Goal: Task Accomplishment & Management: Manage account settings

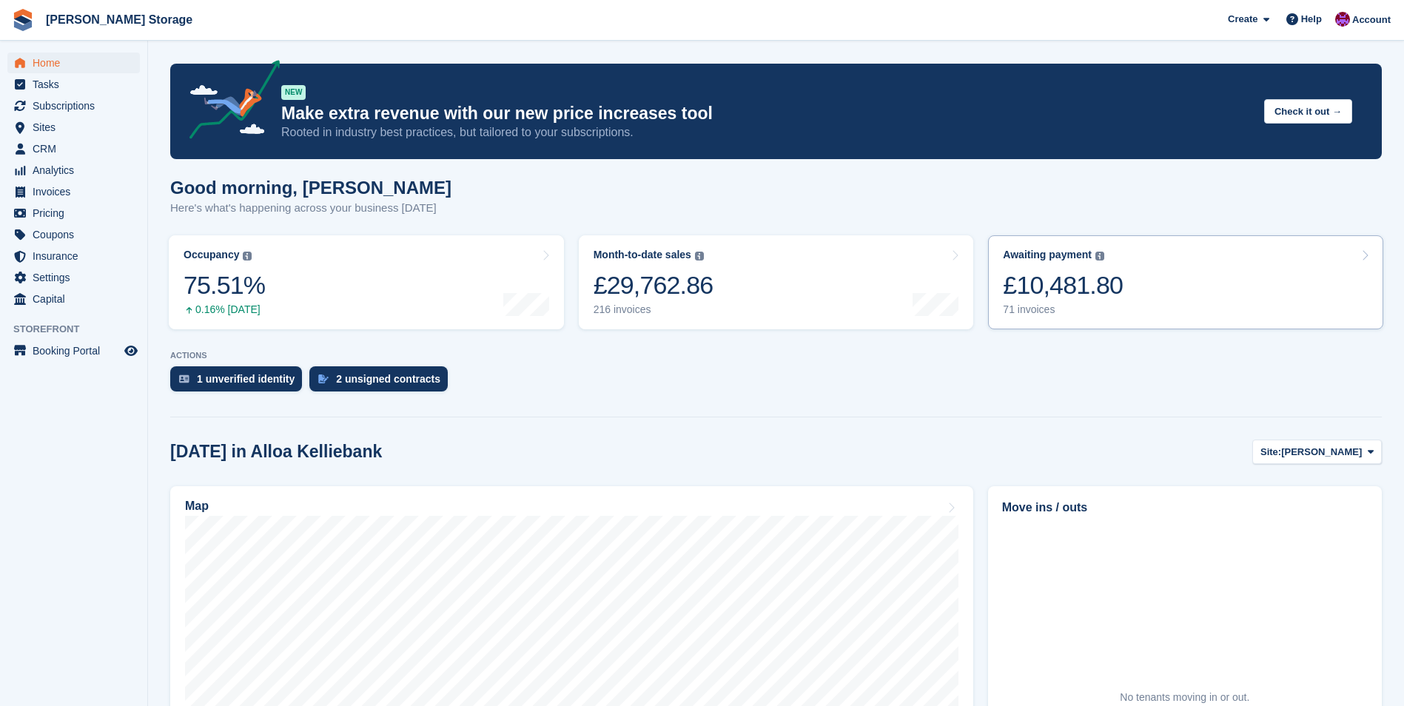
click at [1026, 287] on div "£10,481.80" at bounding box center [1063, 285] width 120 height 30
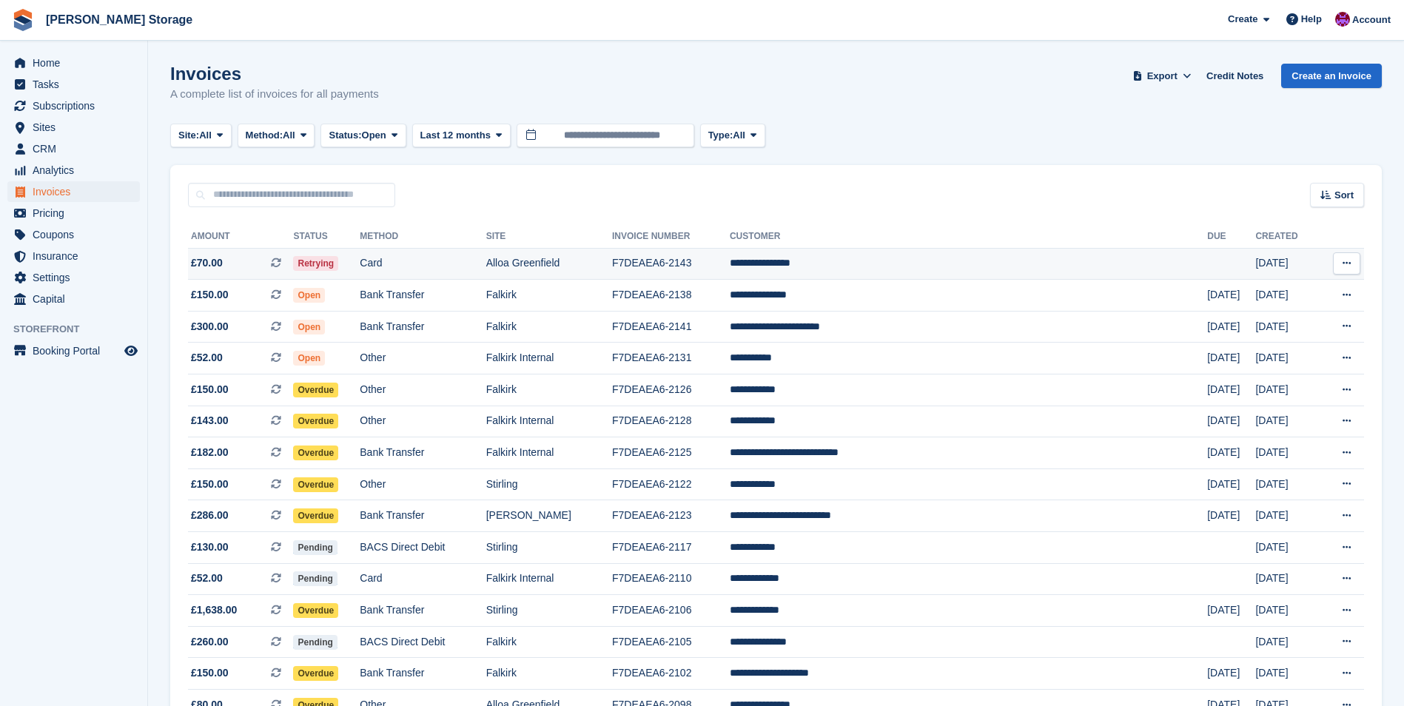
click at [862, 263] on td "**********" at bounding box center [968, 264] width 477 height 32
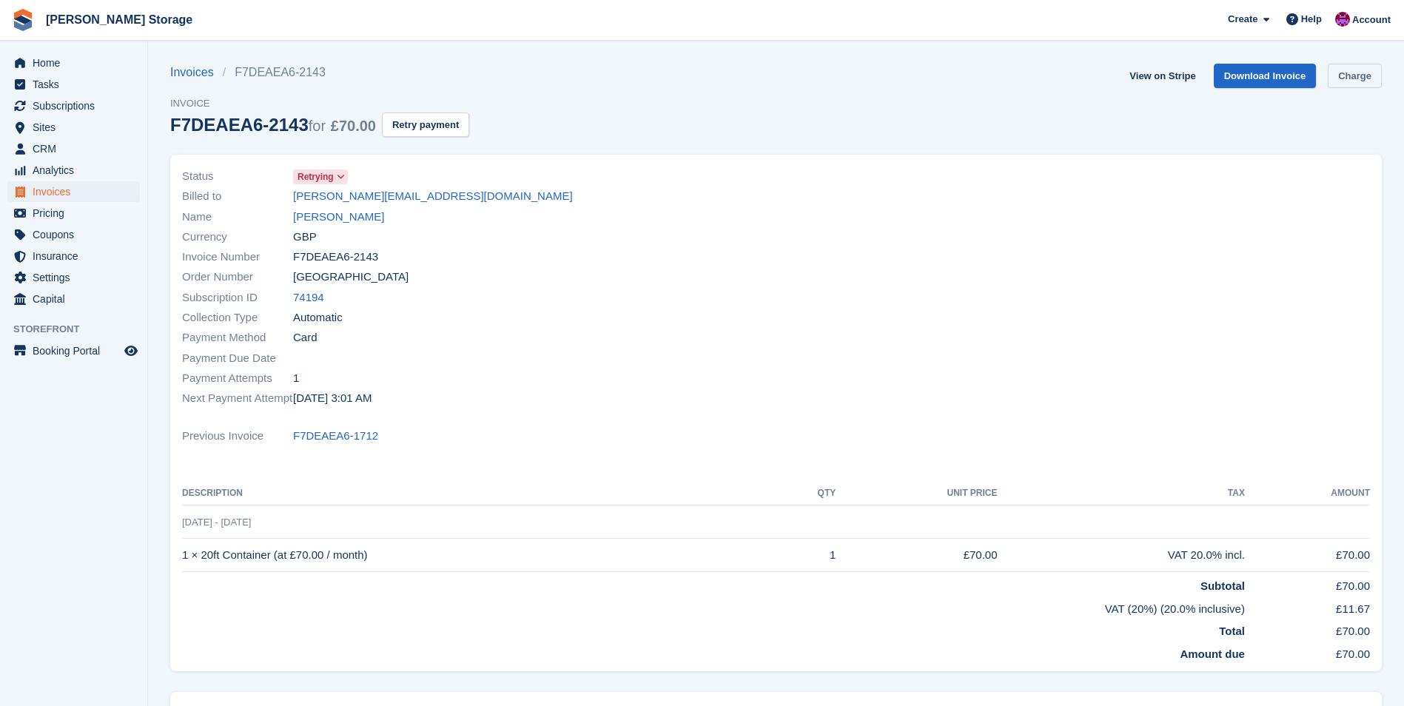
click at [1364, 75] on link "Charge" at bounding box center [1354, 76] width 54 height 24
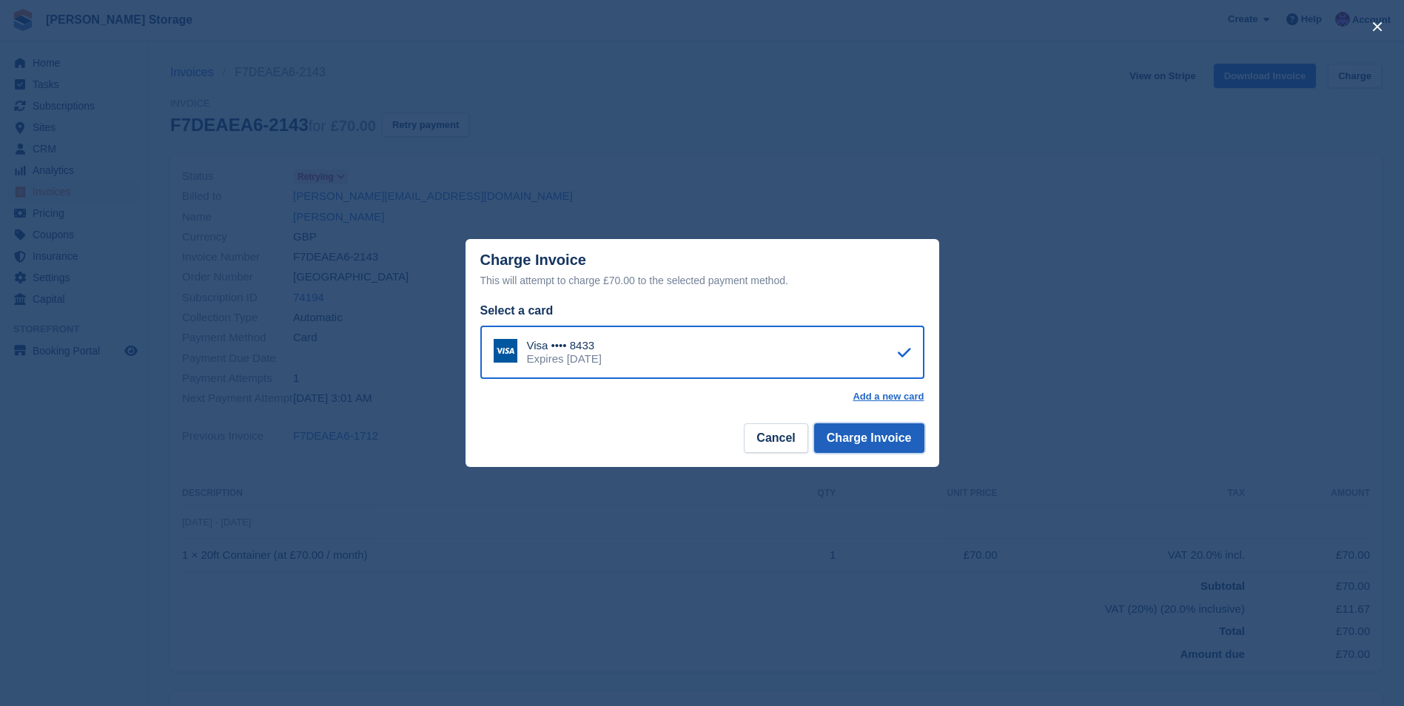
click at [878, 440] on button "Charge Invoice" at bounding box center [869, 438] width 110 height 30
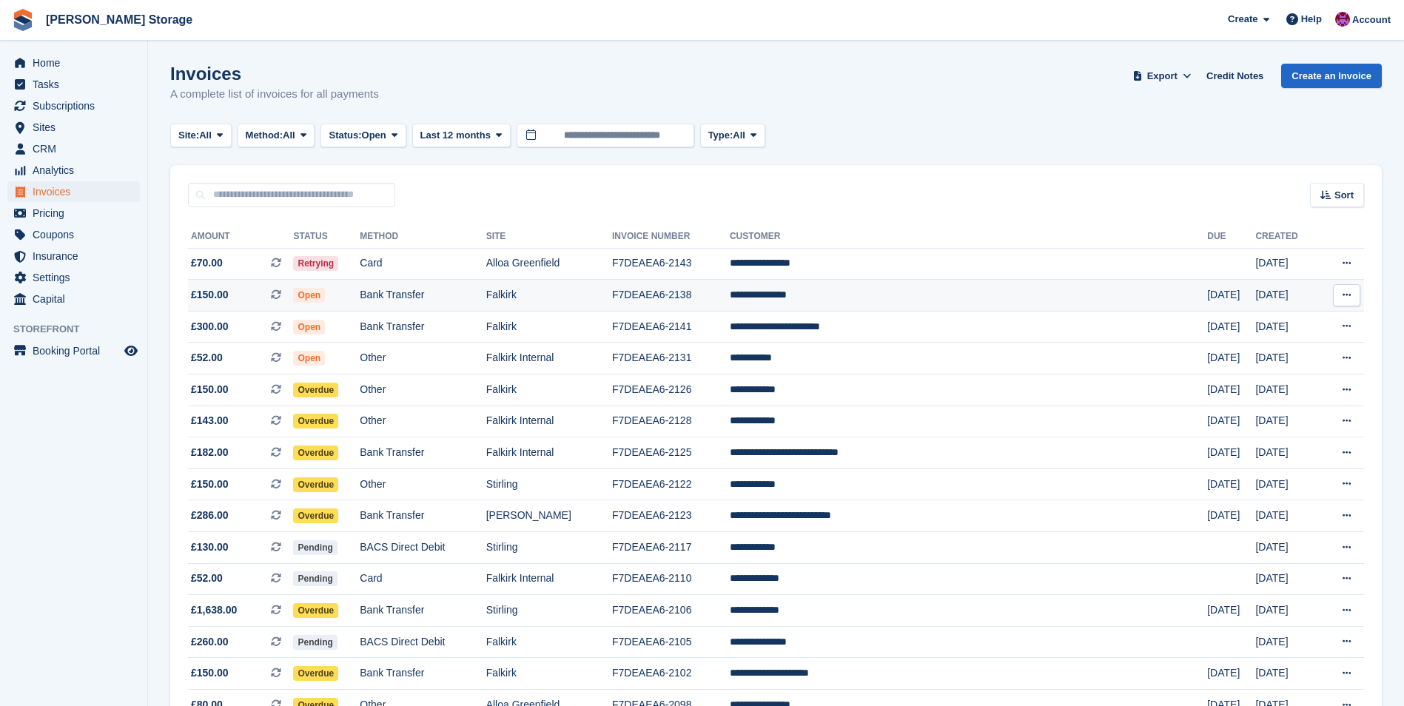
click at [861, 305] on td "**********" at bounding box center [968, 296] width 477 height 32
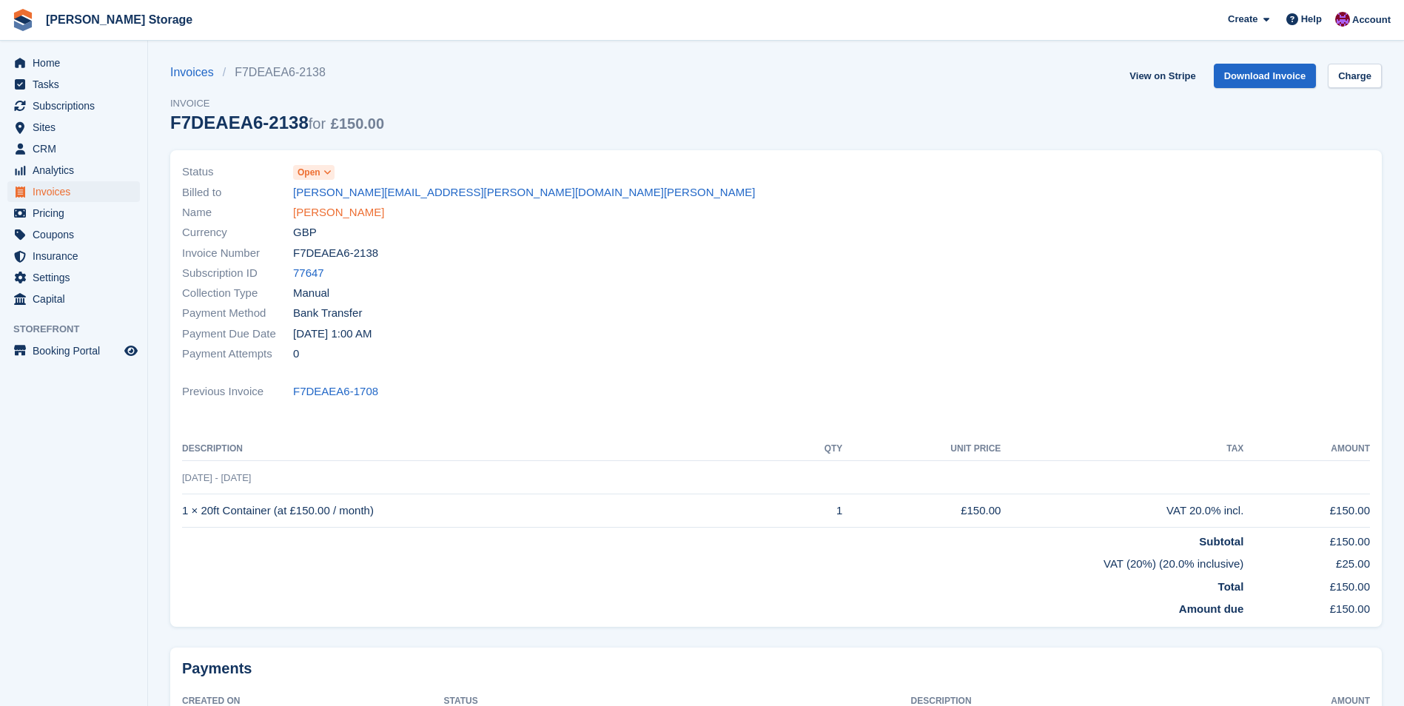
click at [367, 216] on link "[PERSON_NAME]" at bounding box center [338, 212] width 91 height 17
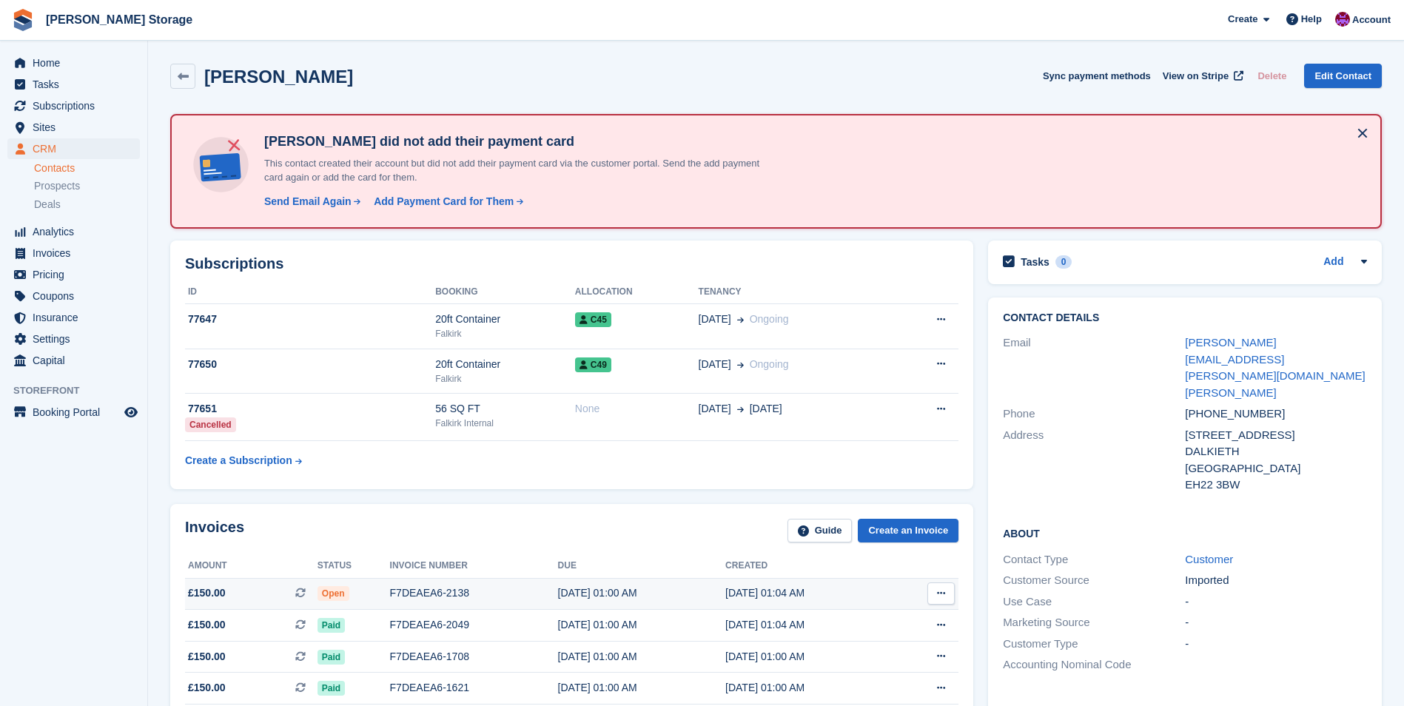
click at [326, 603] on td "Open" at bounding box center [353, 594] width 73 height 32
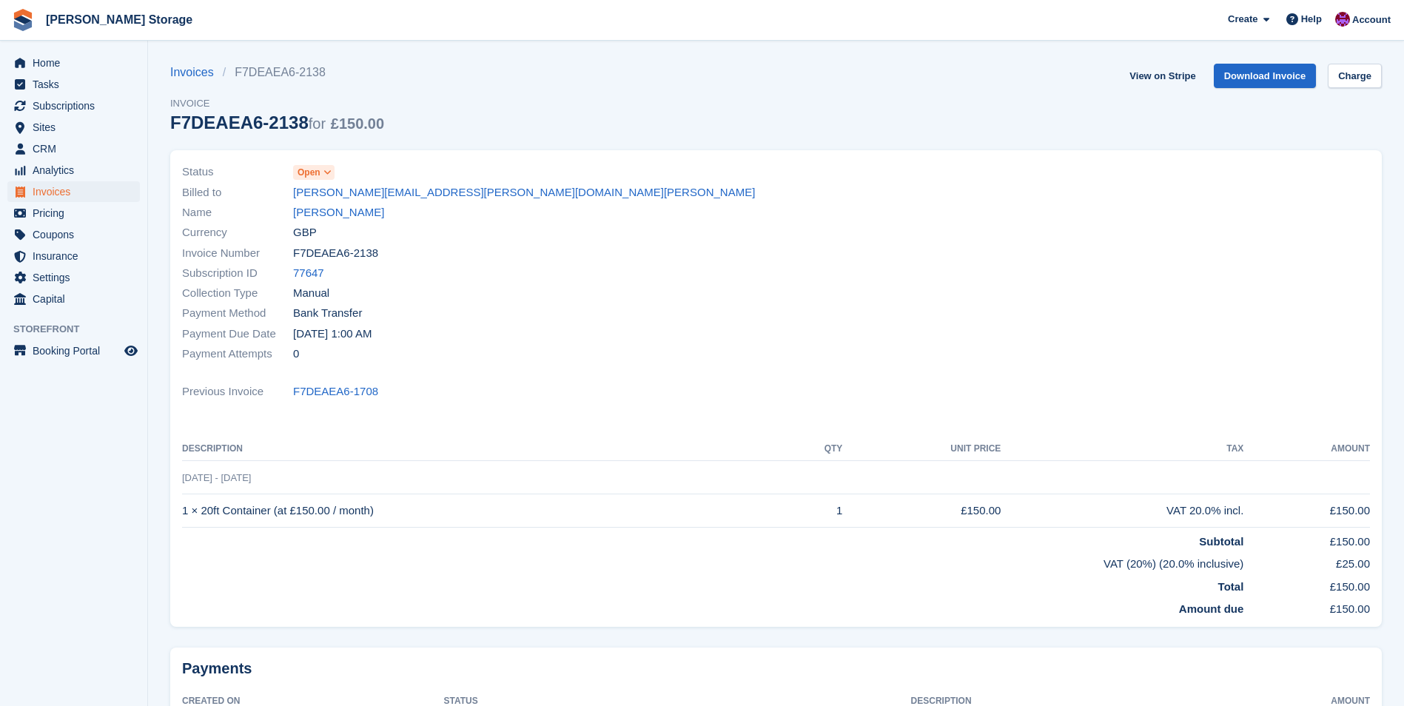
click at [317, 174] on span "Open" at bounding box center [308, 172] width 23 height 13
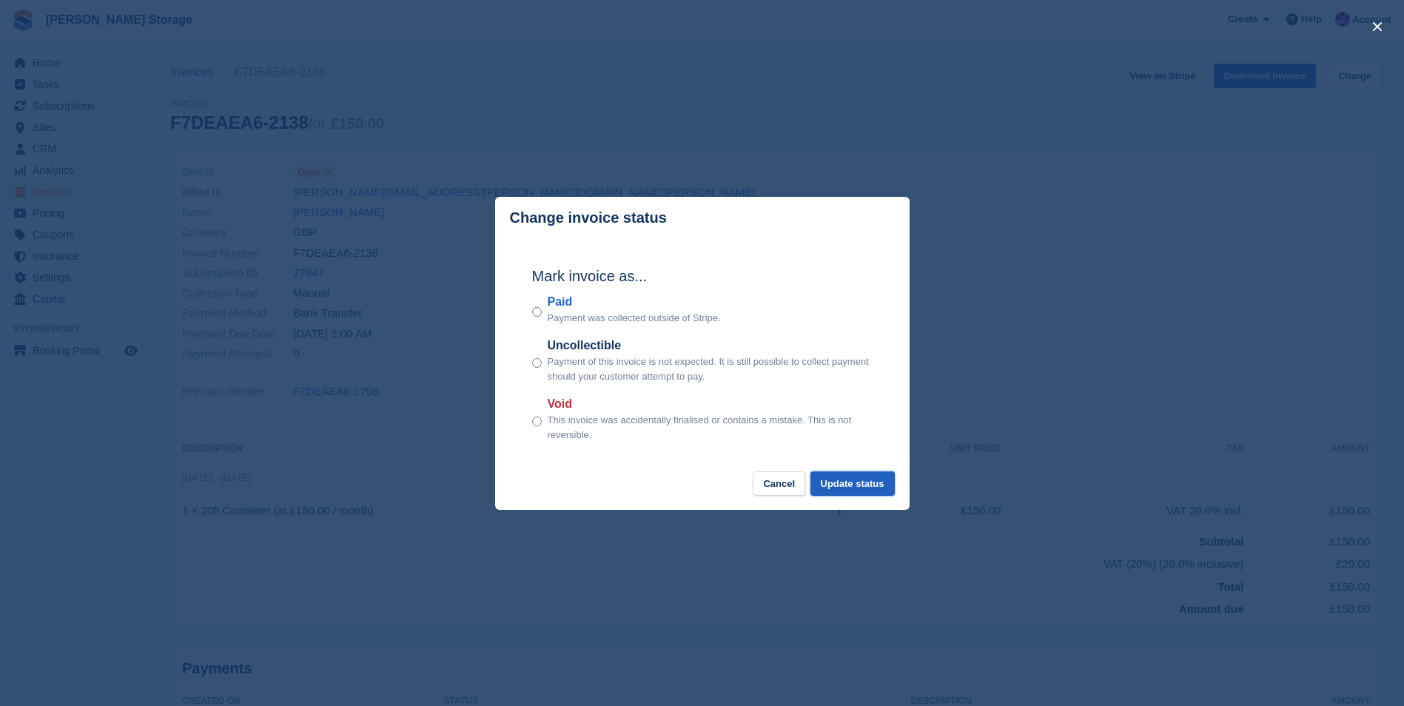
click at [839, 481] on button "Update status" at bounding box center [852, 483] width 84 height 24
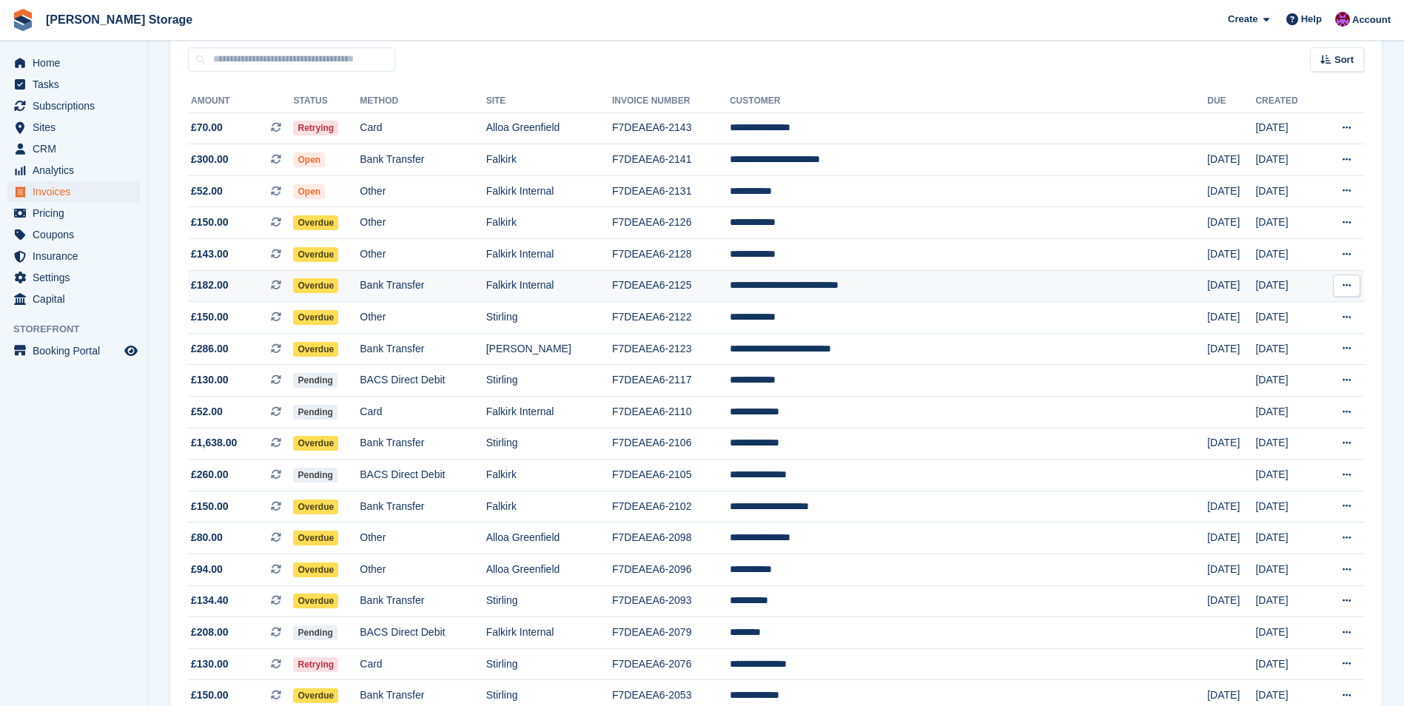
scroll to position [148, 0]
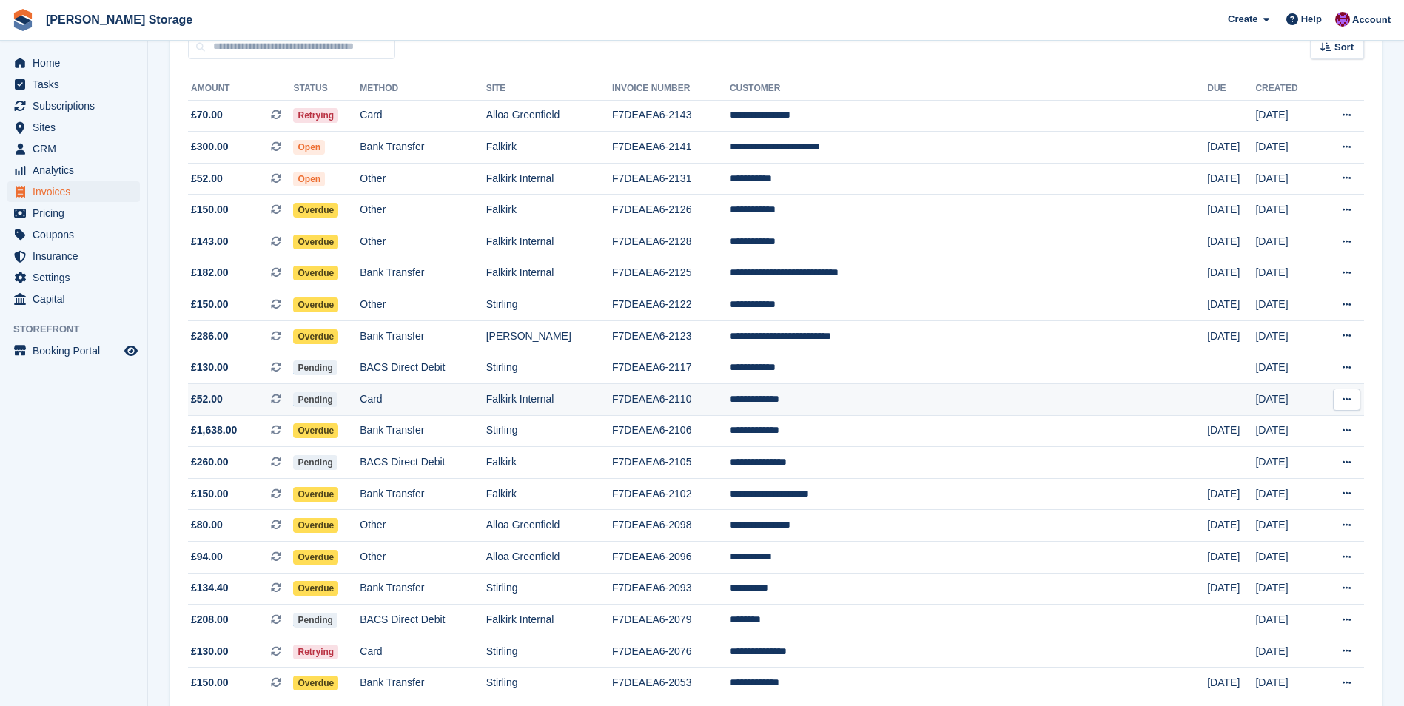
click at [902, 404] on td "**********" at bounding box center [968, 400] width 477 height 32
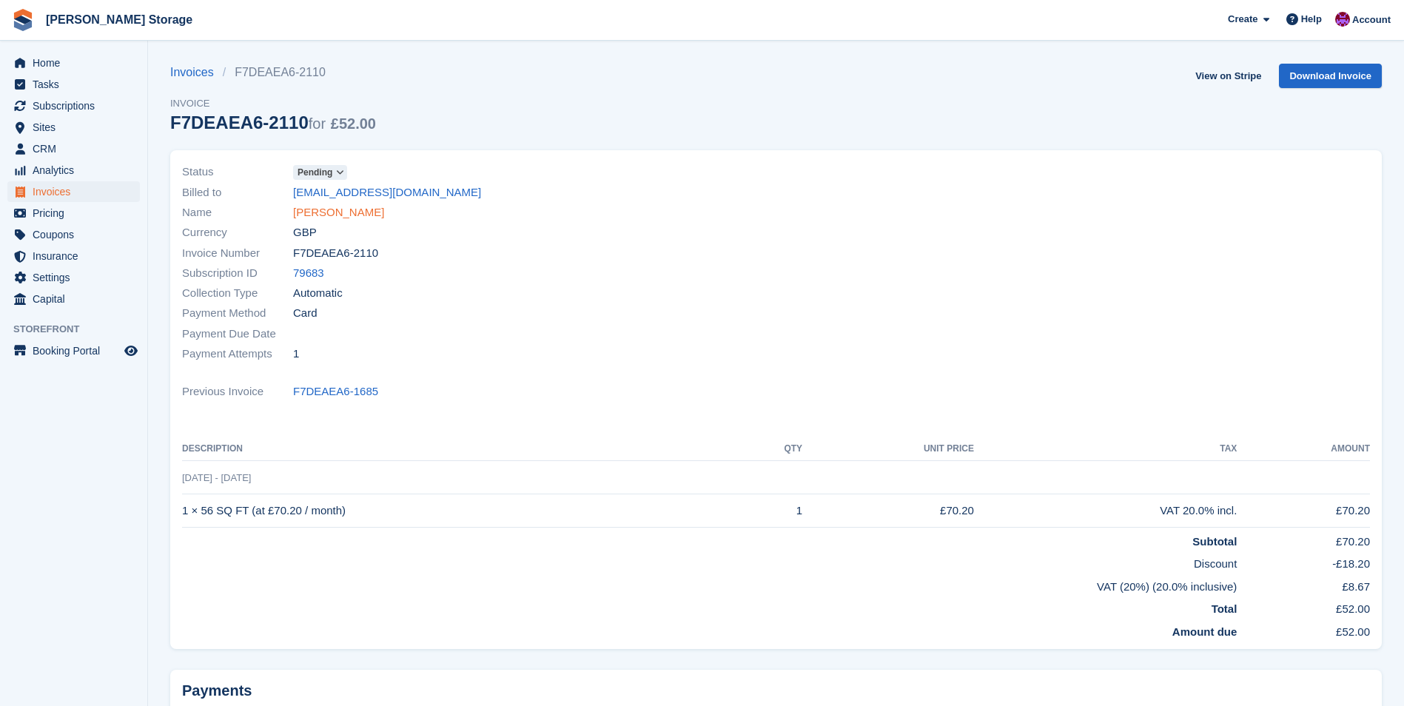
click at [344, 220] on link "Frank Stewart" at bounding box center [338, 212] width 91 height 17
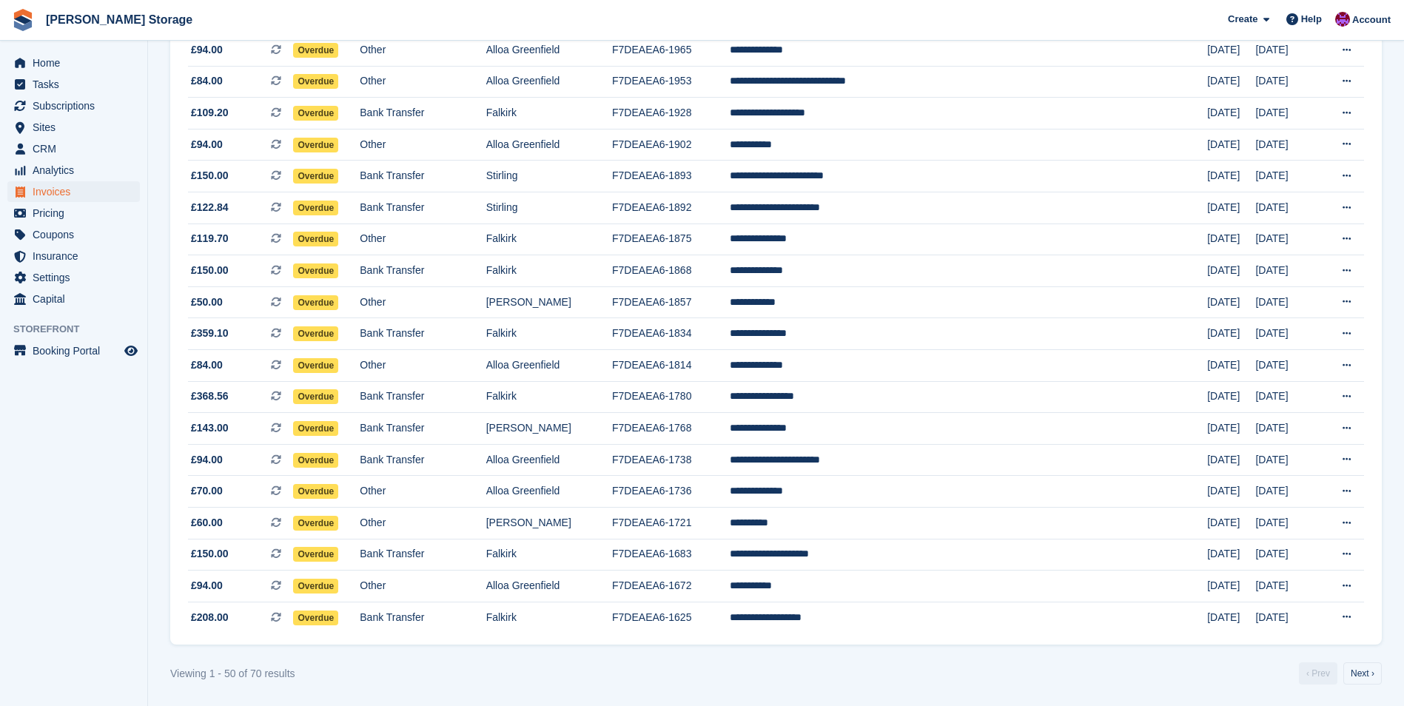
scroll to position [1191, 0]
click at [1359, 668] on link "Next ›" at bounding box center [1362, 672] width 38 height 22
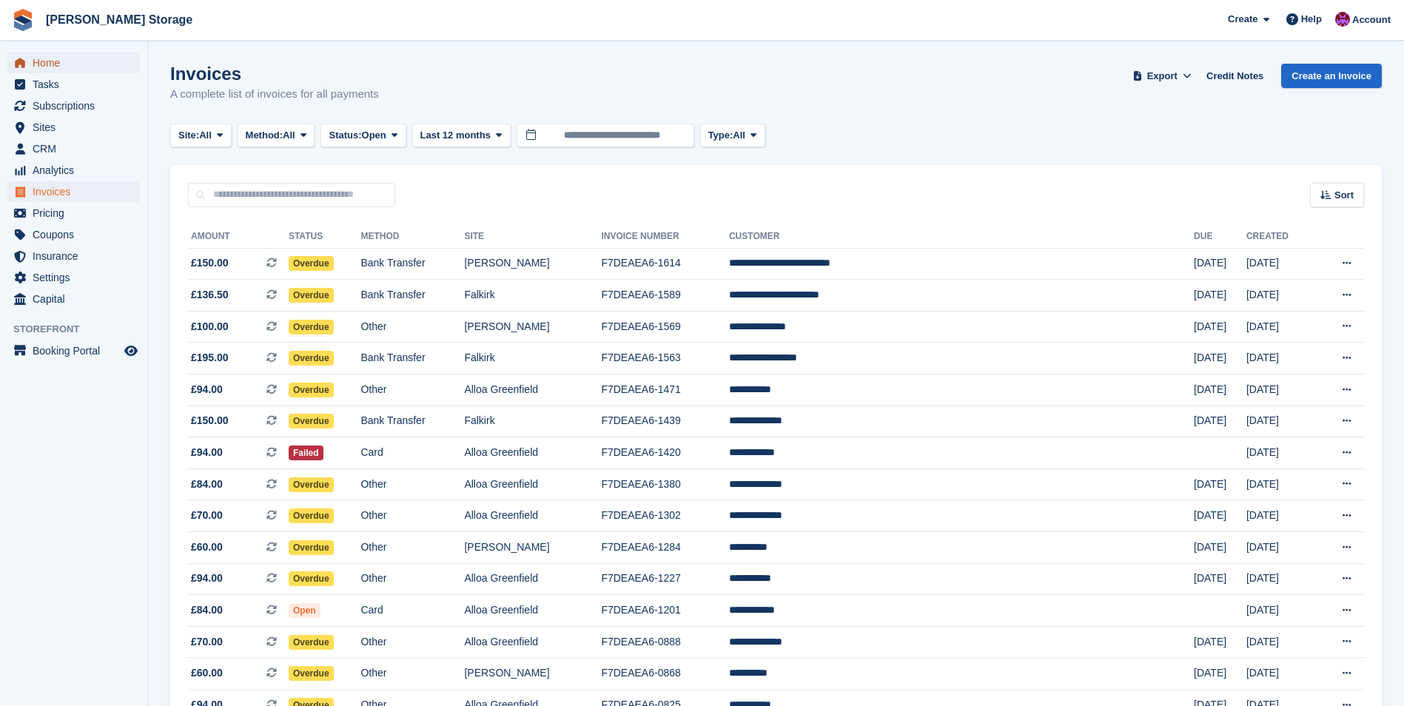
click at [63, 66] on span "Home" at bounding box center [77, 63] width 89 height 21
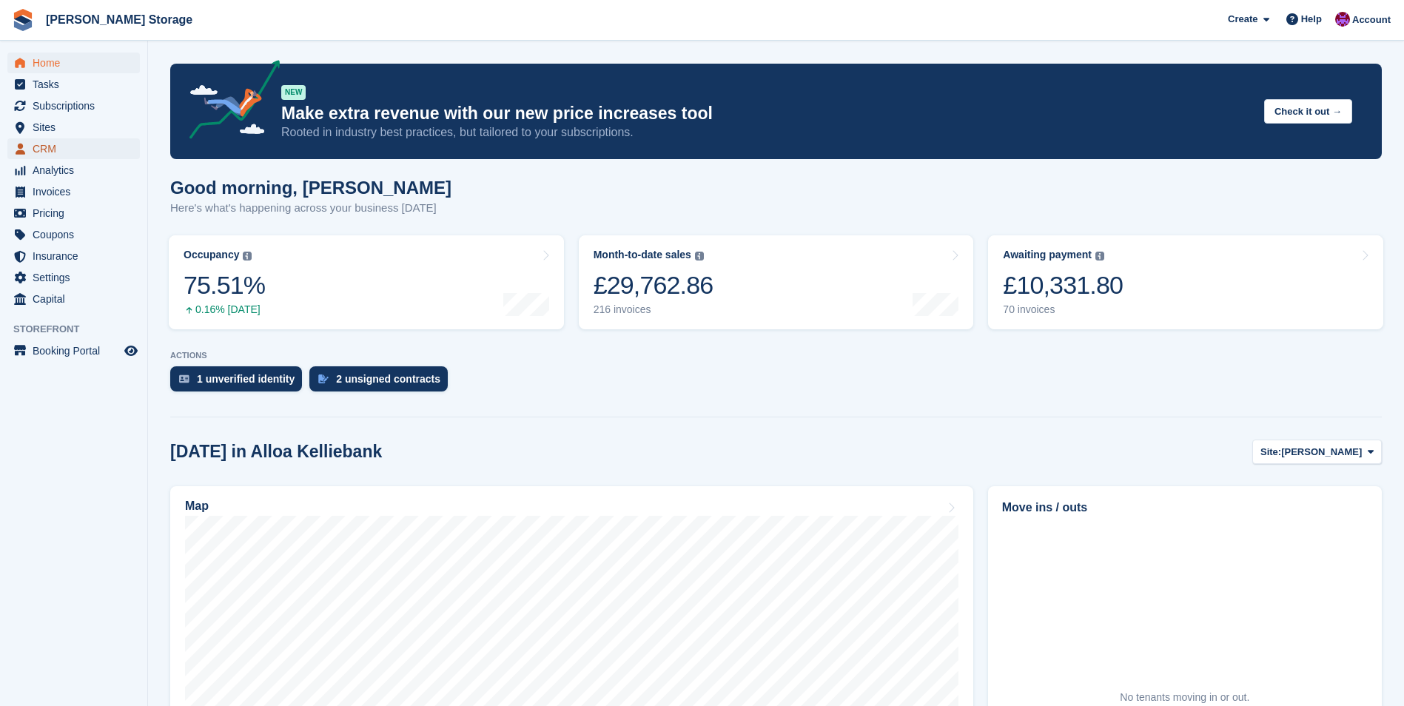
click at [58, 144] on span "CRM" at bounding box center [77, 148] width 89 height 21
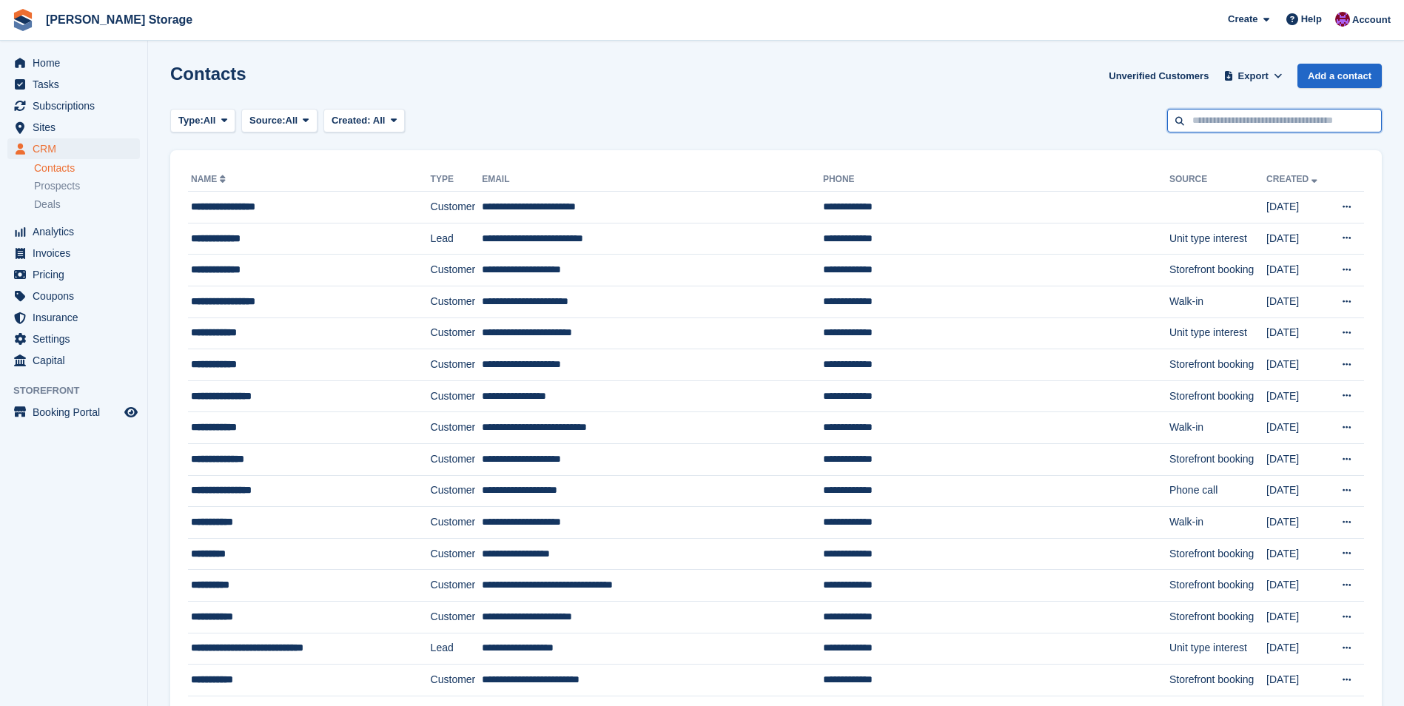
click at [1220, 115] on input "text" at bounding box center [1274, 121] width 215 height 24
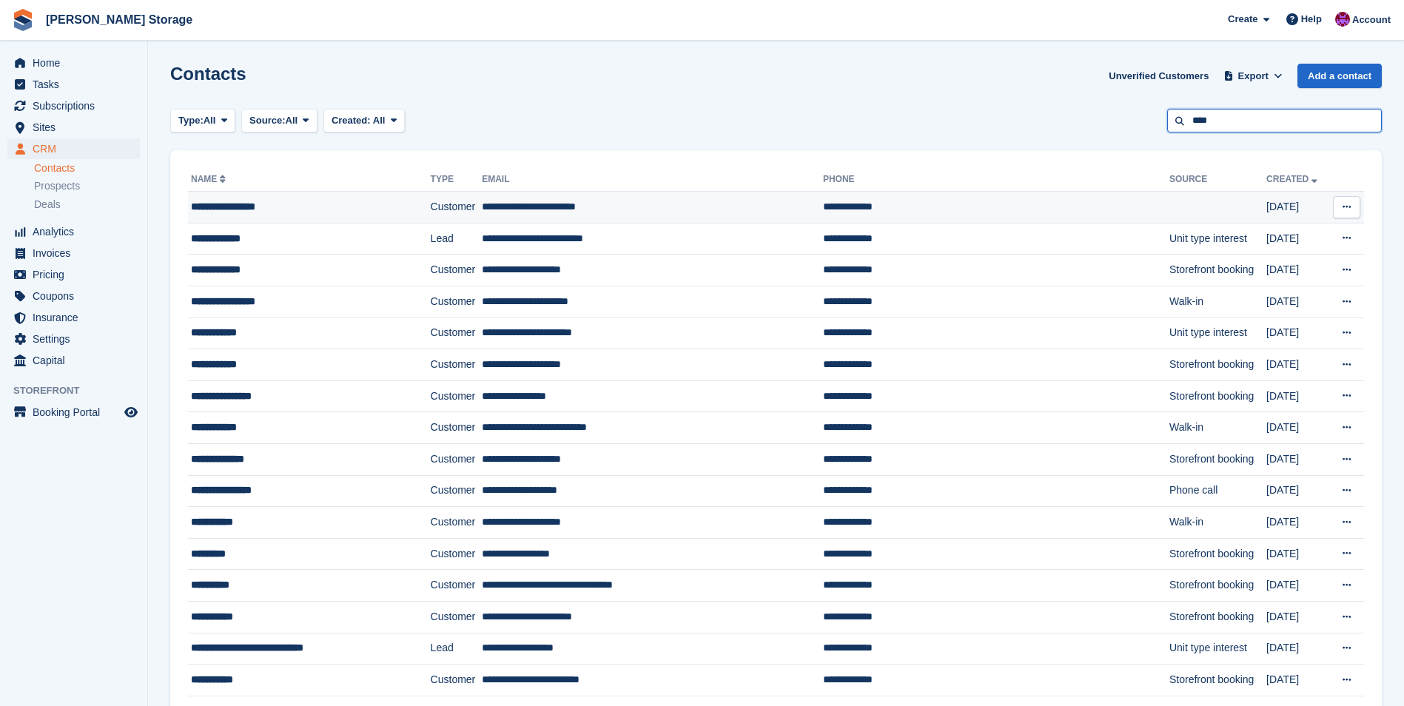
type input "***"
click at [633, 215] on td "**********" at bounding box center [652, 208] width 341 height 32
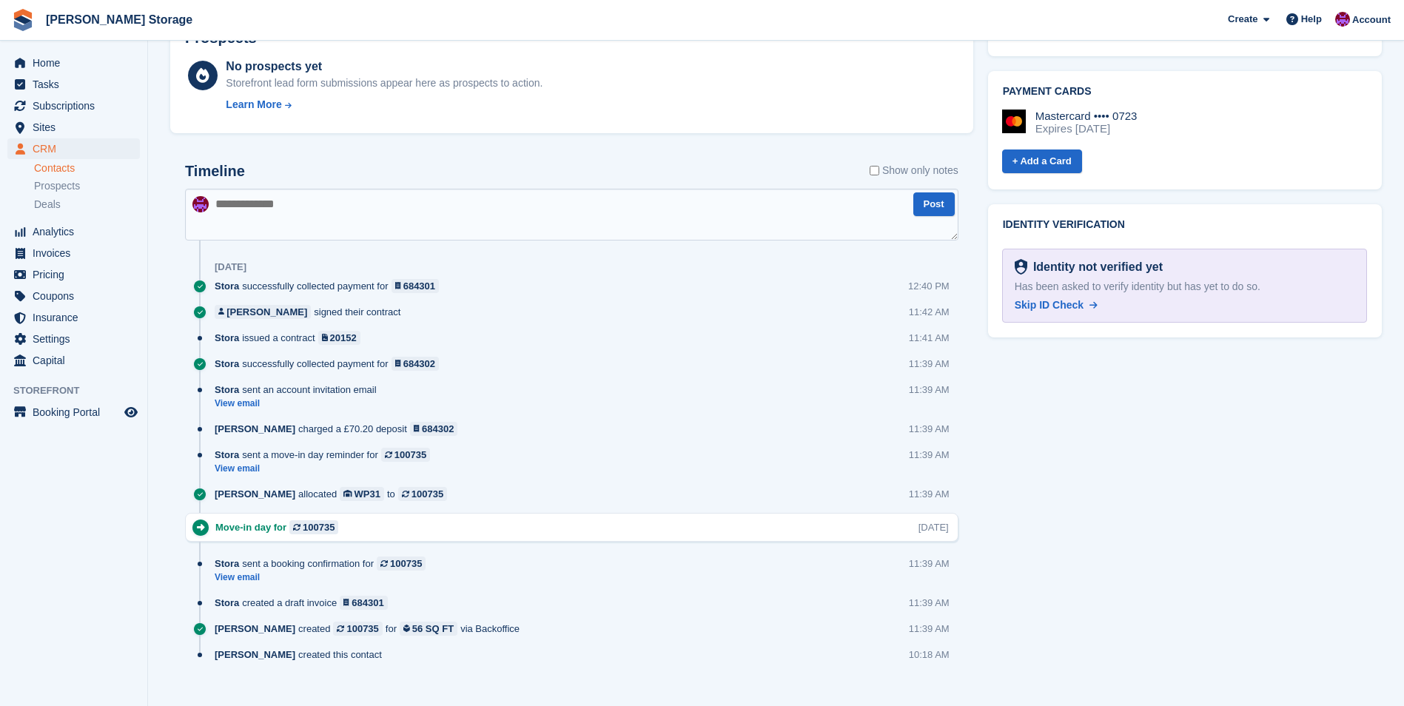
scroll to position [628, 0]
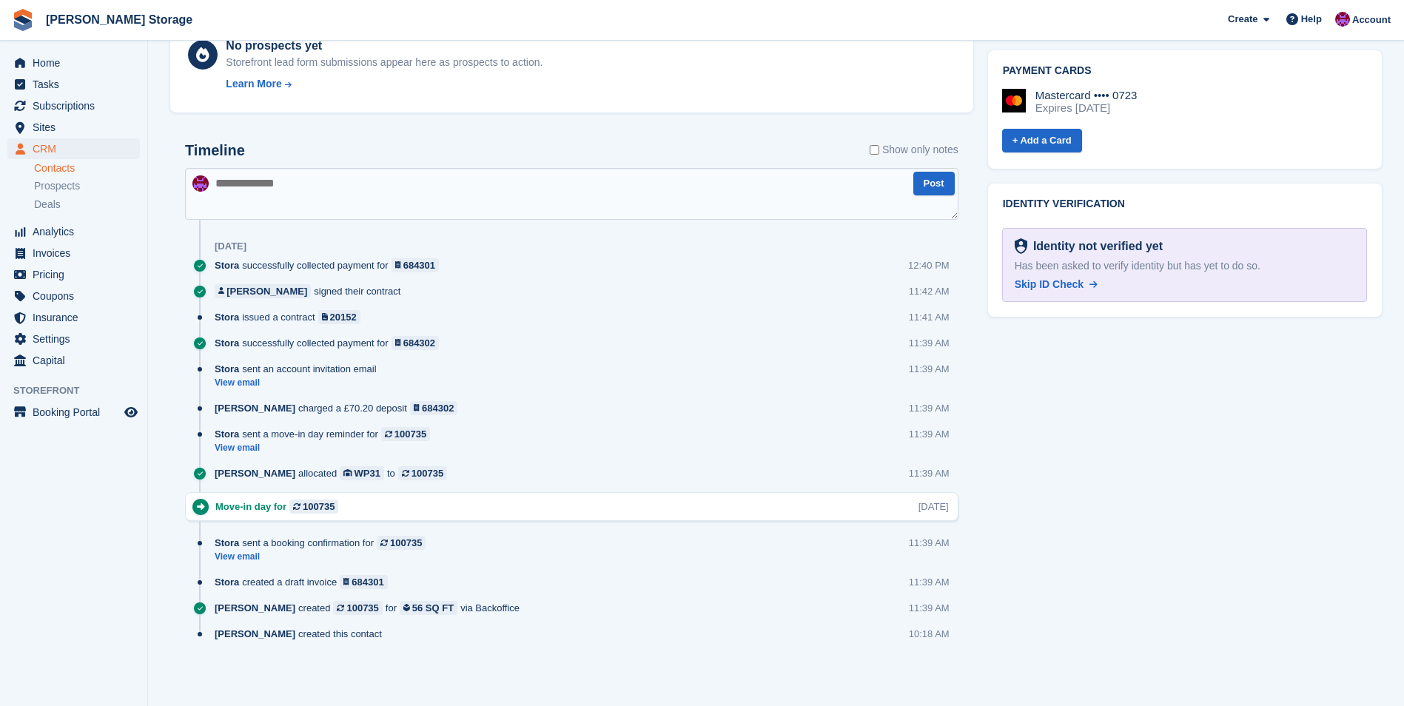
click at [344, 205] on textarea at bounding box center [571, 194] width 773 height 52
type textarea "**********"
click at [929, 184] on button "Post" at bounding box center [933, 184] width 41 height 24
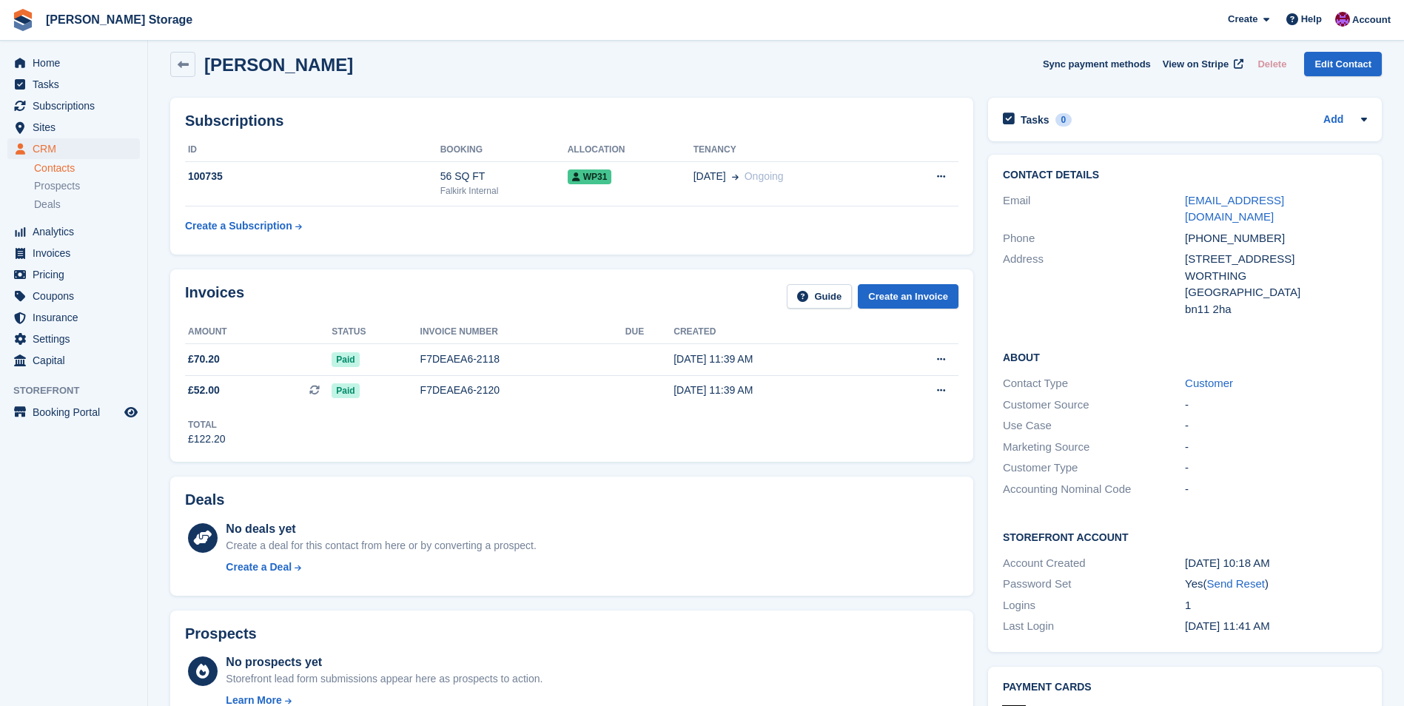
scroll to position [0, 0]
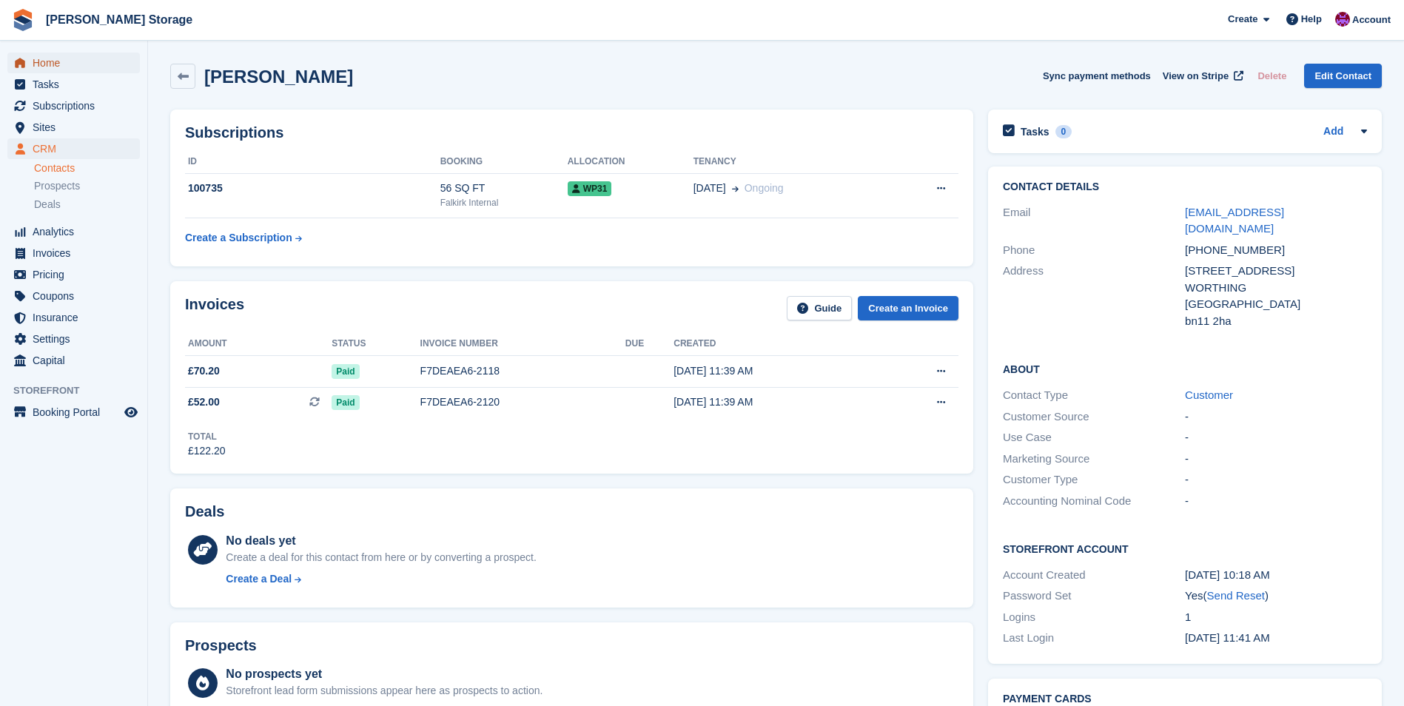
click at [47, 58] on span "Home" at bounding box center [77, 63] width 89 height 21
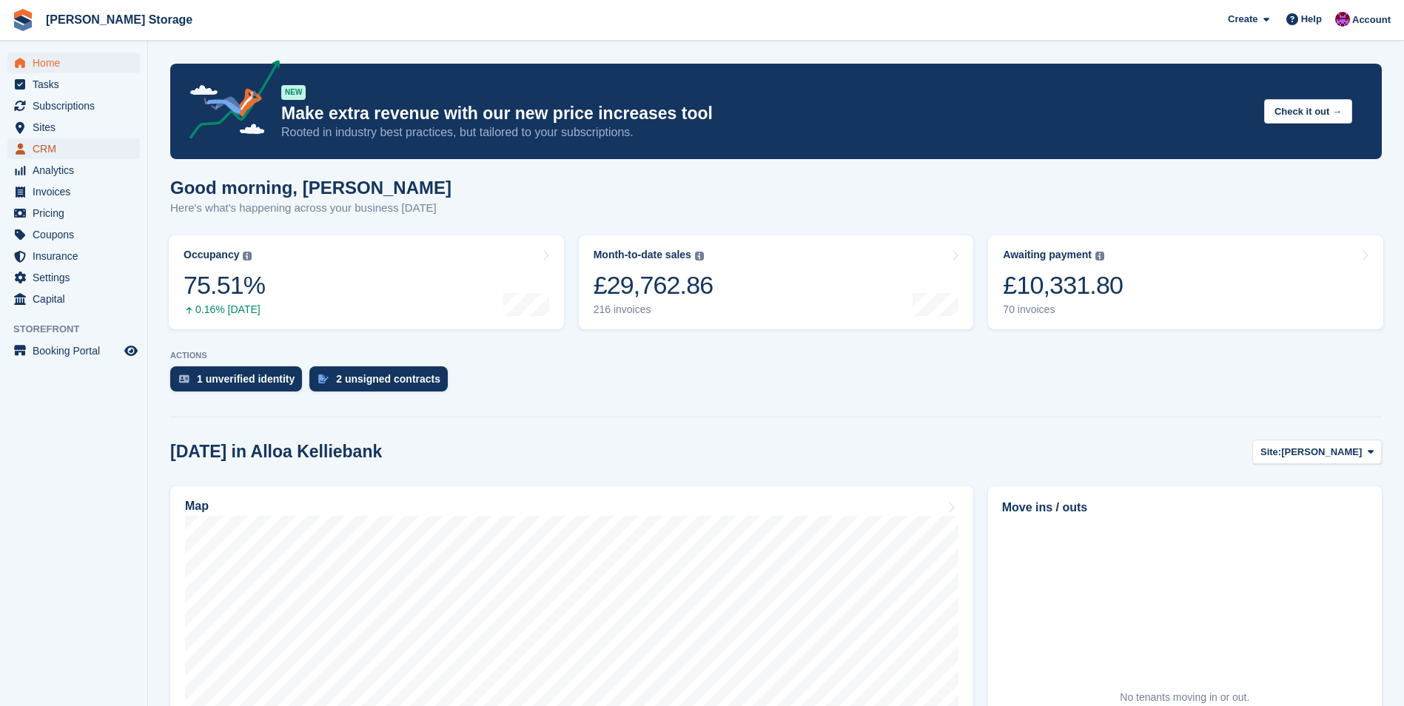
click at [81, 149] on span "CRM" at bounding box center [77, 148] width 89 height 21
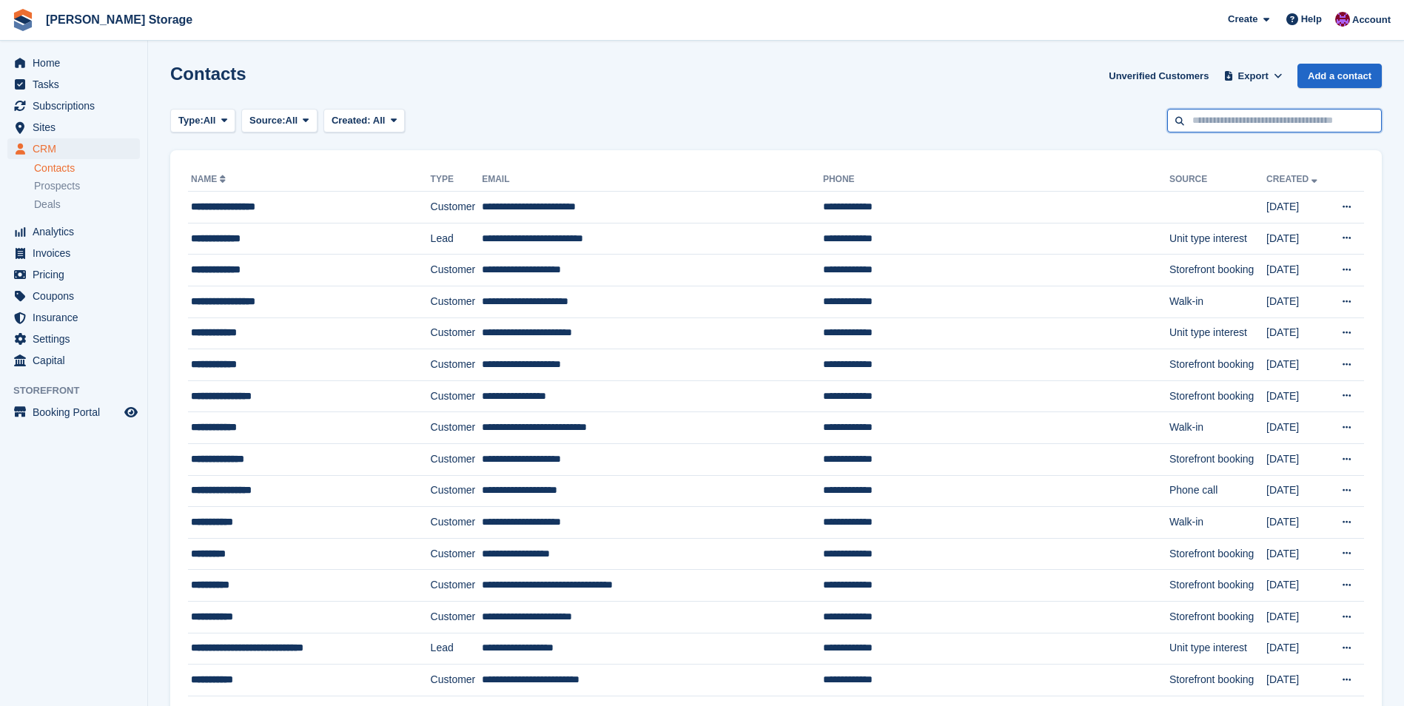
click at [1248, 118] on input "text" at bounding box center [1274, 121] width 215 height 24
type input "*****"
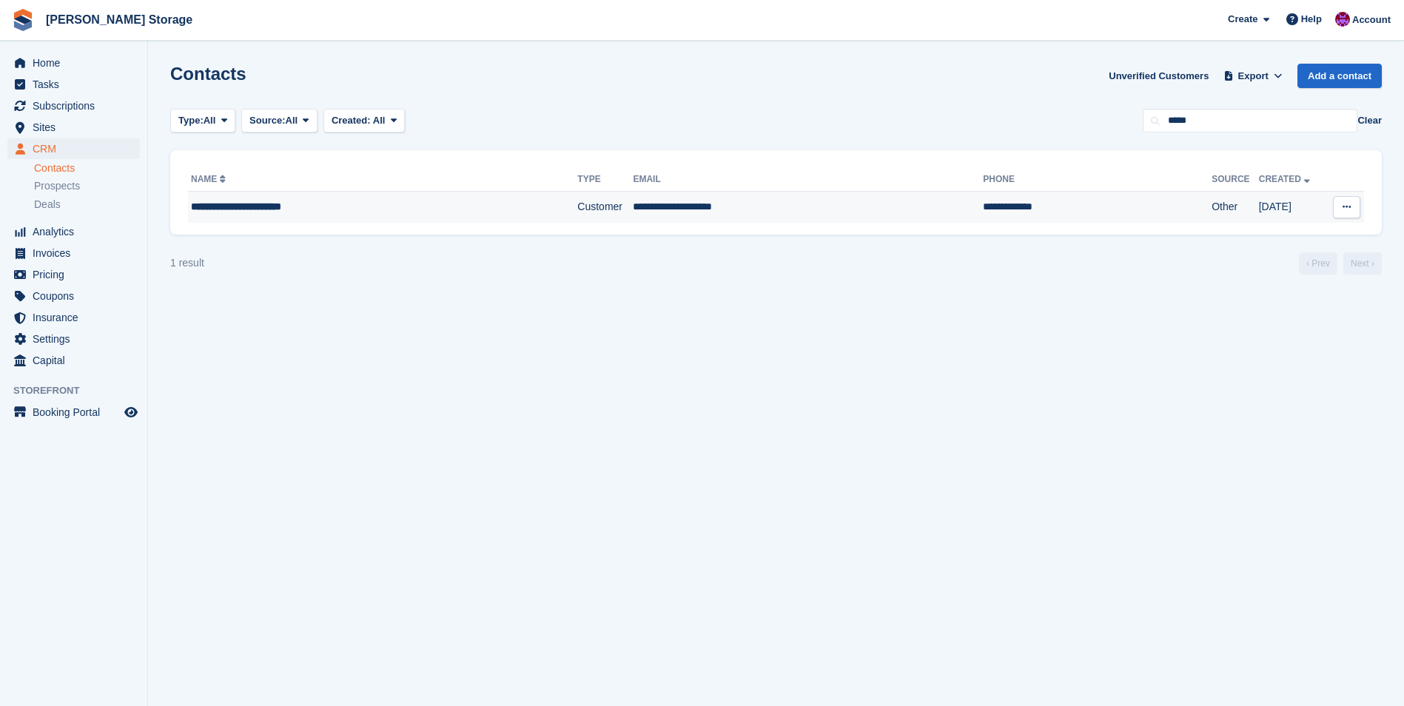
click at [660, 196] on td "**********" at bounding box center [808, 207] width 350 height 31
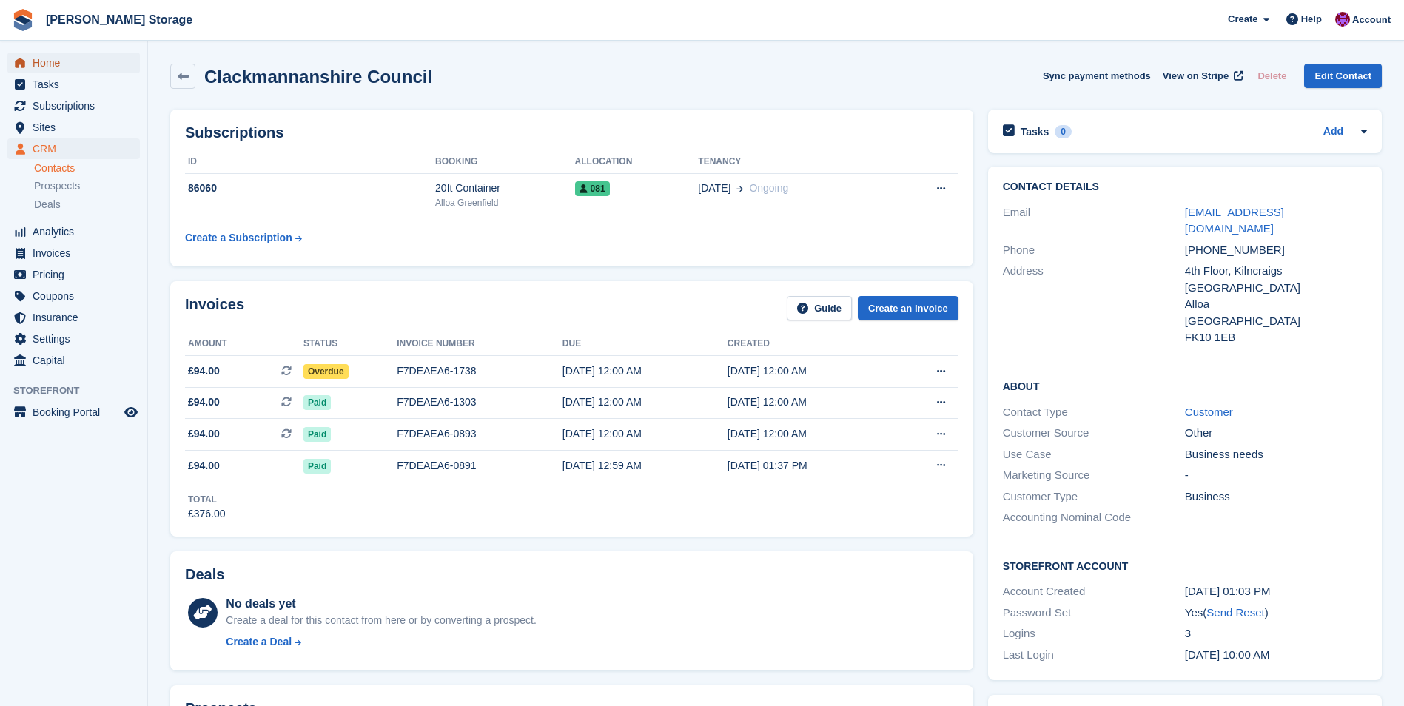
click at [72, 67] on span "Home" at bounding box center [77, 63] width 89 height 21
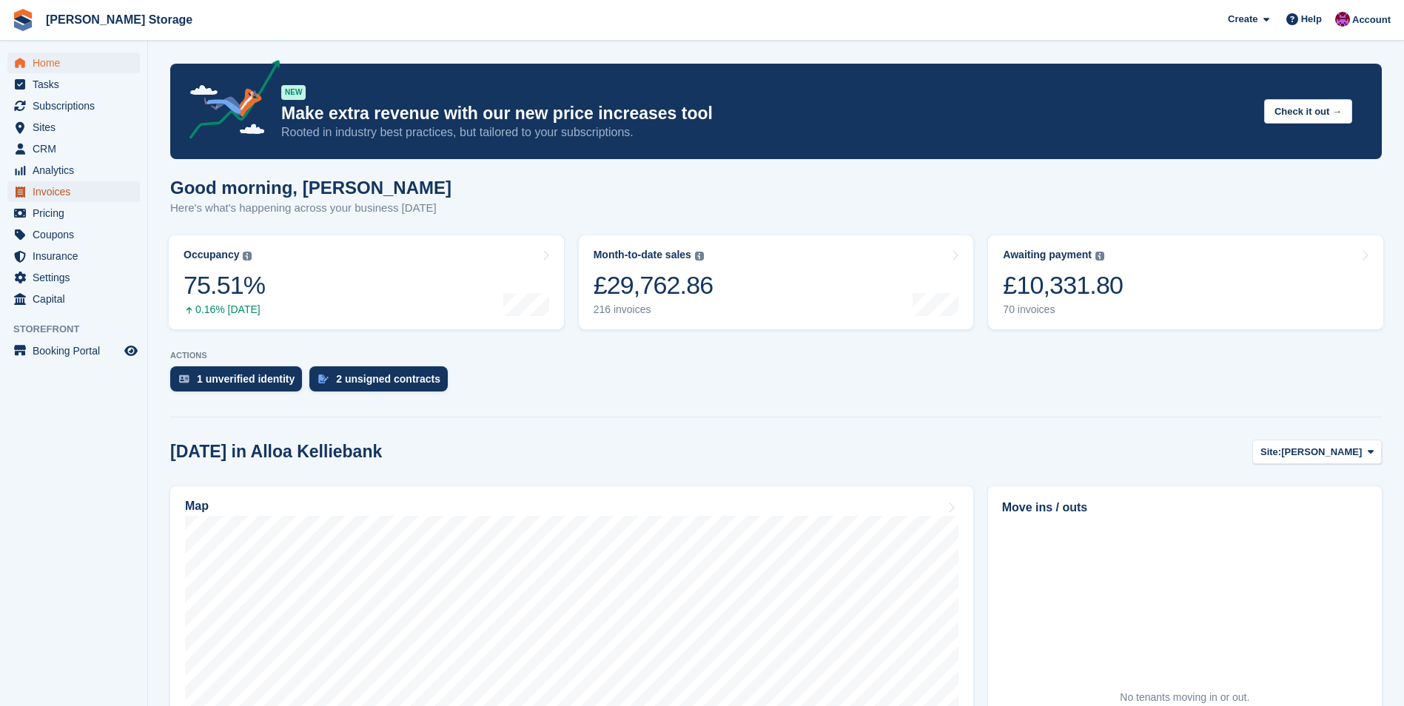
click at [38, 199] on span "Invoices" at bounding box center [77, 191] width 89 height 21
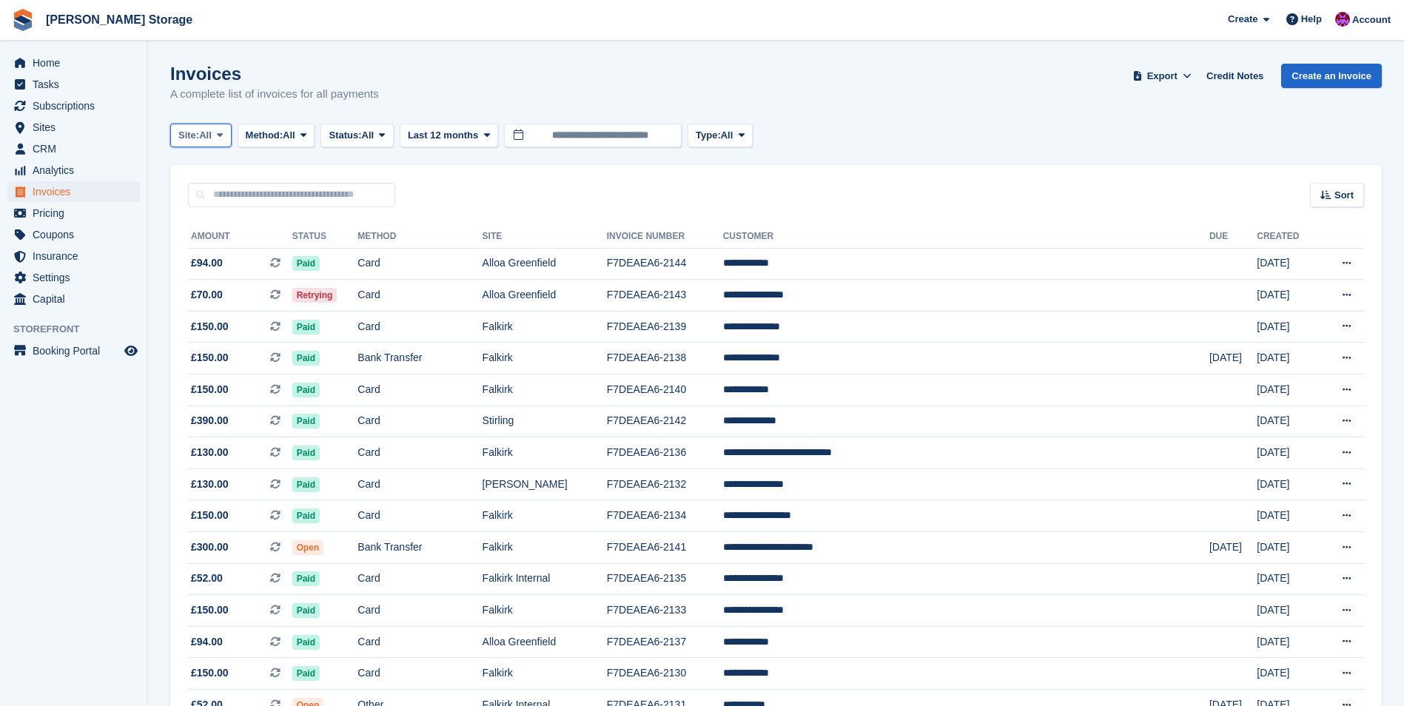
click at [214, 137] on button "Site: All" at bounding box center [200, 136] width 61 height 24
click at [198, 275] on link "Falkirk" at bounding box center [241, 276] width 129 height 27
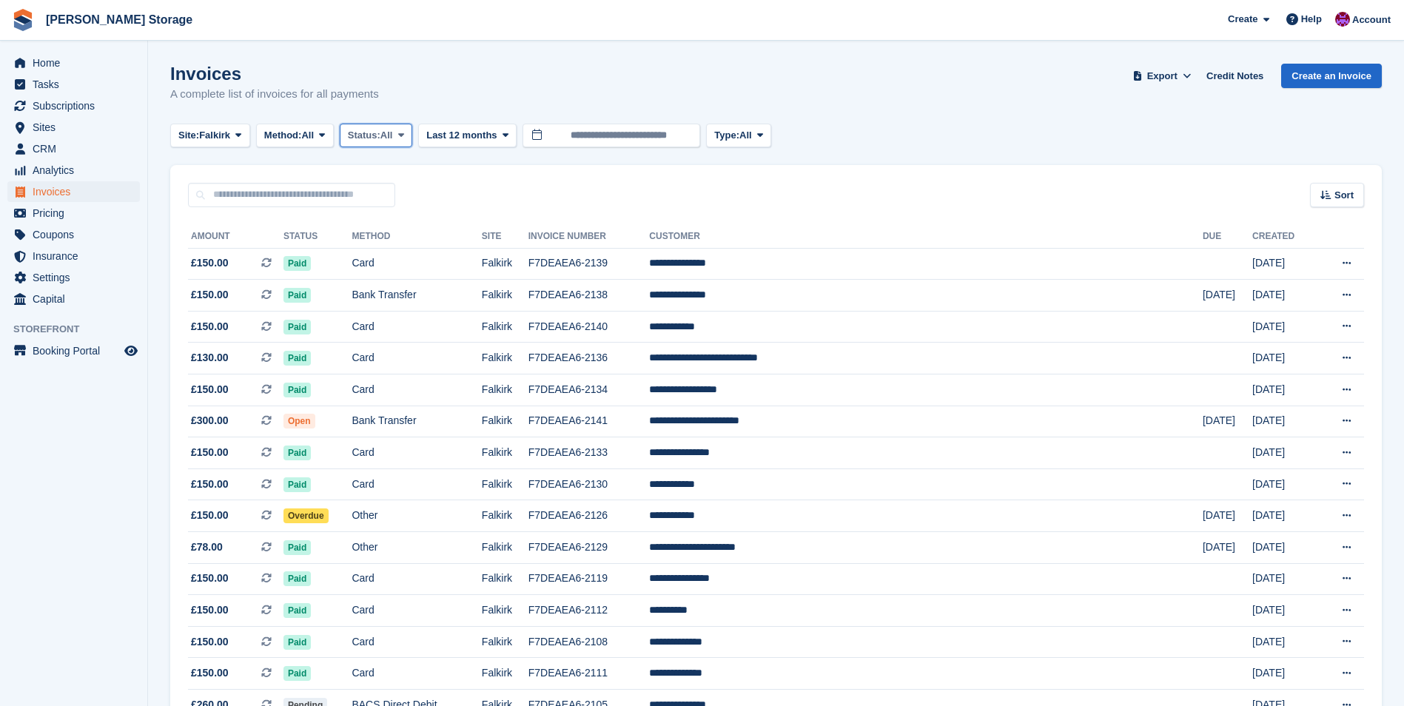
click at [393, 135] on span "All" at bounding box center [386, 135] width 13 height 15
click at [373, 249] on link "Open" at bounding box center [410, 250] width 129 height 27
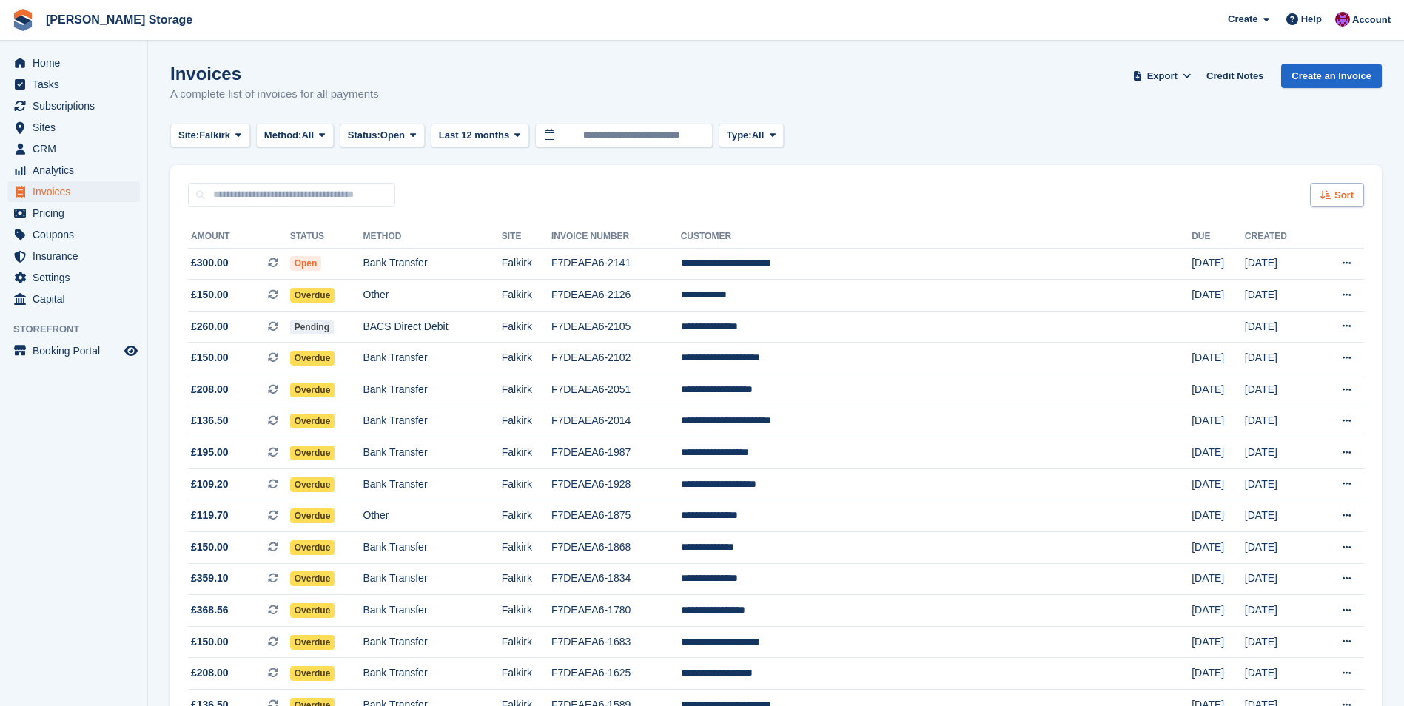
click at [1346, 186] on div "Sort" at bounding box center [1337, 195] width 54 height 24
click at [1314, 295] on span "Created (oldest first)" at bounding box center [1293, 294] width 101 height 12
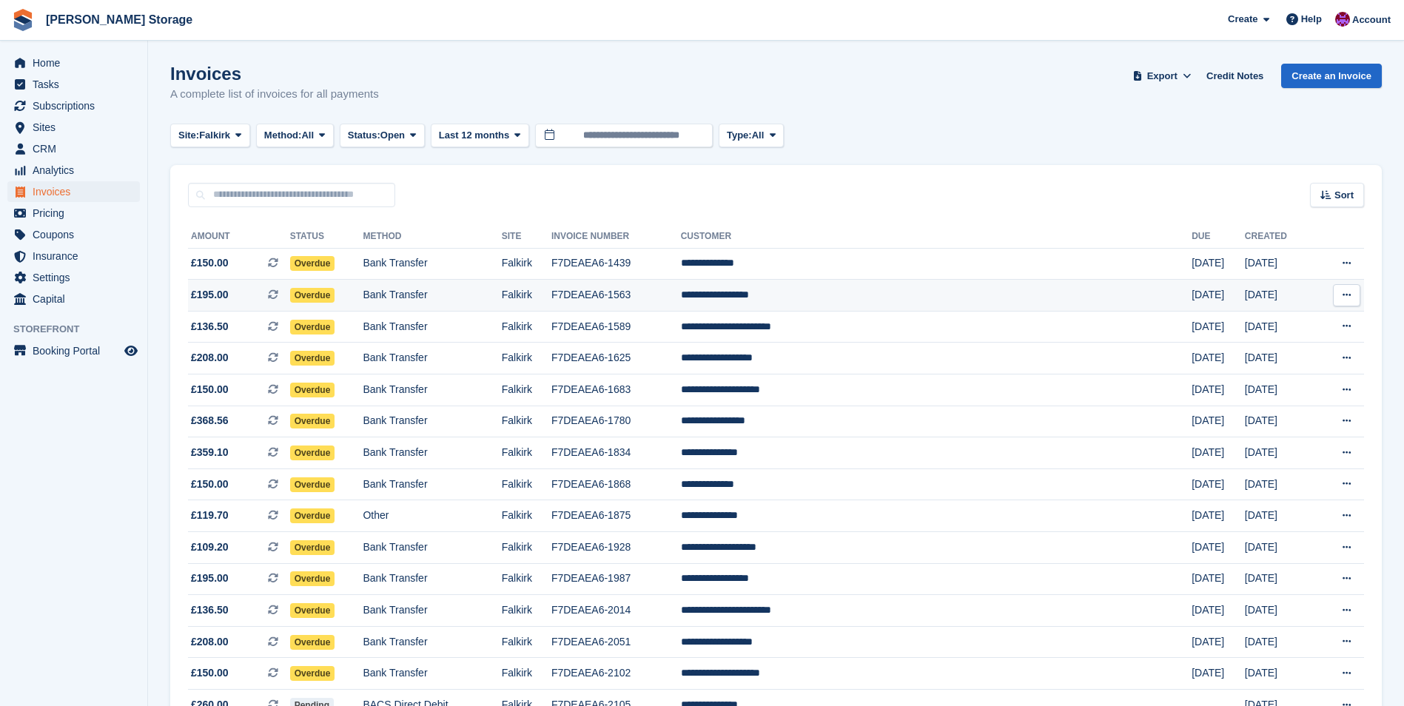
click at [865, 297] on td "**********" at bounding box center [936, 296] width 511 height 32
click at [681, 328] on td "F7DEAEA6-1589" at bounding box center [615, 327] width 129 height 32
click at [845, 354] on td "**********" at bounding box center [936, 359] width 511 height 32
click at [883, 494] on td "**********" at bounding box center [936, 484] width 511 height 32
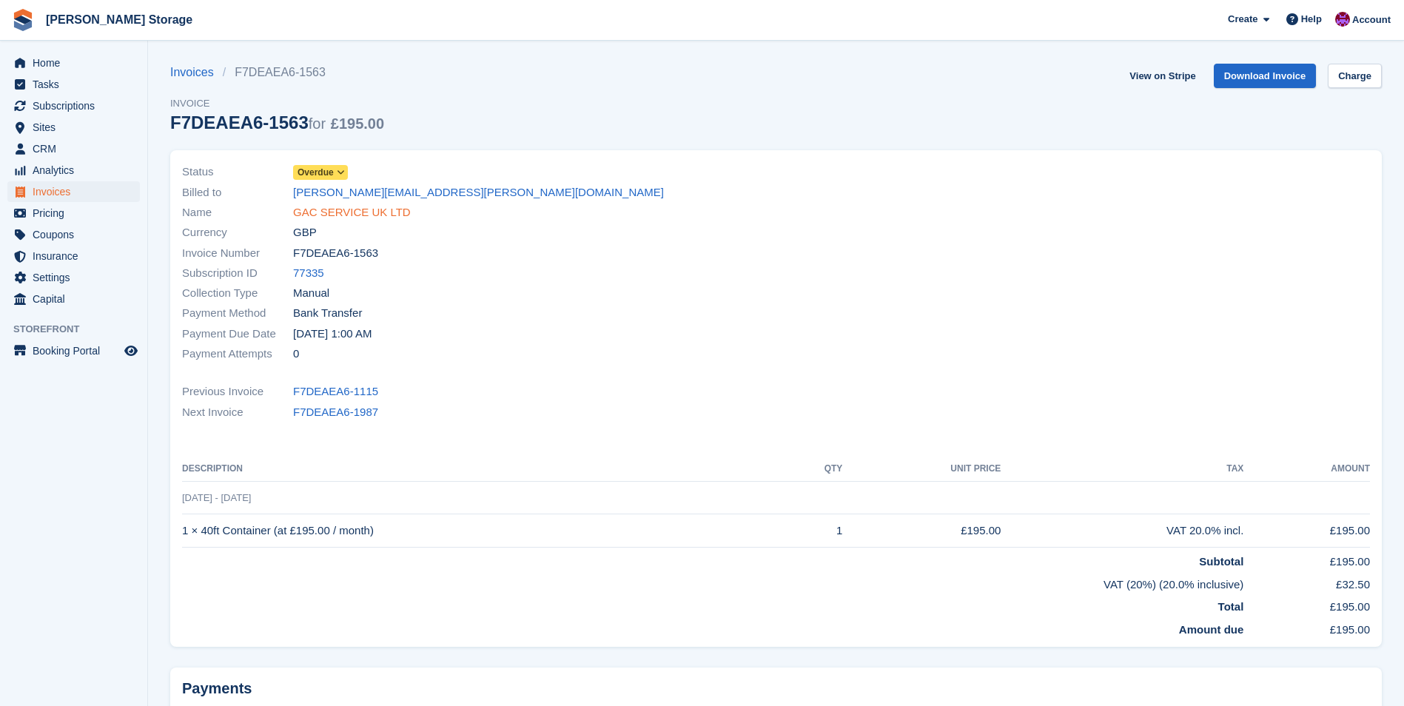
click at [361, 212] on link "GAC SERVICE UK LTD" at bounding box center [352, 212] width 118 height 17
click at [402, 219] on link "ABC INDUSTRIAL DOORS LTD" at bounding box center [372, 212] width 158 height 17
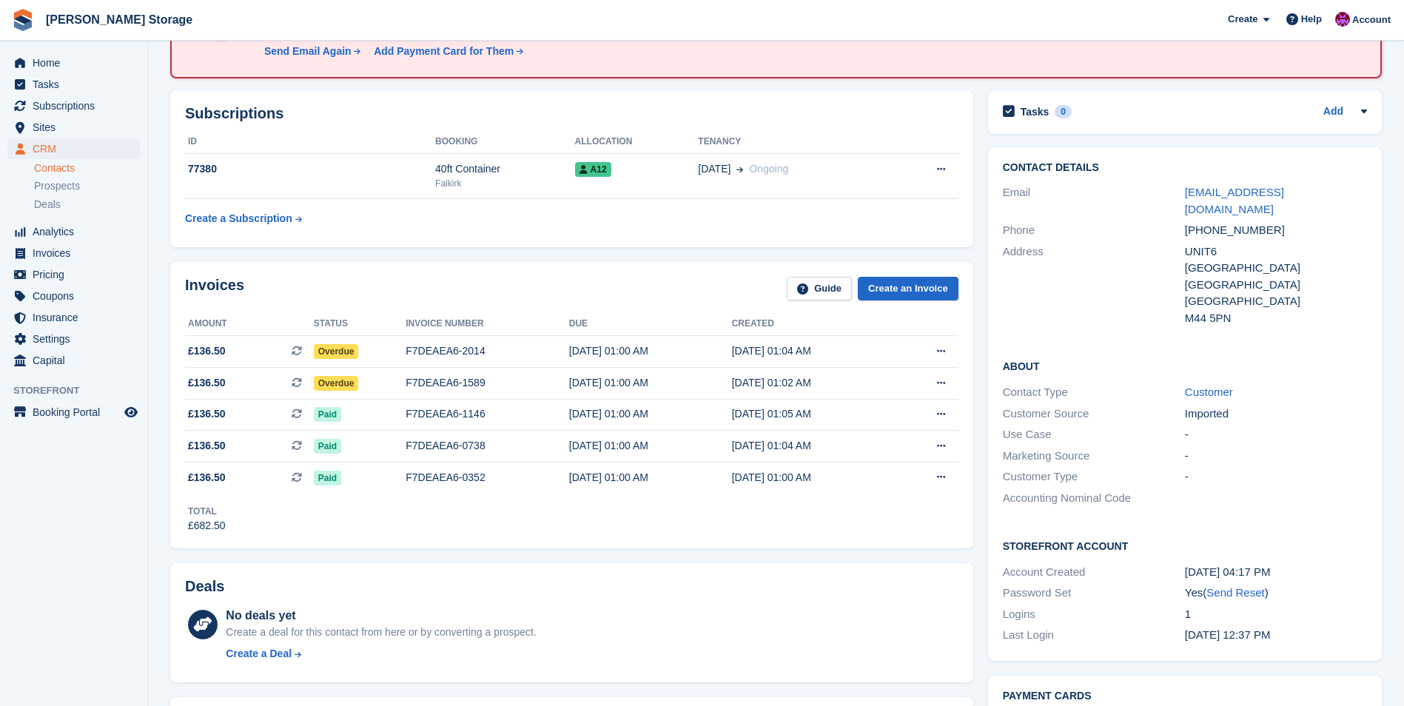
scroll to position [148, 0]
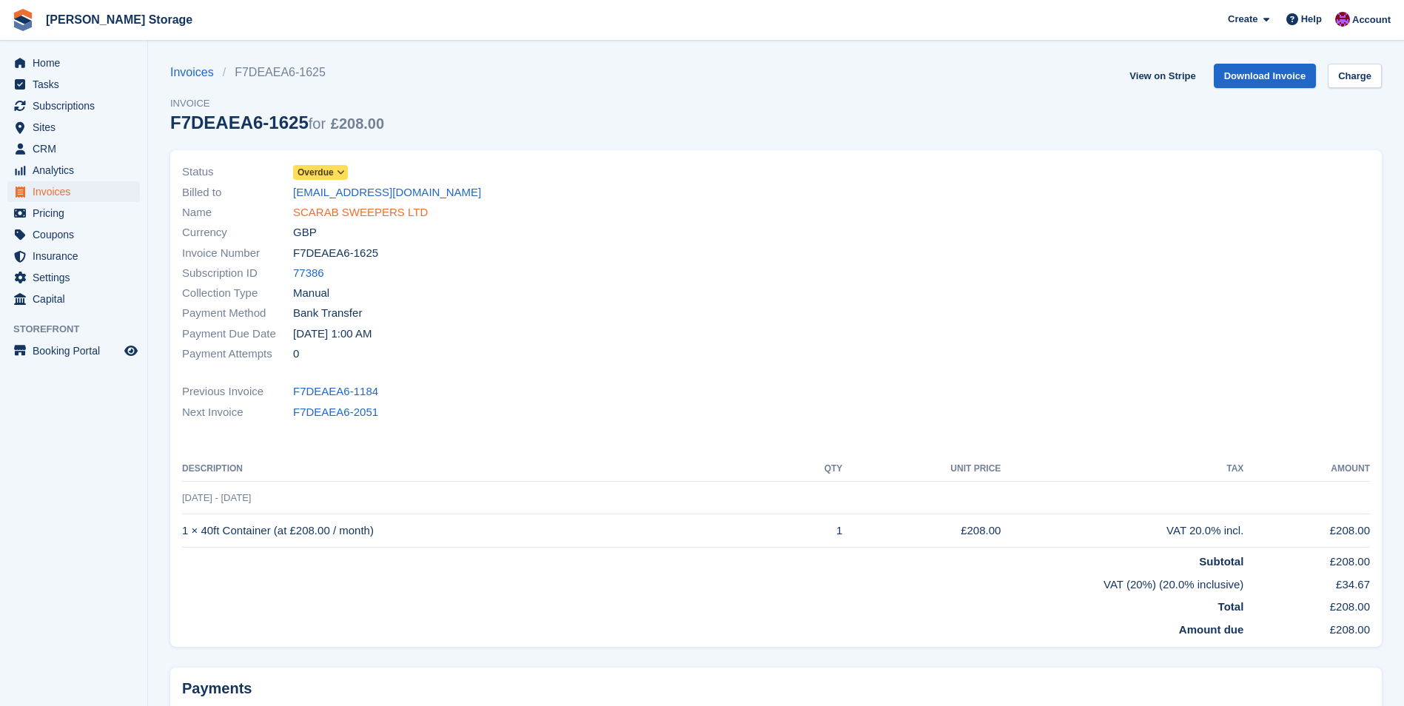
click at [386, 212] on link "SCARAB SWEEPERS LTD" at bounding box center [360, 212] width 135 height 17
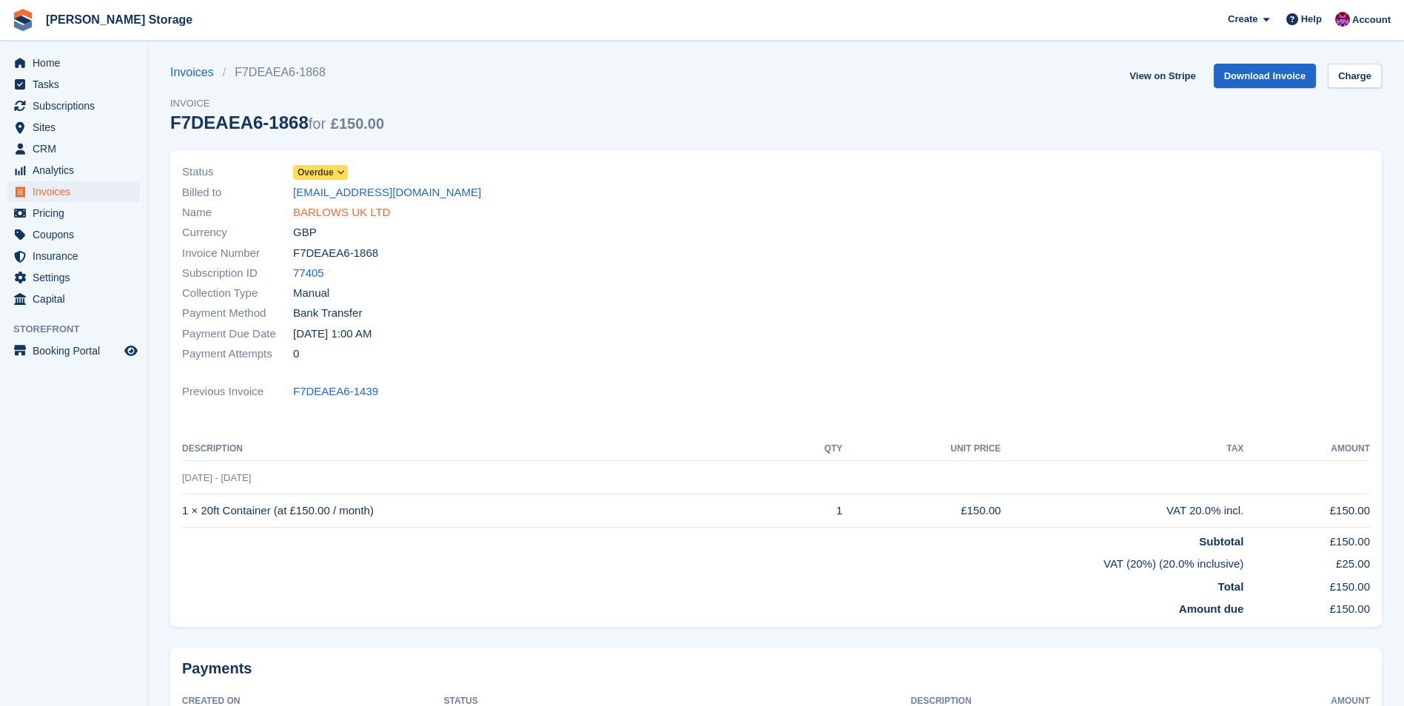
click at [351, 213] on link "BARLOWS UK LTD" at bounding box center [341, 212] width 97 height 17
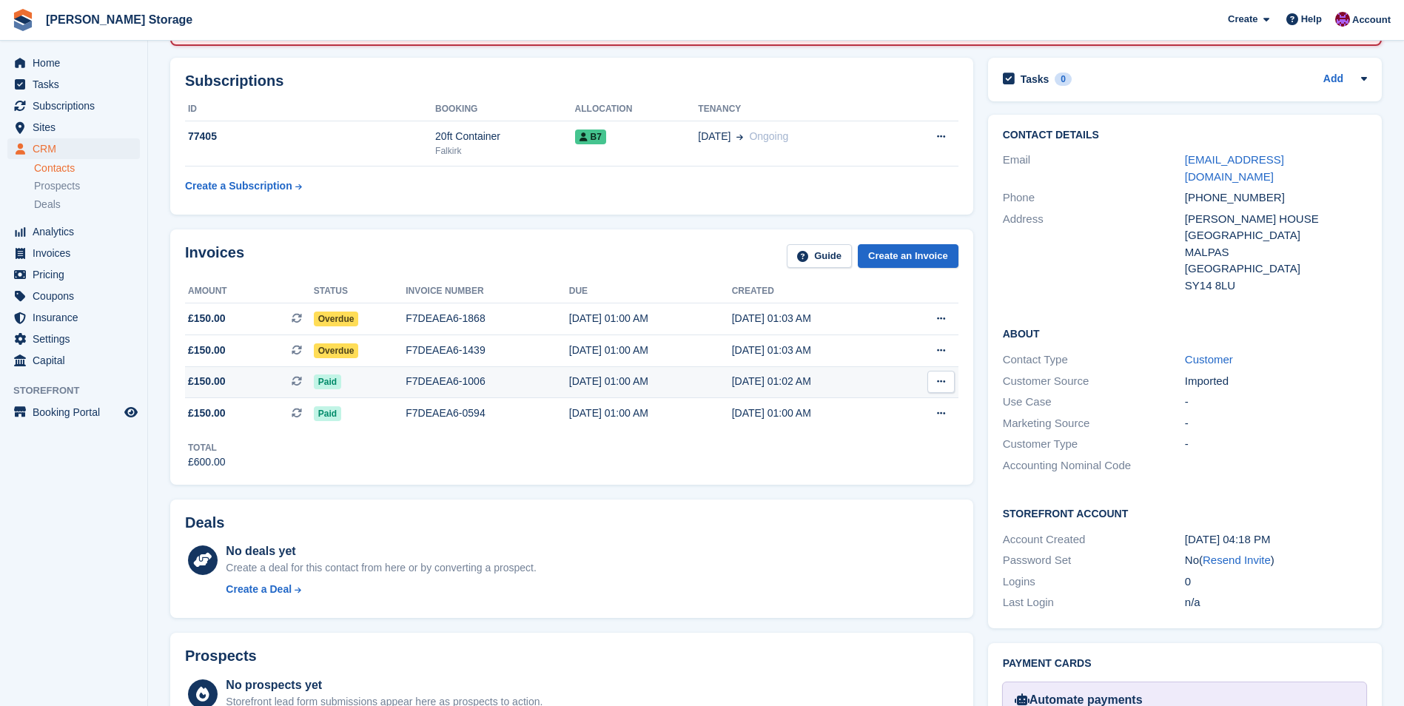
scroll to position [179, 0]
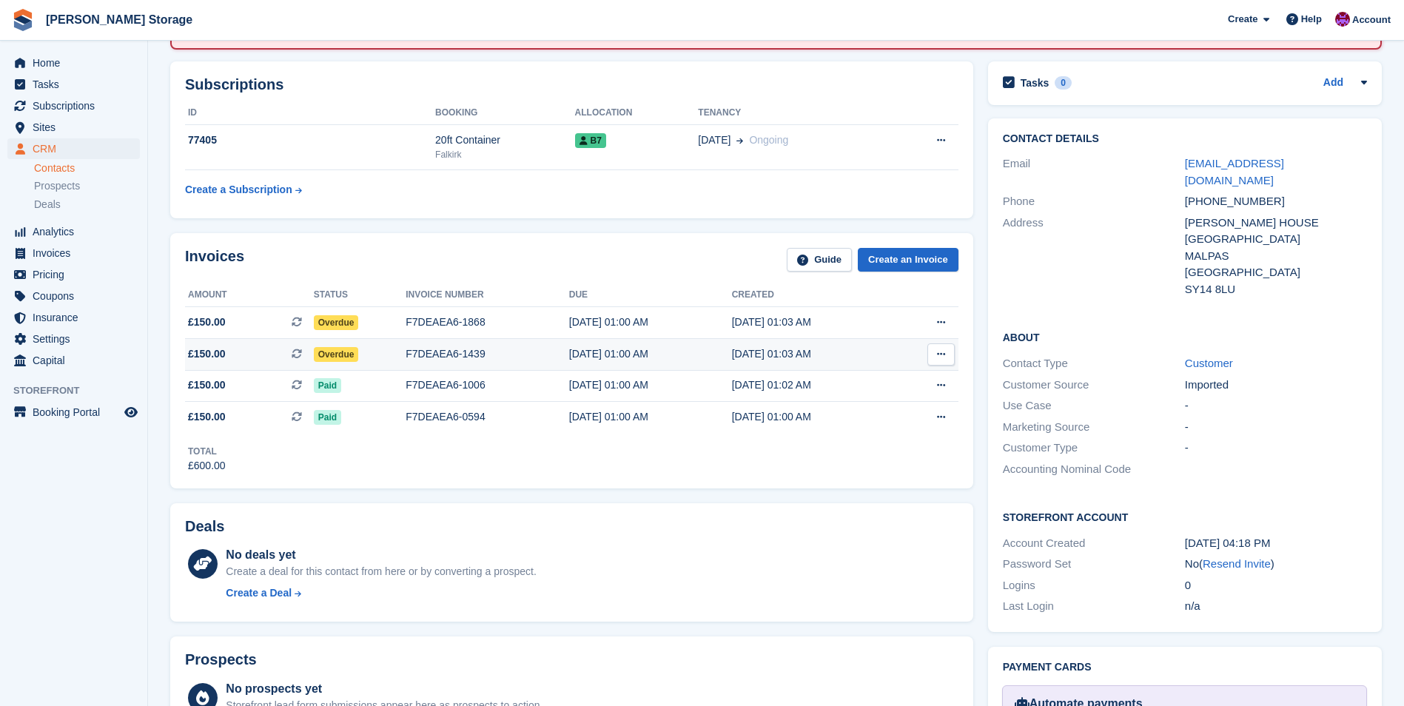
click at [533, 346] on div "F7DEAEA6-1439" at bounding box center [487, 354] width 164 height 16
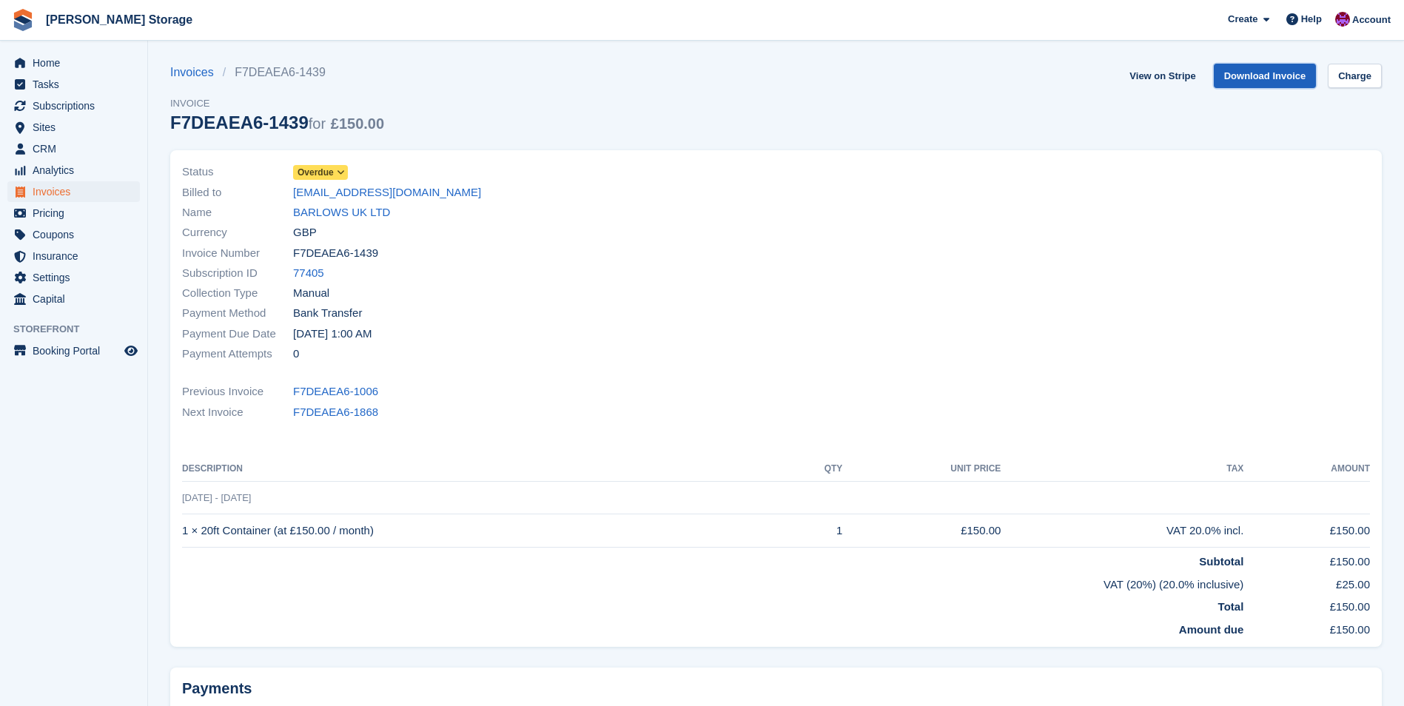
click at [1262, 84] on link "Download Invoice" at bounding box center [1264, 76] width 103 height 24
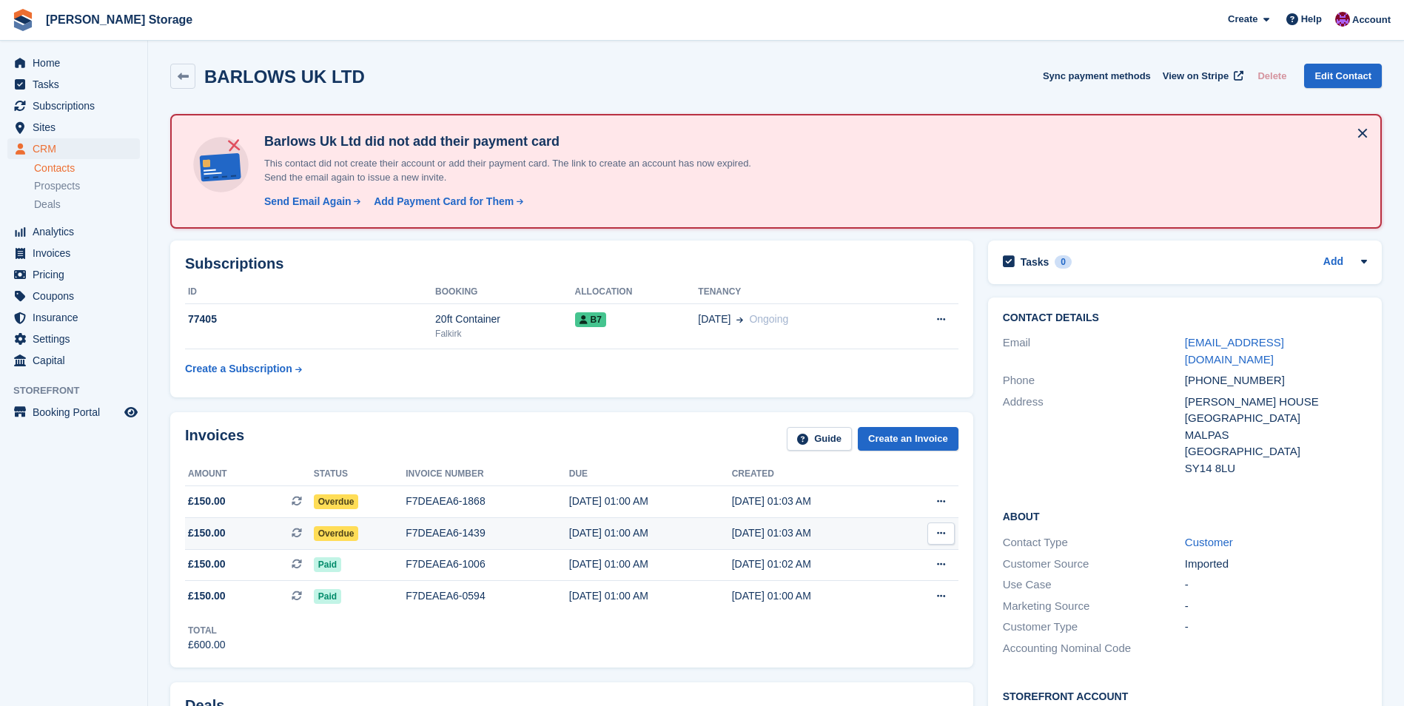
click at [506, 539] on div "F7DEAEA6-1439" at bounding box center [487, 533] width 164 height 16
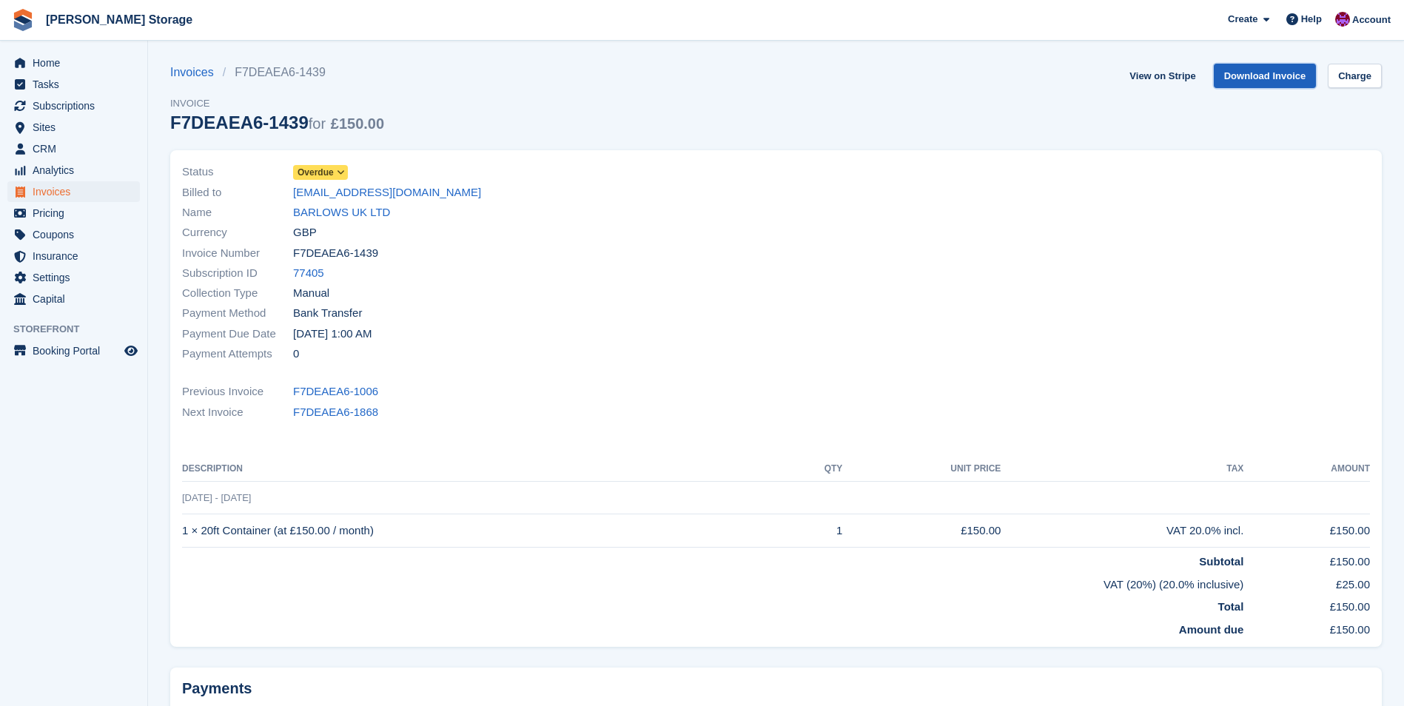
click at [1282, 80] on link "Download Invoice" at bounding box center [1264, 76] width 103 height 24
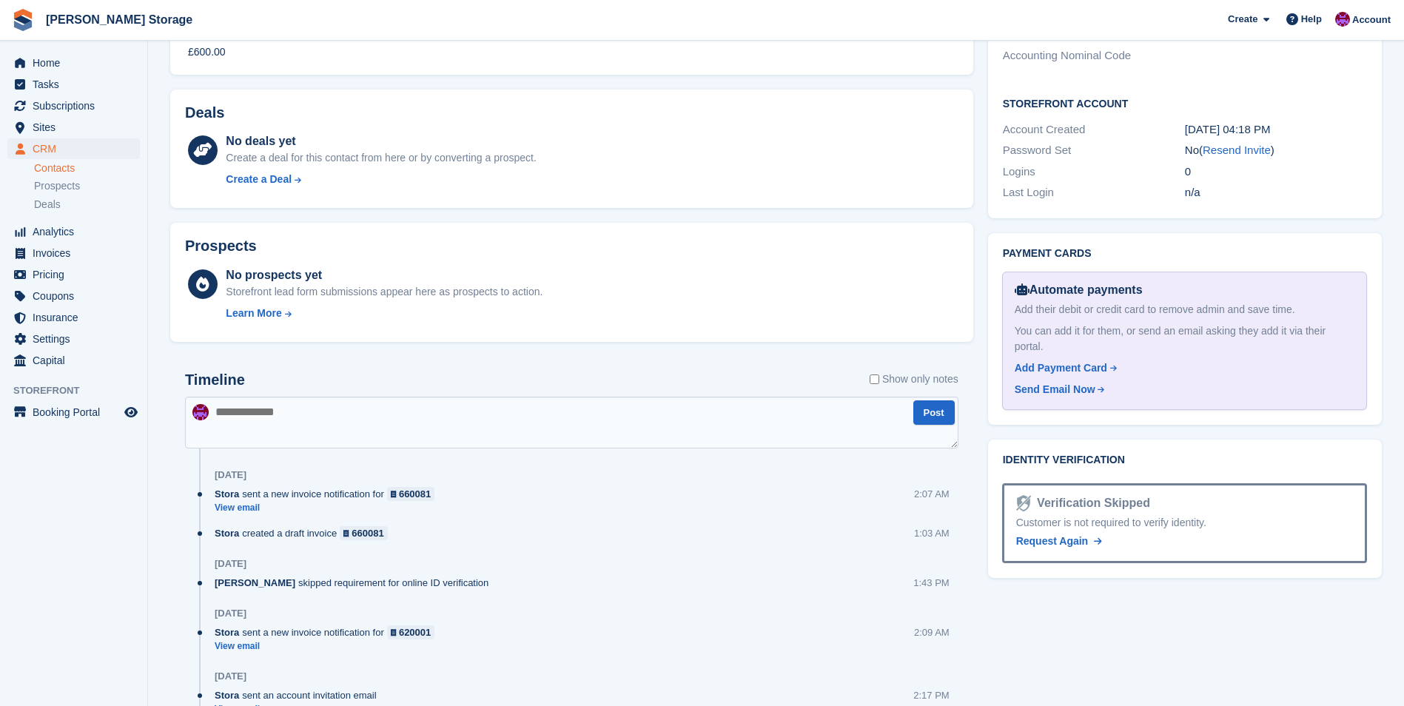
scroll to position [592, 0]
drag, startPoint x: 1236, startPoint y: 140, endPoint x: 762, endPoint y: 60, distance: 480.2
click at [1236, 144] on link "Resend Invite" at bounding box center [1236, 150] width 68 height 13
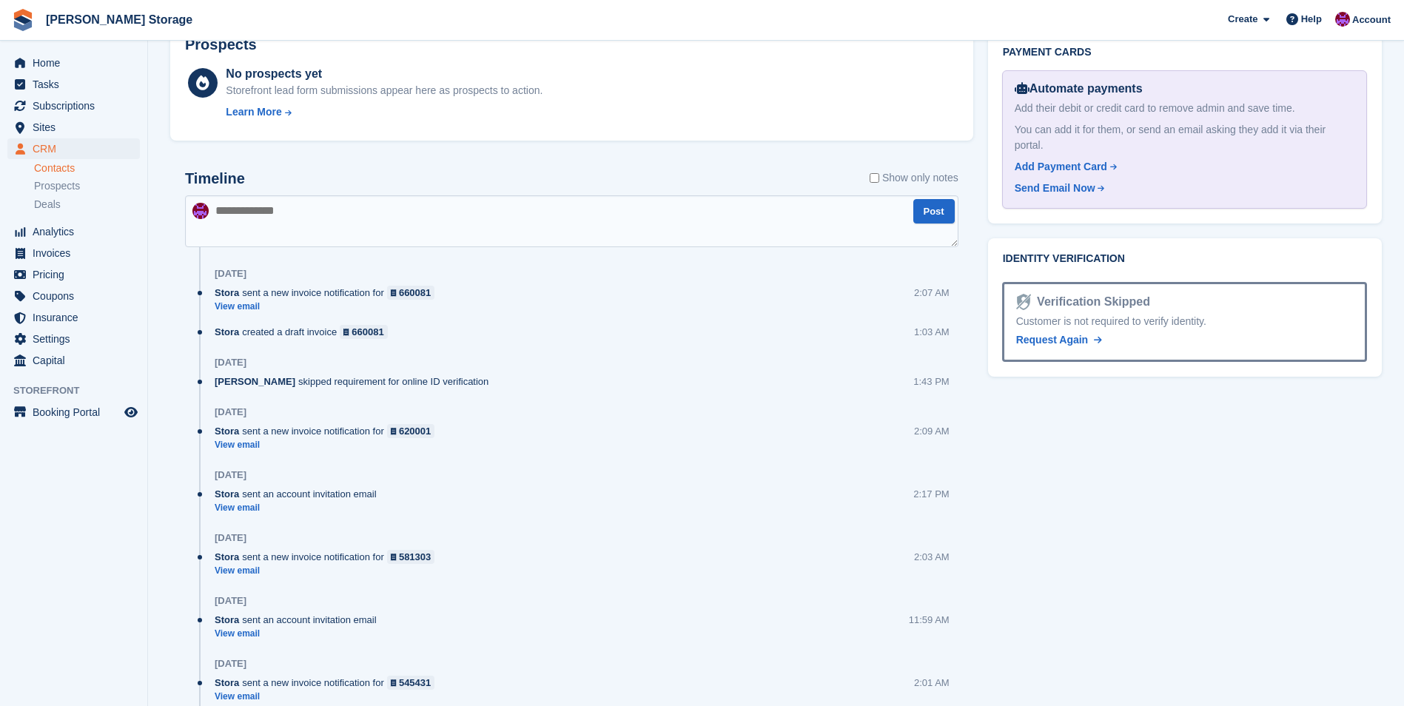
scroll to position [549, 0]
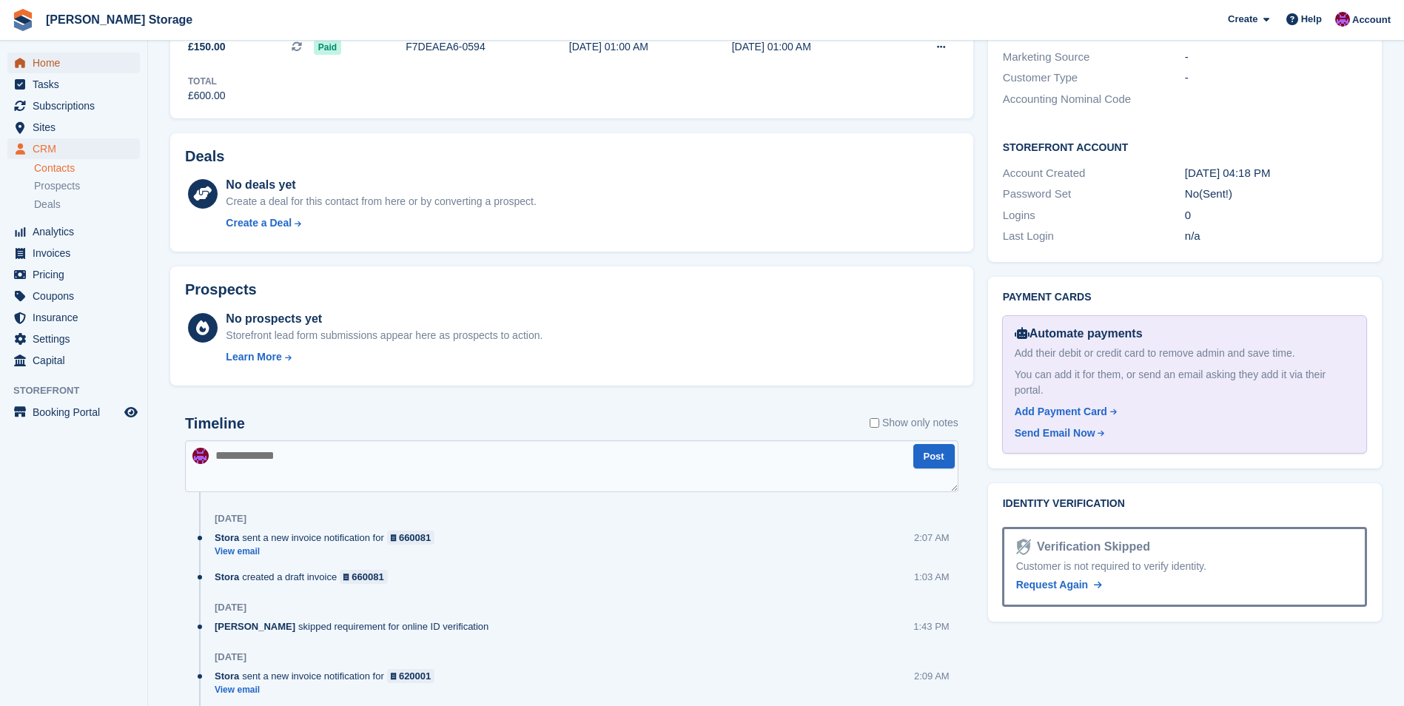
click at [61, 61] on span "Home" at bounding box center [77, 63] width 89 height 21
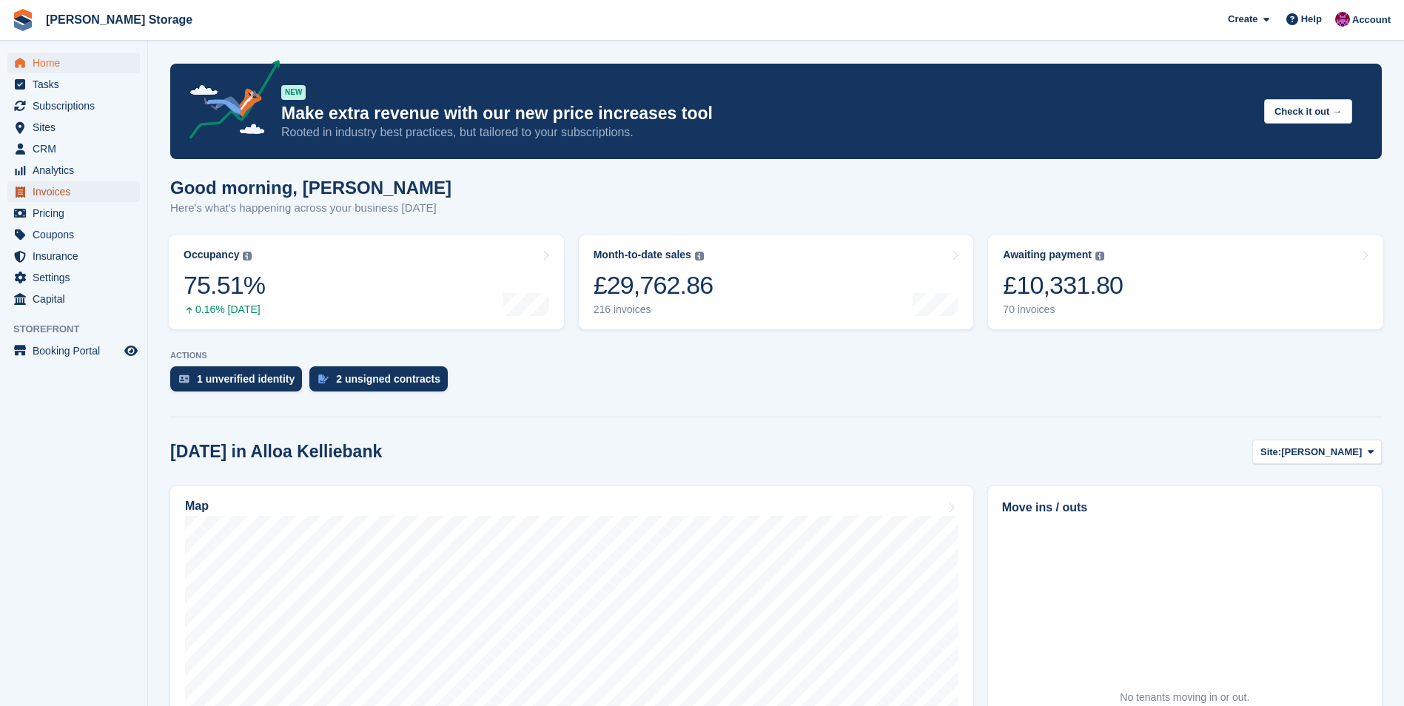
click at [59, 188] on span "Invoices" at bounding box center [77, 191] width 89 height 21
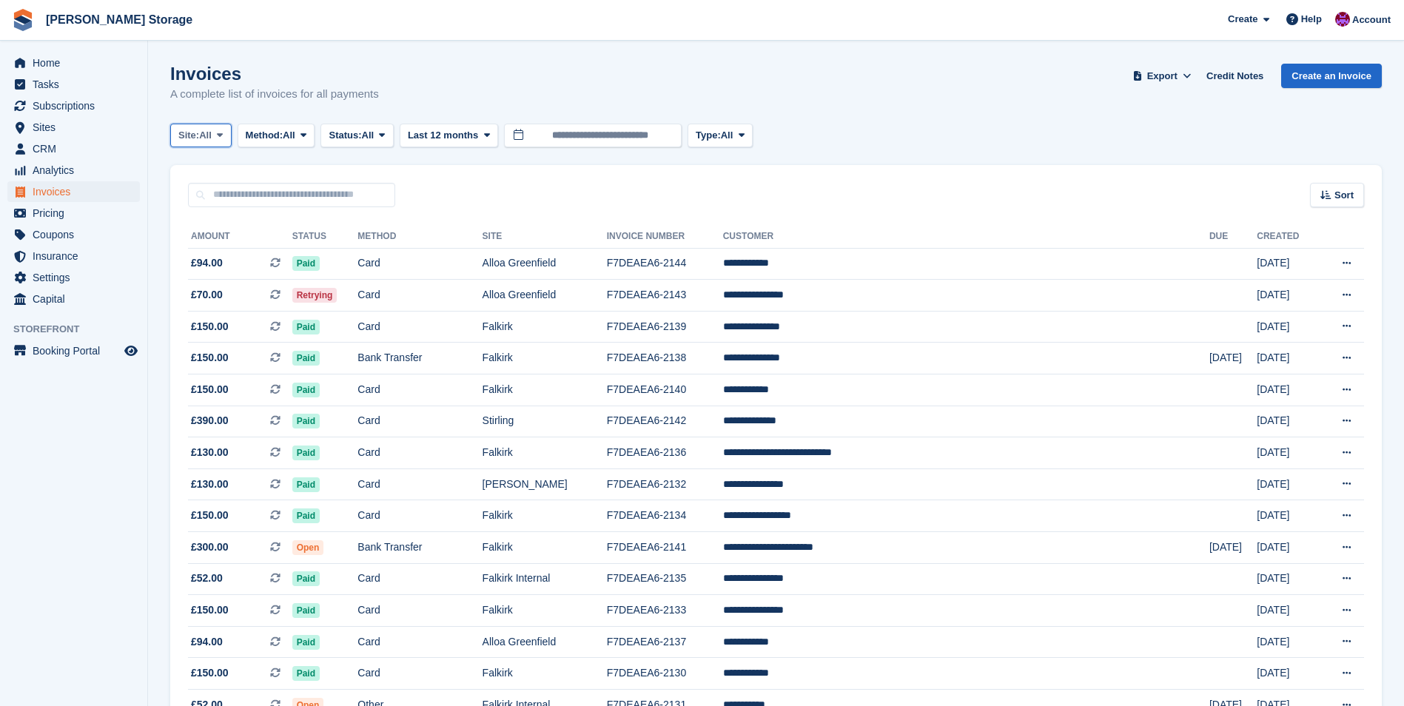
click at [206, 136] on span "All" at bounding box center [205, 135] width 13 height 15
click at [218, 280] on link "Falkirk" at bounding box center [241, 276] width 129 height 27
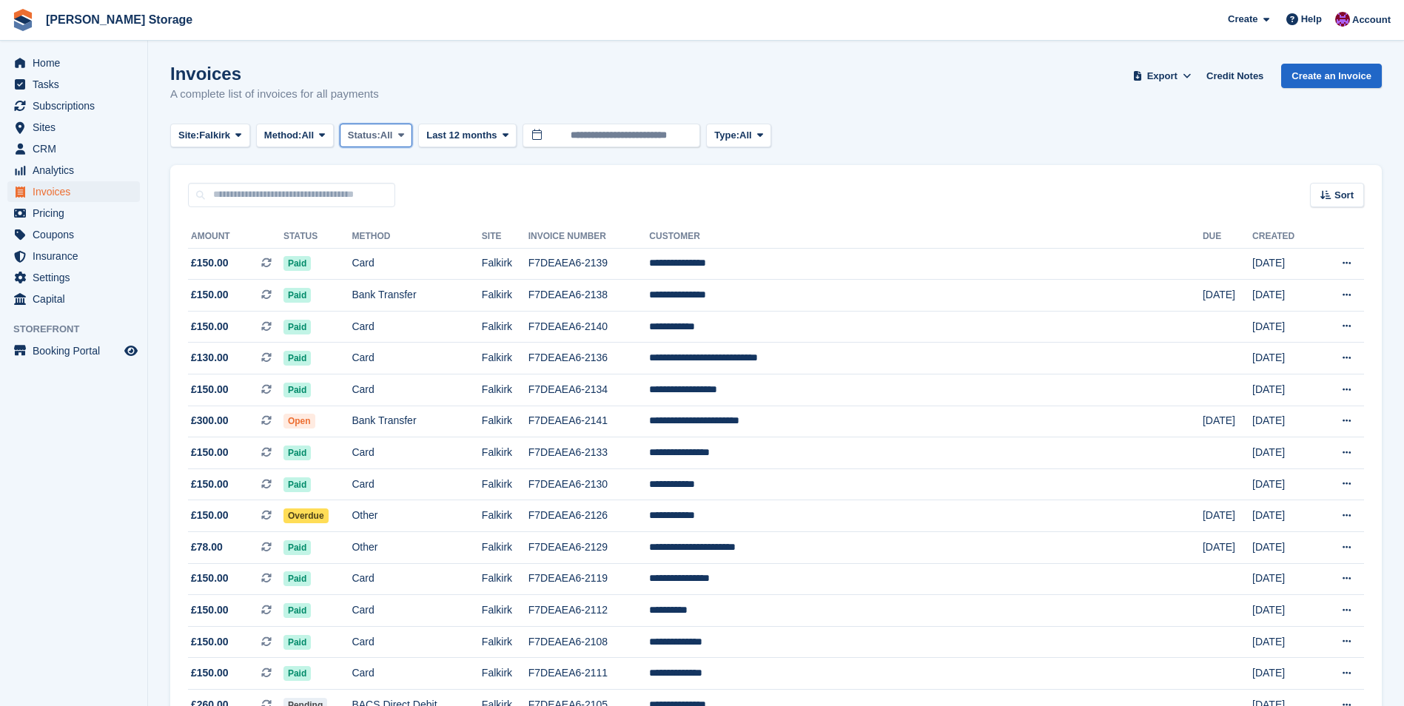
click at [374, 137] on span "Status:" at bounding box center [364, 135] width 33 height 15
click at [376, 247] on link "Open" at bounding box center [410, 250] width 129 height 27
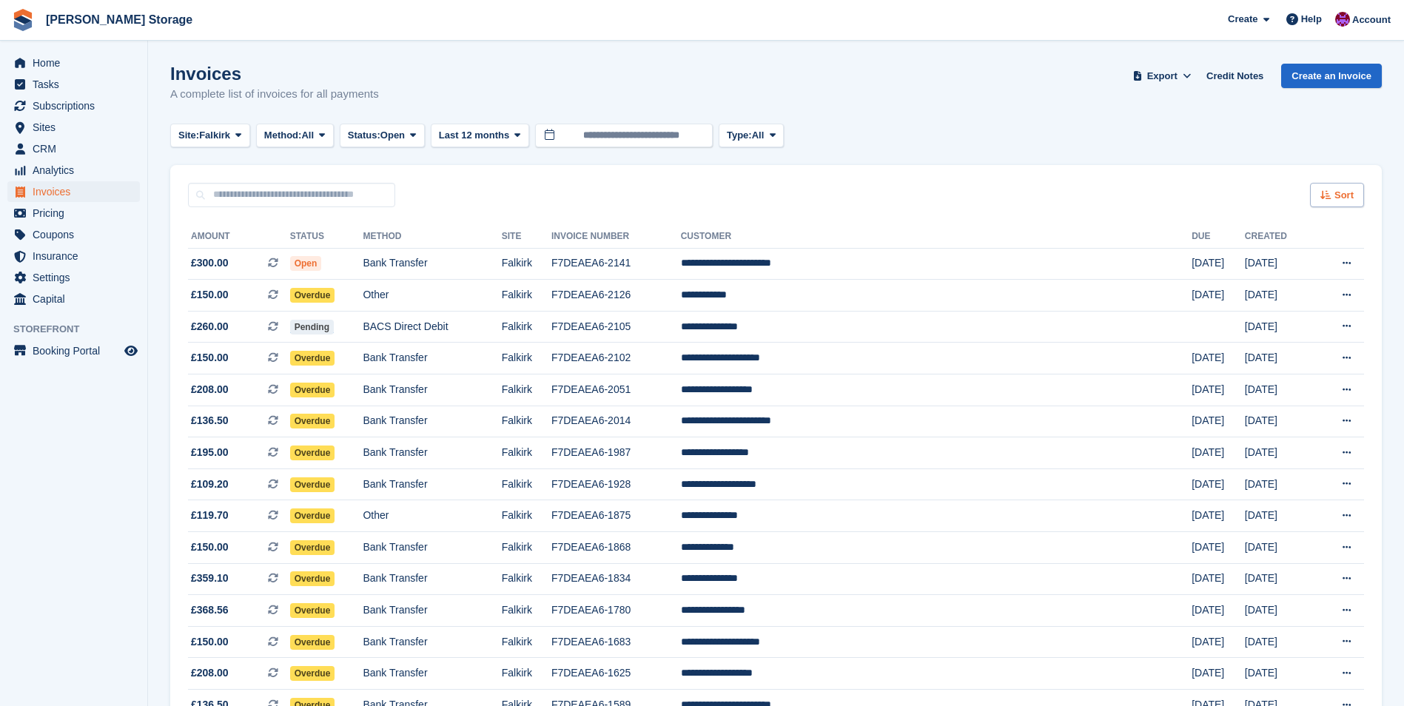
click at [1328, 198] on icon at bounding box center [1325, 195] width 11 height 10
click at [1320, 289] on span "Created (oldest first)" at bounding box center [1293, 294] width 101 height 12
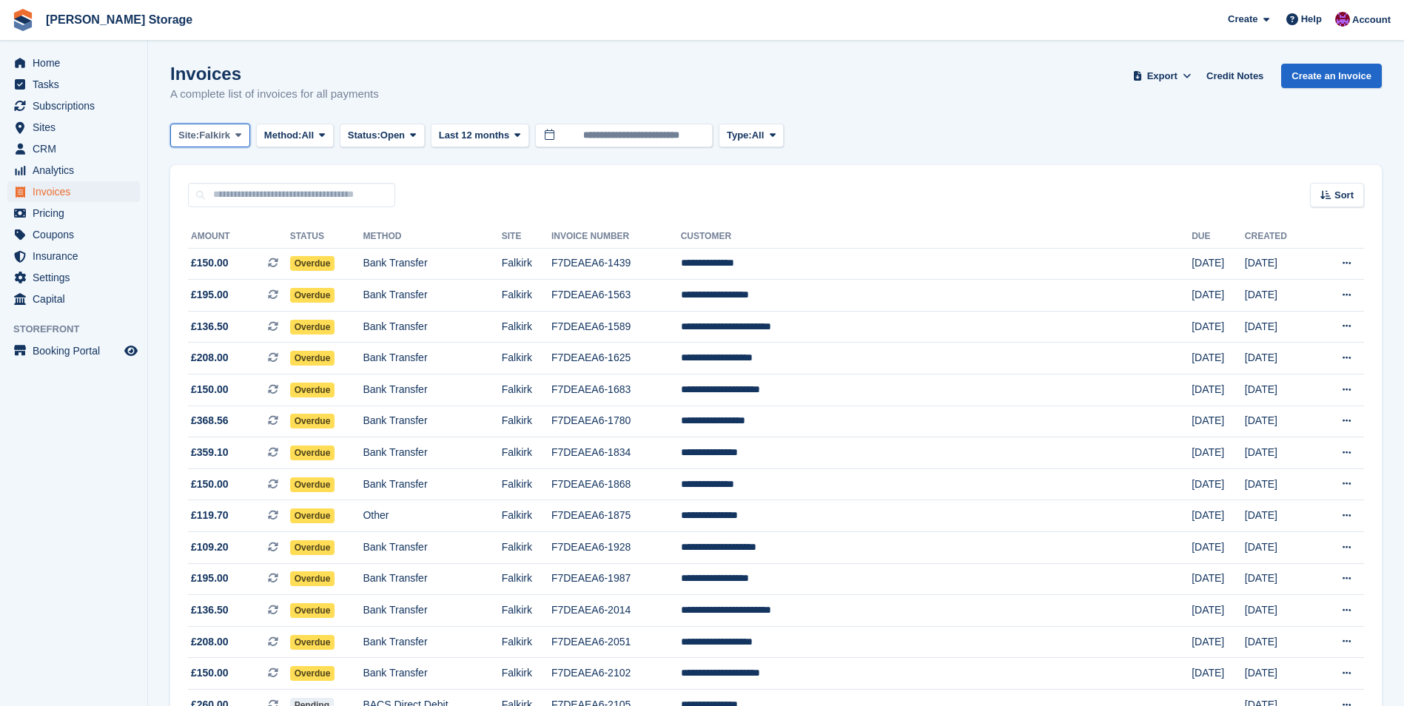
click at [232, 136] on button "Site: Falkirk" at bounding box center [210, 136] width 80 height 24
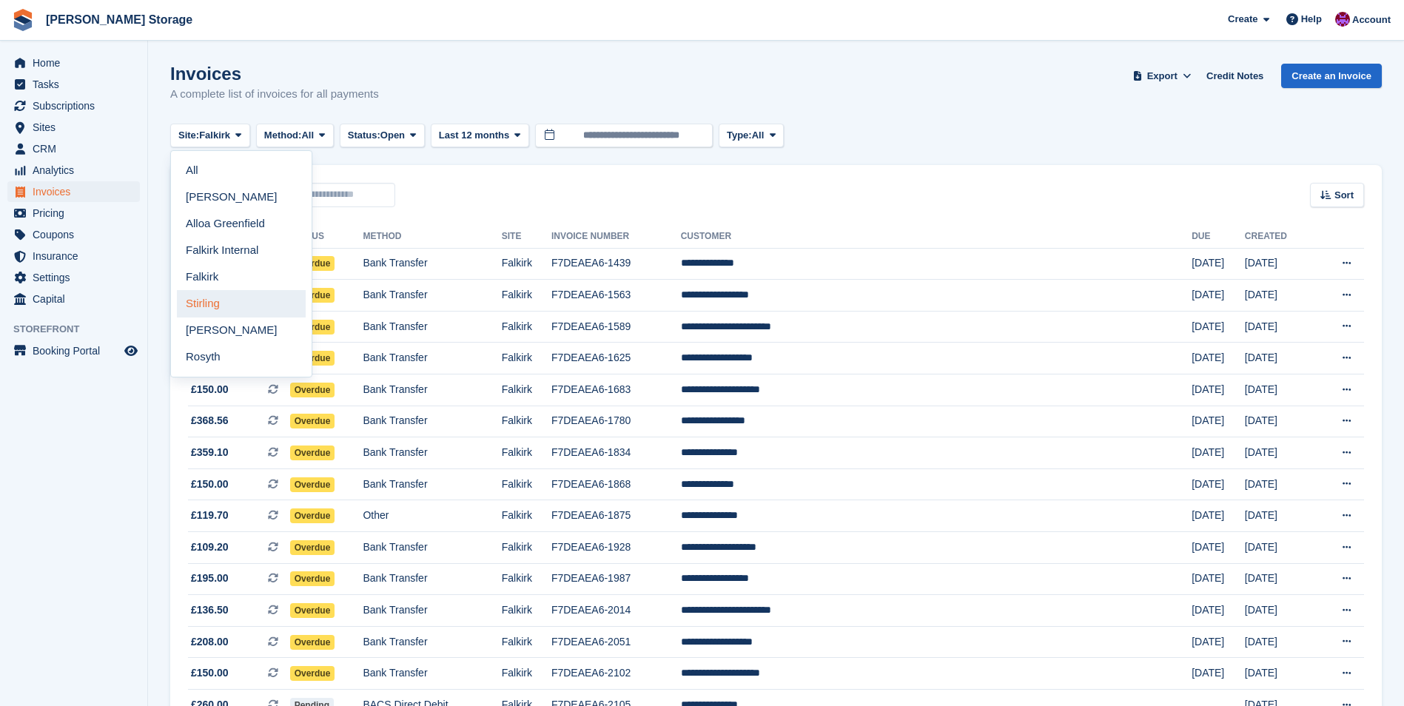
click at [221, 299] on link "Stirling" at bounding box center [241, 303] width 129 height 27
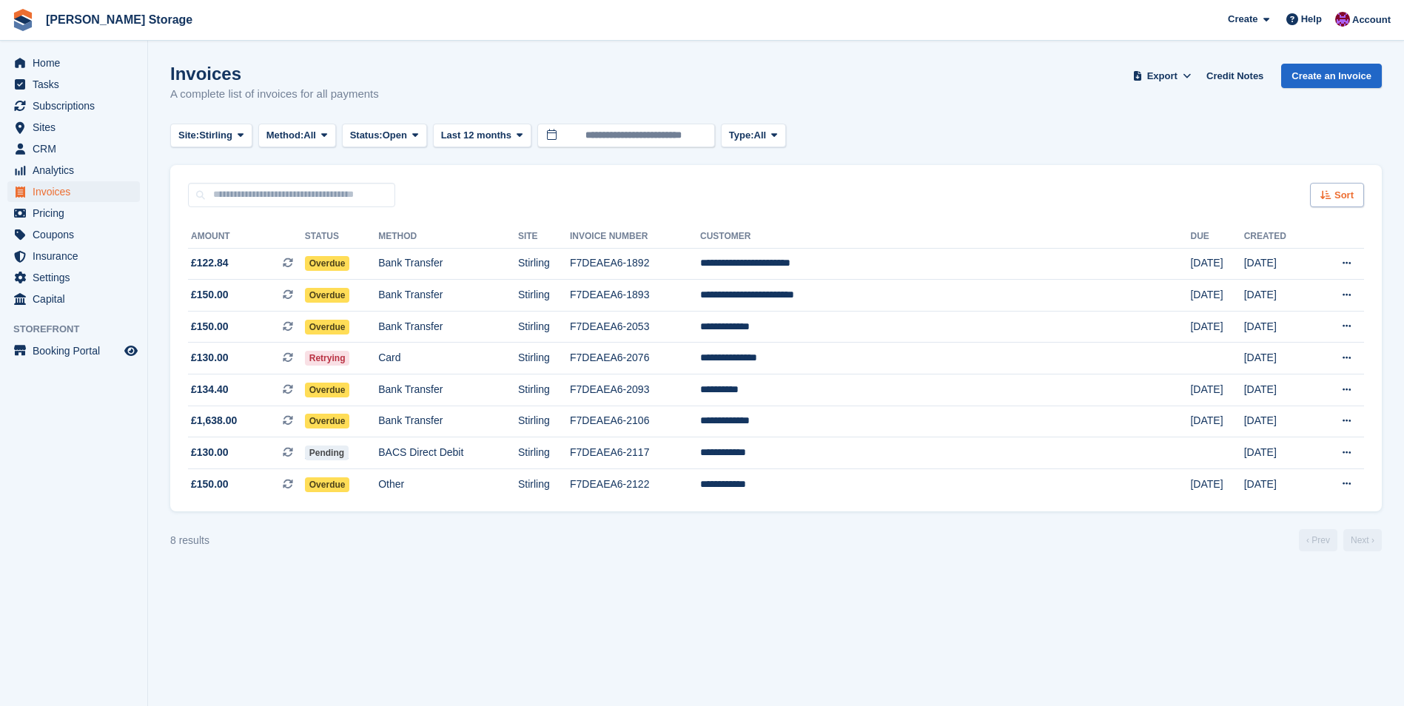
click at [1329, 197] on icon at bounding box center [1325, 195] width 11 height 10
click at [1313, 293] on span "Created (oldest first)" at bounding box center [1293, 294] width 101 height 12
click at [700, 323] on td "F7DEAEA6-2053" at bounding box center [635, 327] width 130 height 32
click at [232, 135] on span "Stirling" at bounding box center [215, 135] width 33 height 15
click at [234, 329] on link "[PERSON_NAME]" at bounding box center [241, 330] width 129 height 27
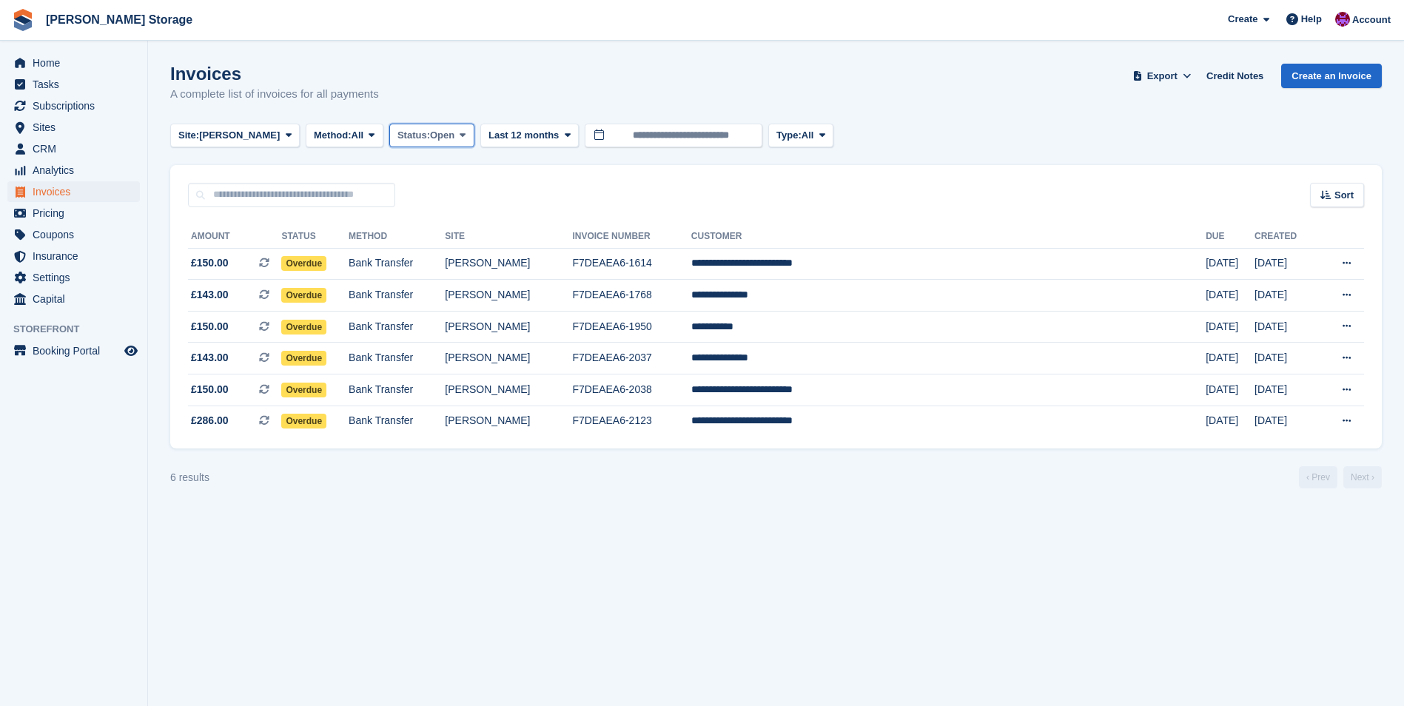
click at [430, 138] on span "Open" at bounding box center [442, 135] width 24 height 15
click at [396, 246] on link "Open" at bounding box center [460, 250] width 129 height 27
click at [1341, 193] on span "Sort" at bounding box center [1343, 195] width 19 height 15
click at [1314, 293] on span "Created (oldest first)" at bounding box center [1293, 294] width 101 height 12
click at [855, 257] on td "**********" at bounding box center [948, 264] width 514 height 32
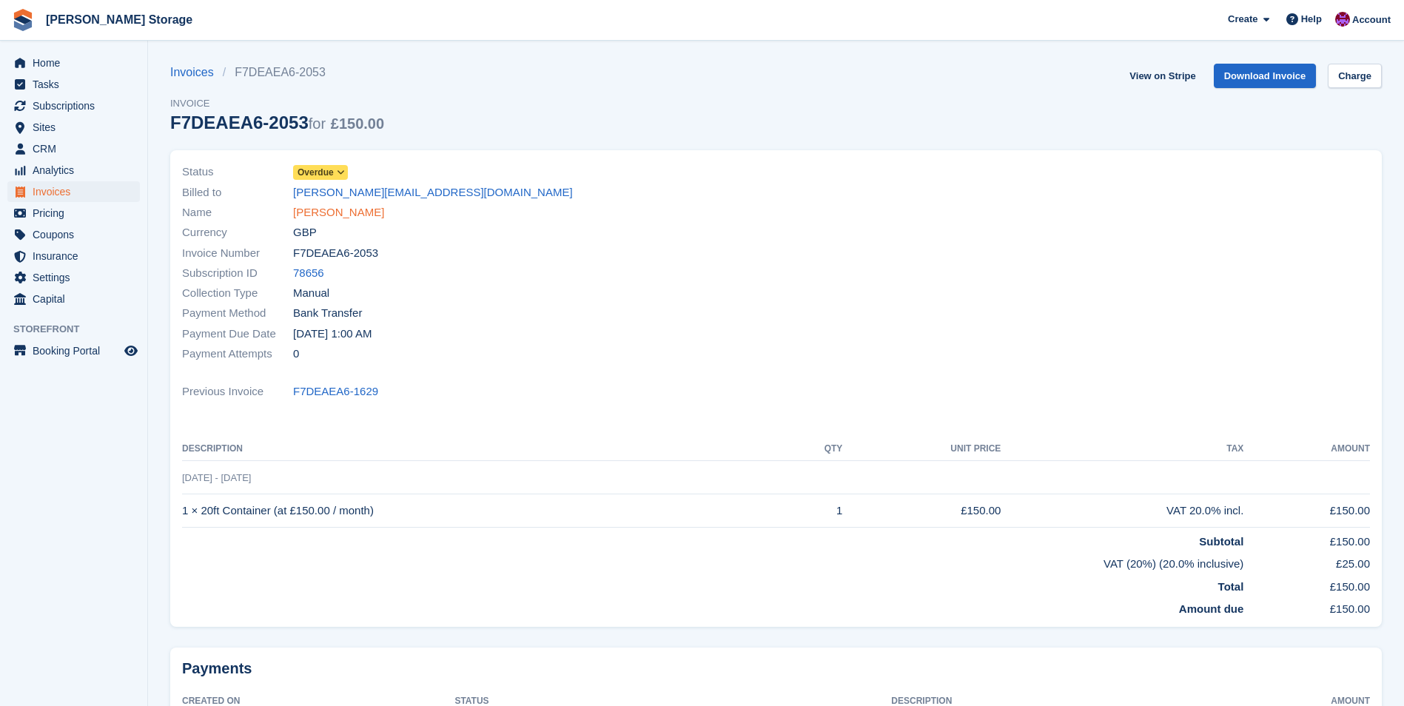
click at [363, 213] on link "[PERSON_NAME]" at bounding box center [338, 212] width 91 height 17
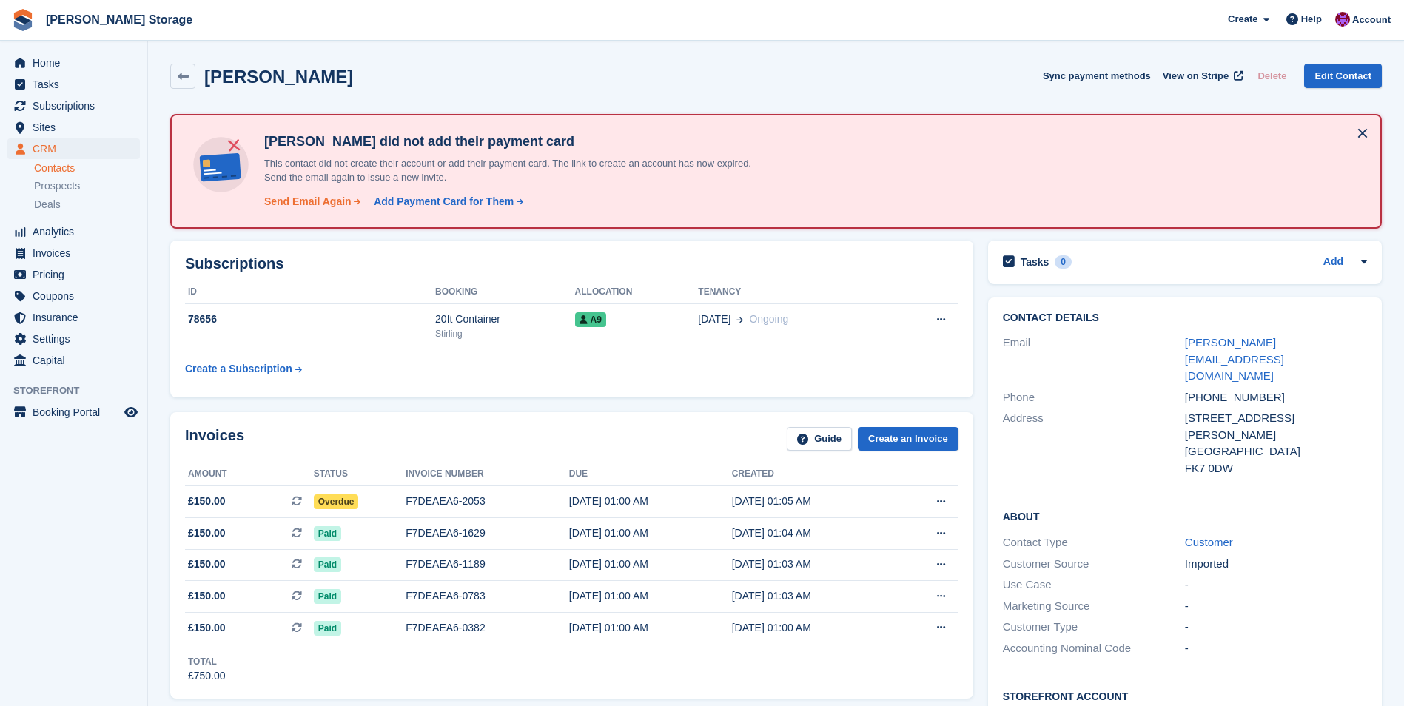
click at [316, 198] on div "Send Email Again" at bounding box center [307, 202] width 87 height 16
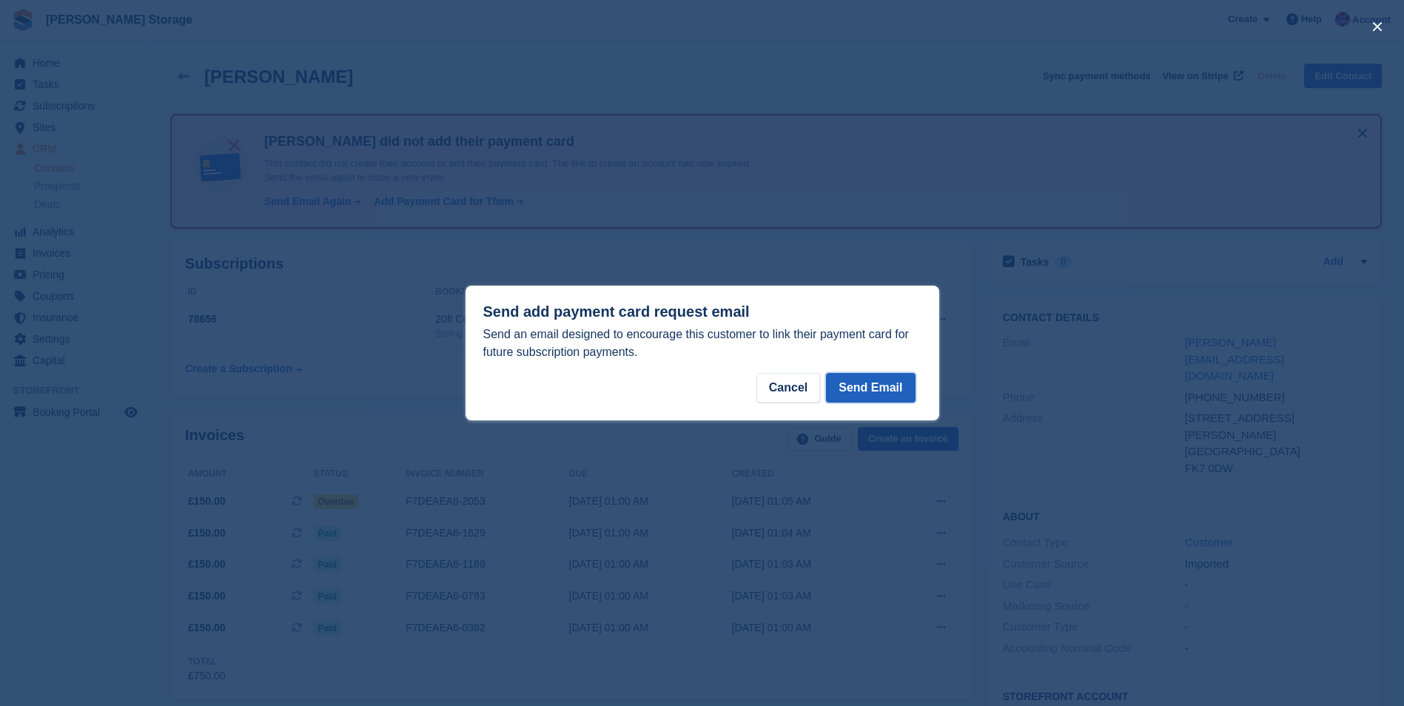
click at [886, 386] on button "Send Email" at bounding box center [870, 388] width 89 height 30
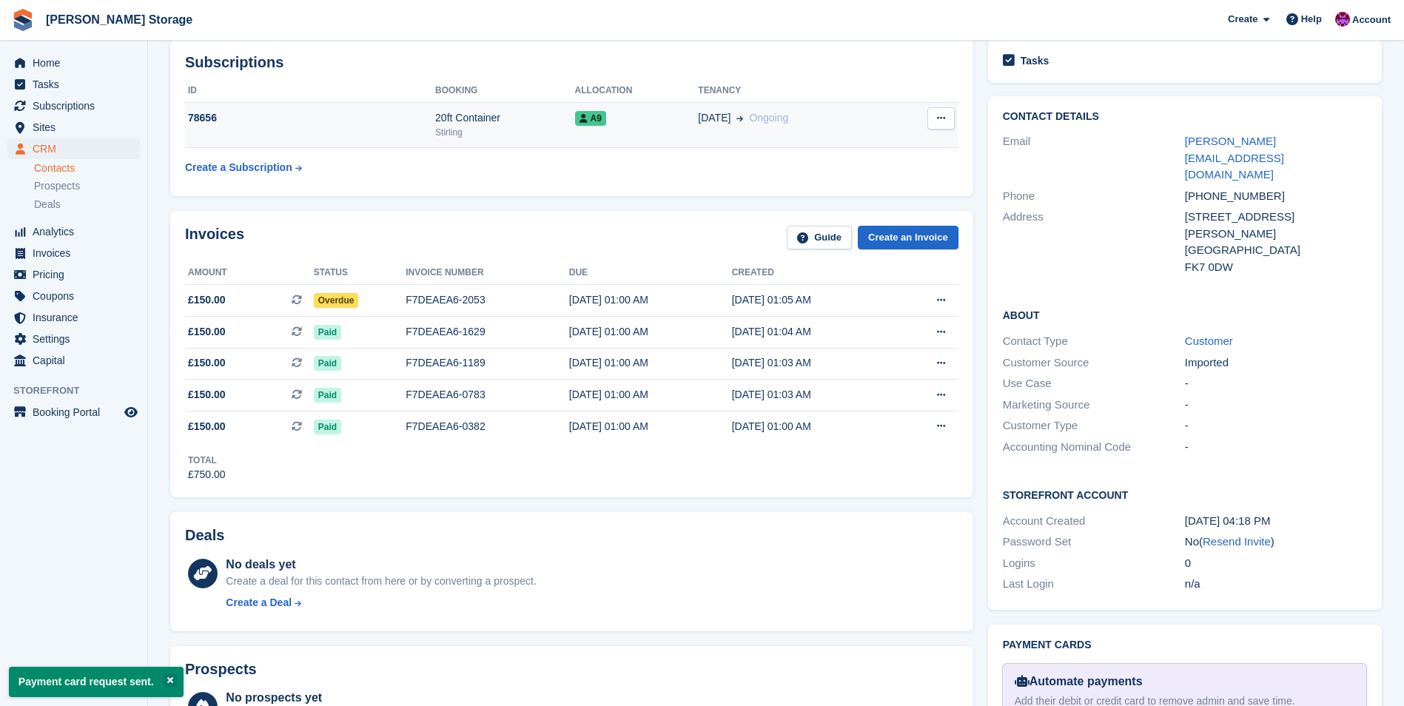
scroll to position [222, 0]
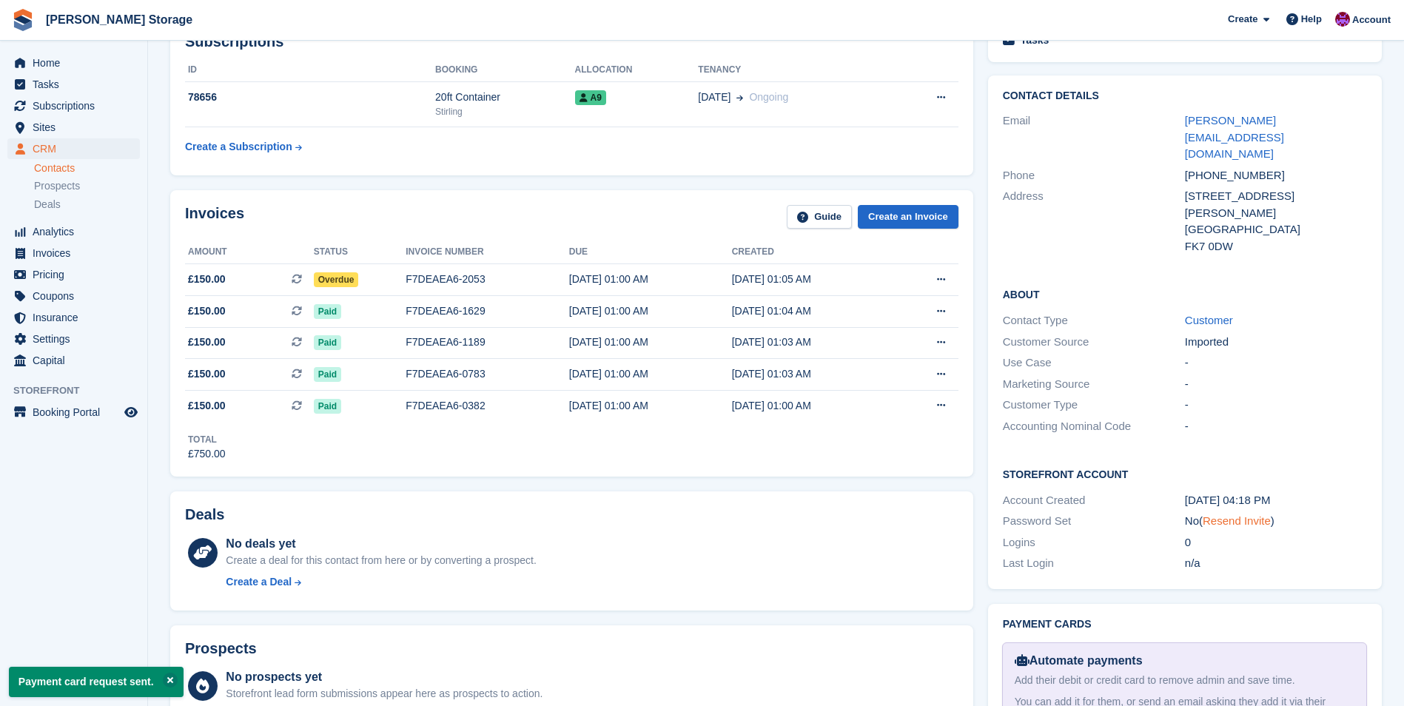
click at [1245, 514] on link "Resend Invite" at bounding box center [1236, 520] width 68 height 13
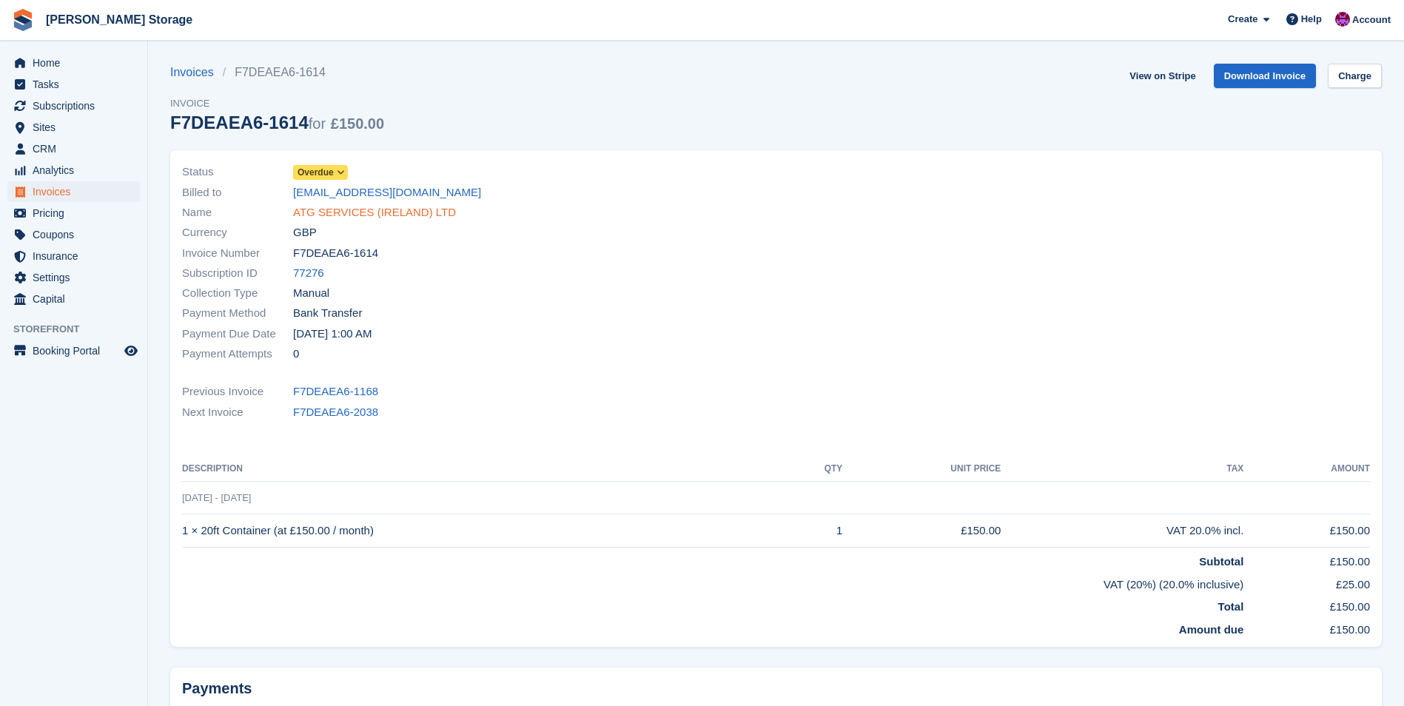
click at [345, 210] on link "ATG SERVICES (IRELAND) LTD" at bounding box center [374, 212] width 163 height 17
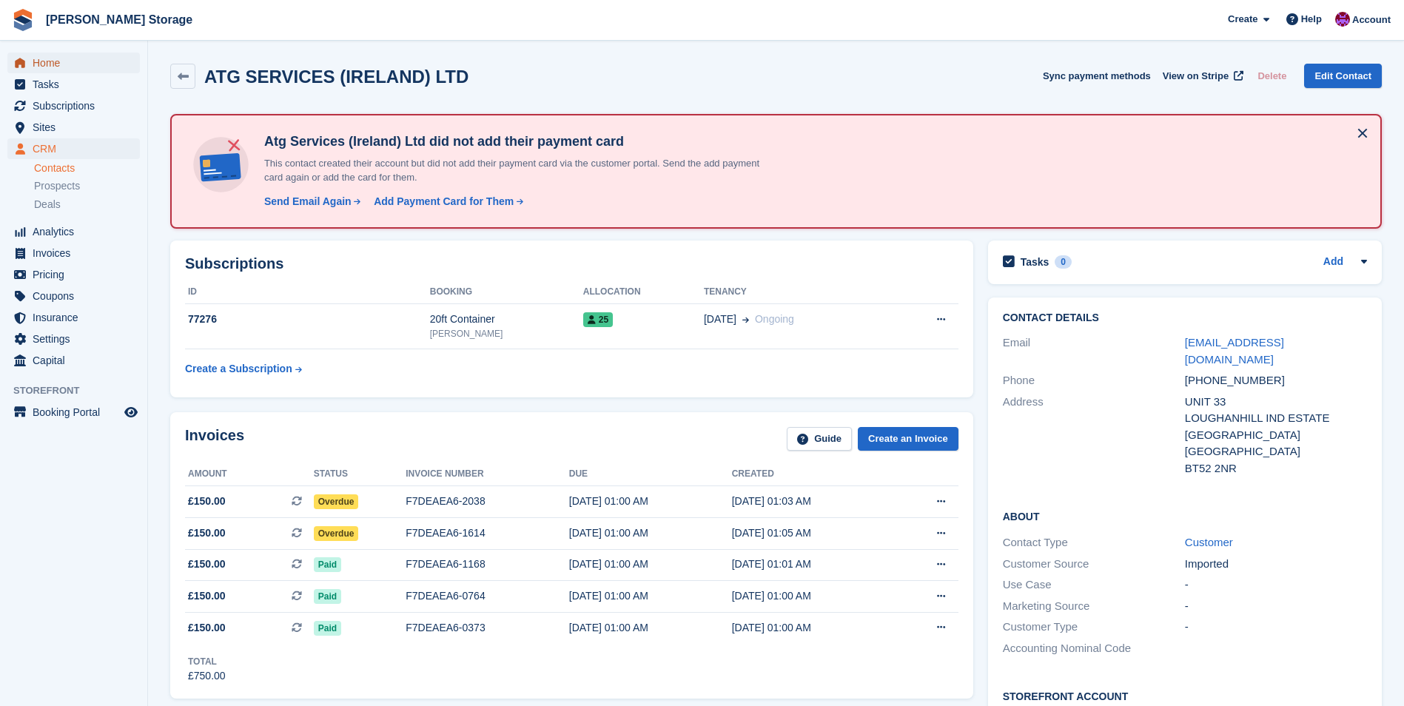
click at [33, 61] on span "Home" at bounding box center [77, 63] width 89 height 21
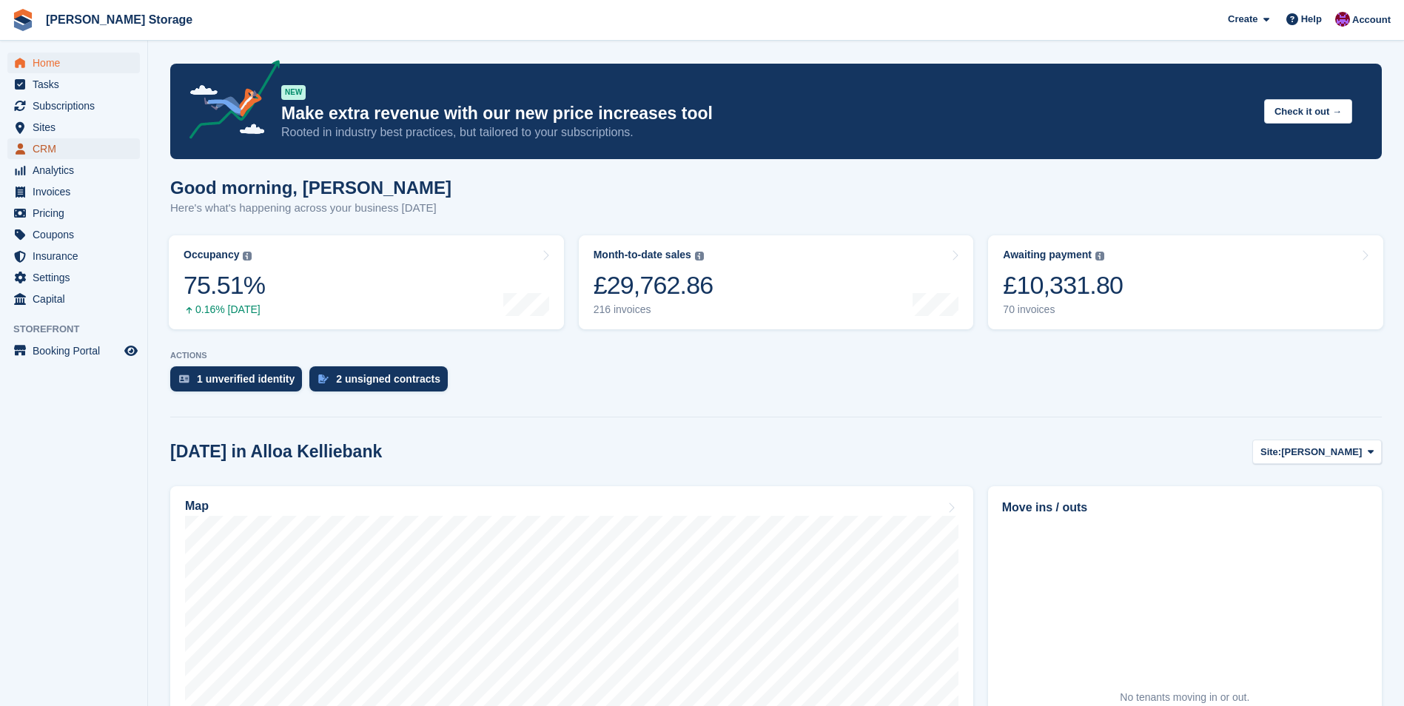
click at [44, 140] on span "CRM" at bounding box center [77, 148] width 89 height 21
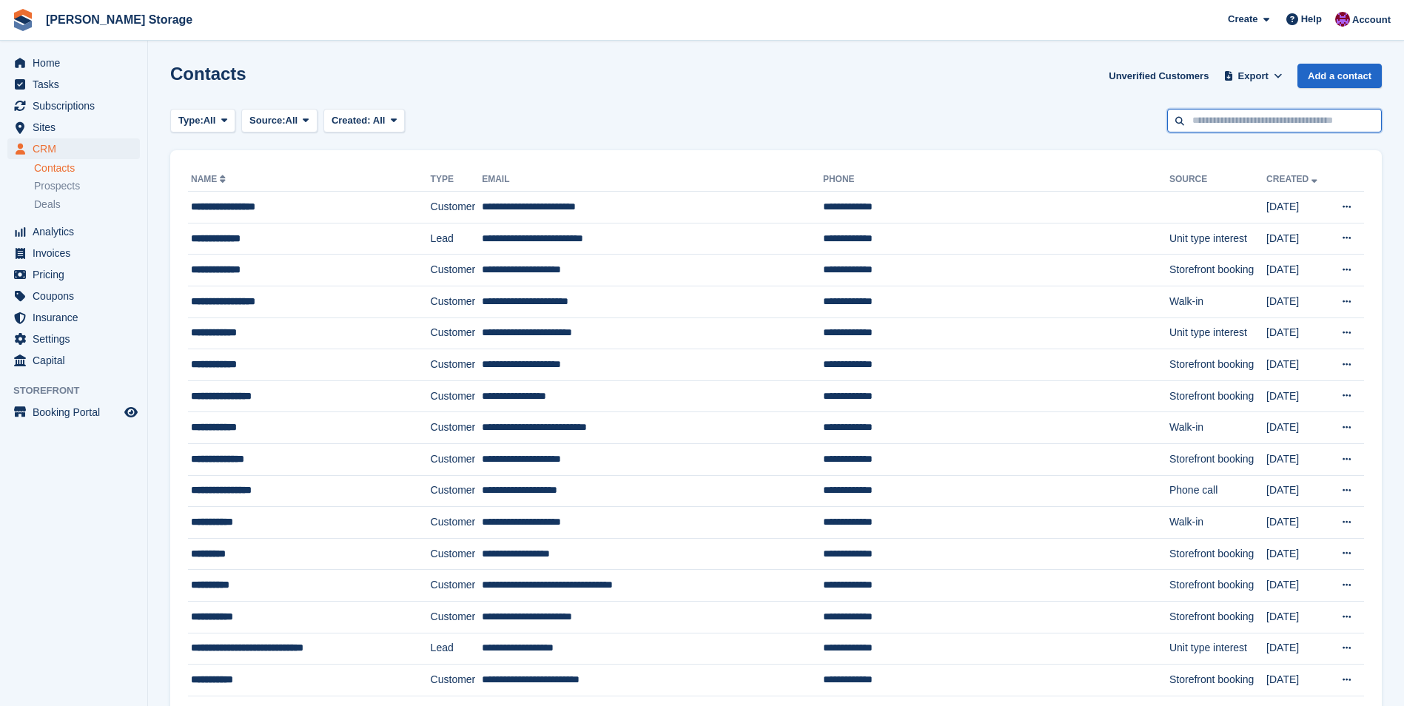
click at [1223, 121] on input "text" at bounding box center [1274, 121] width 215 height 24
type input "****"
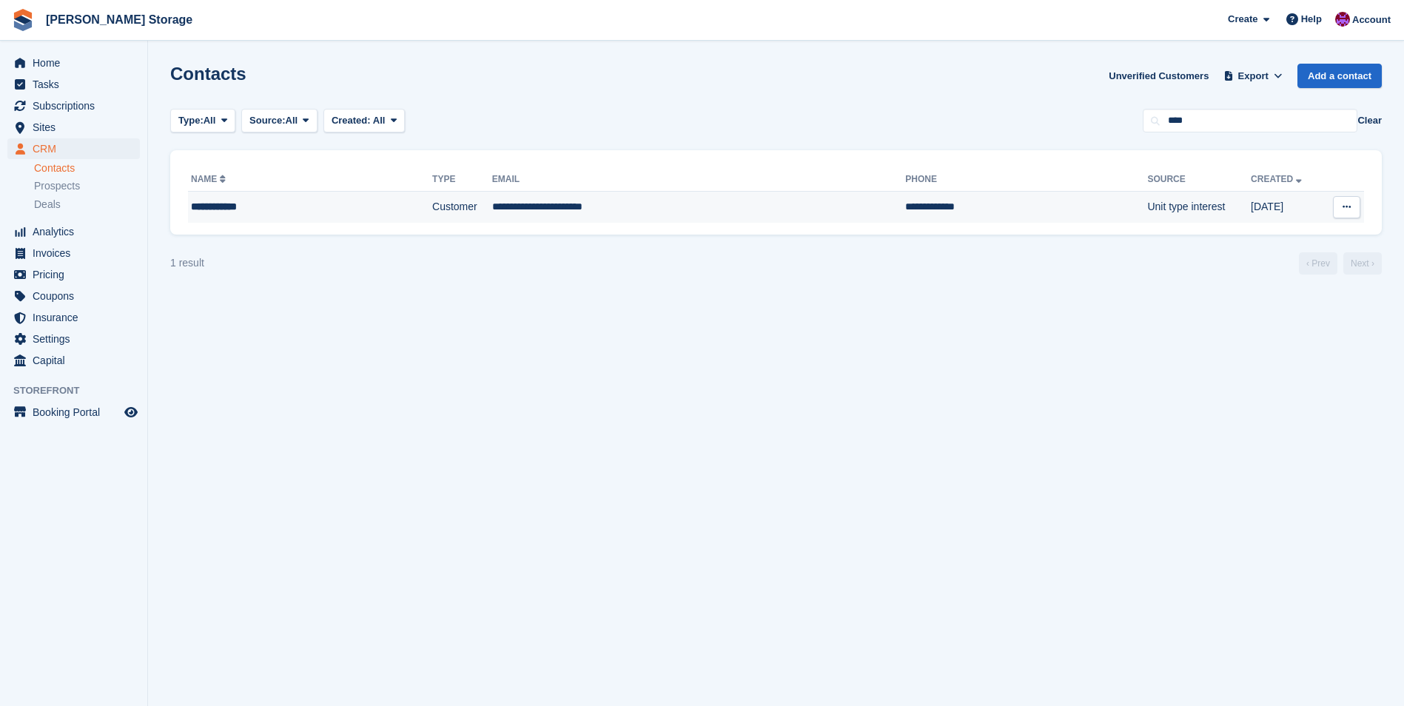
click at [643, 201] on td "**********" at bounding box center [699, 207] width 414 height 31
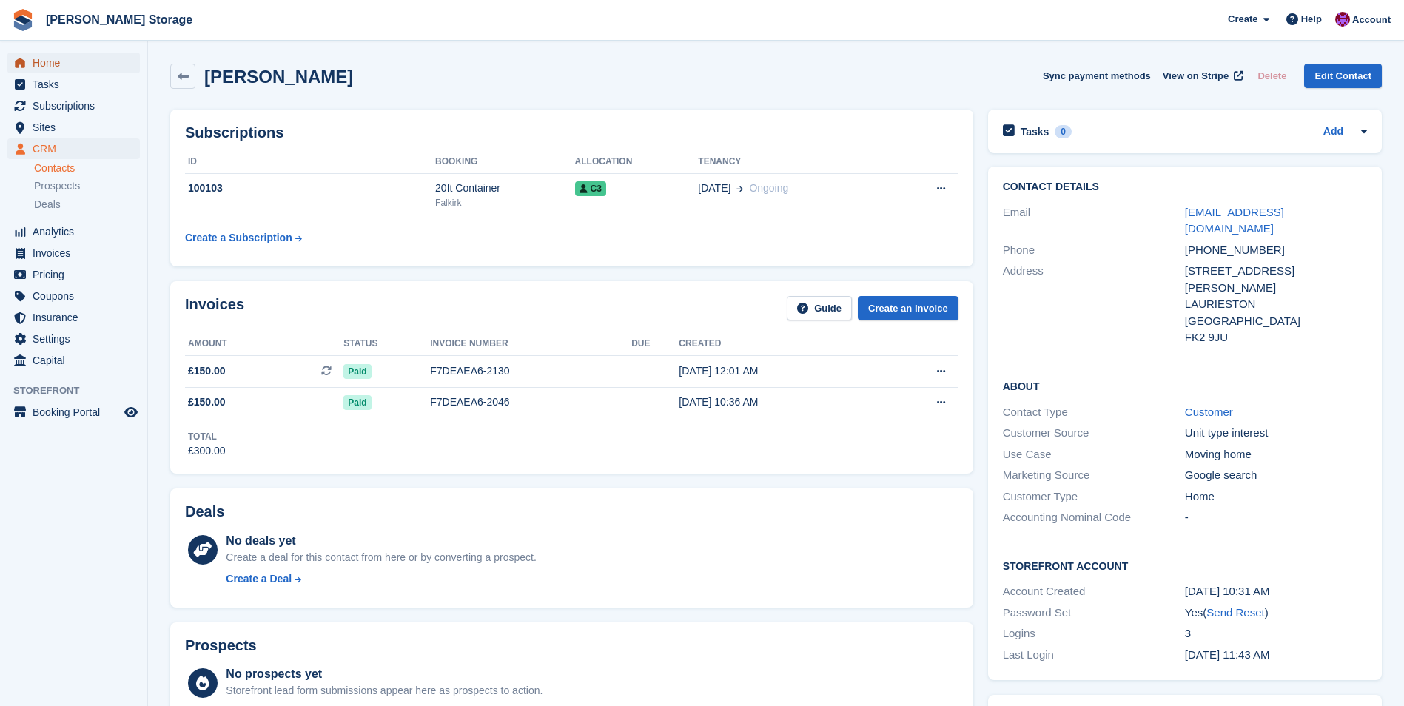
click at [52, 67] on span "Home" at bounding box center [77, 63] width 89 height 21
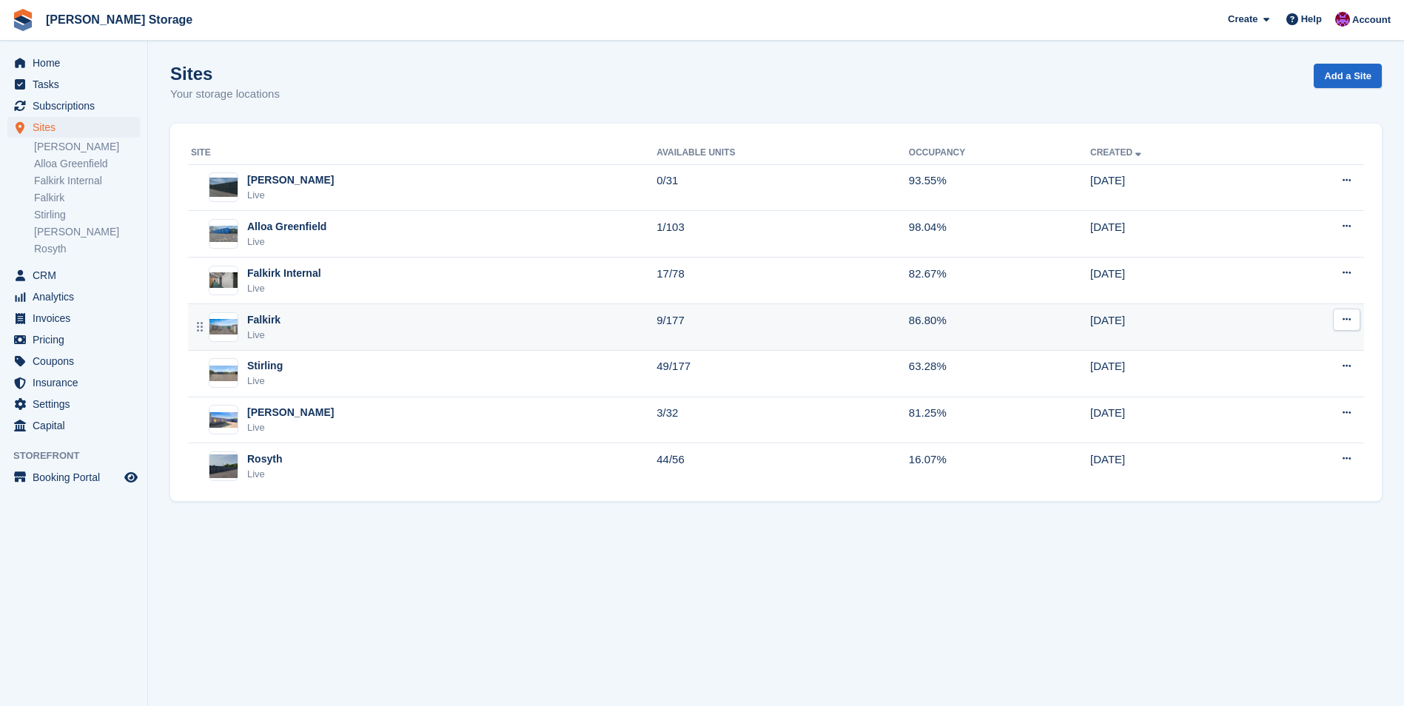
click at [350, 326] on div "Falkirk Live" at bounding box center [423, 327] width 465 height 30
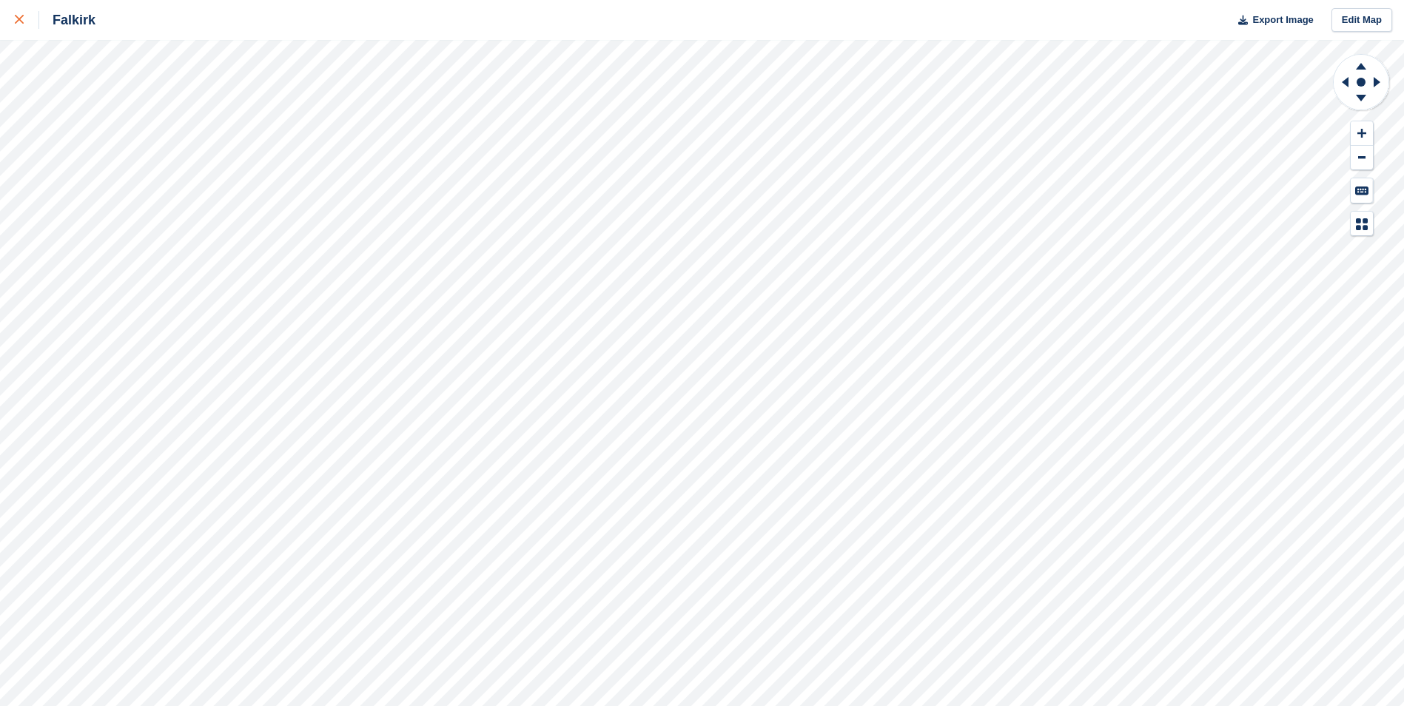
click at [14, 13] on link at bounding box center [19, 20] width 39 height 40
click at [1366, 103] on icon at bounding box center [1360, 100] width 38 height 18
click at [1360, 98] on icon at bounding box center [1361, 98] width 10 height 7
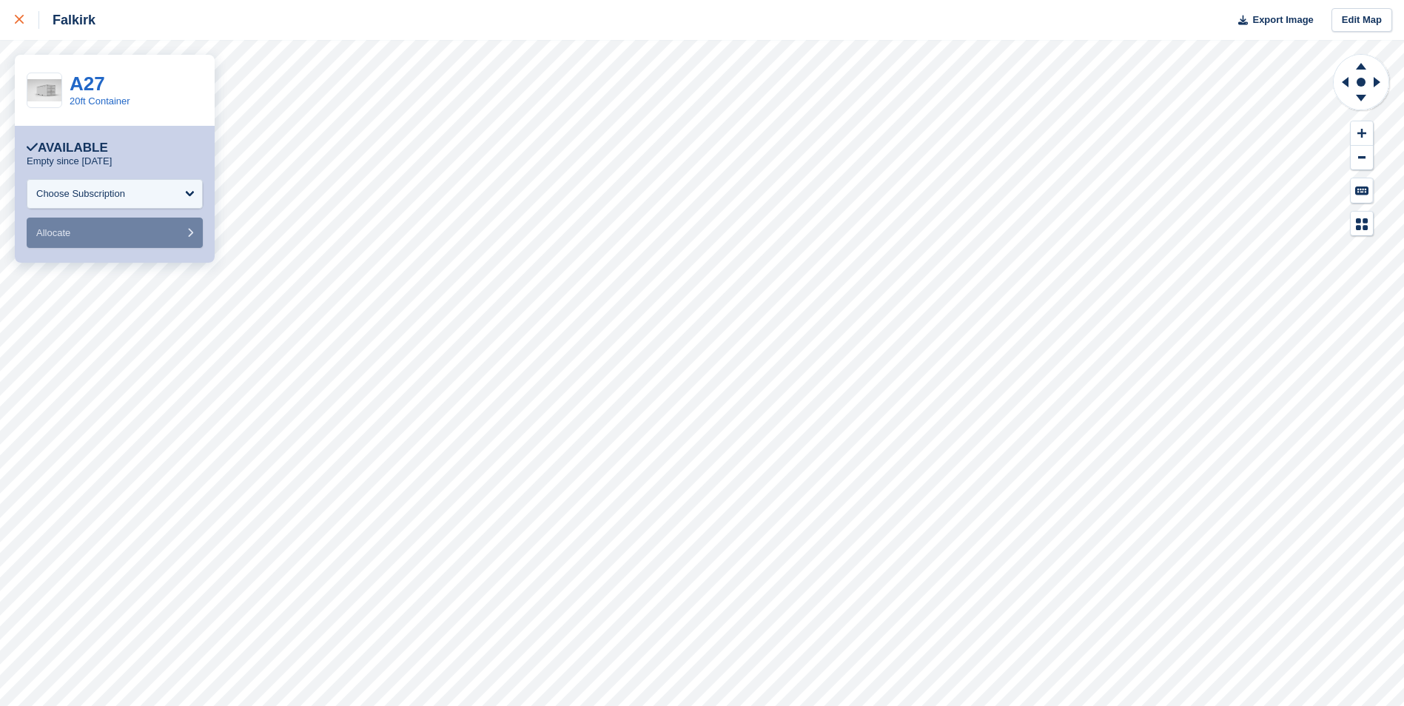
click at [24, 18] on div at bounding box center [27, 20] width 24 height 18
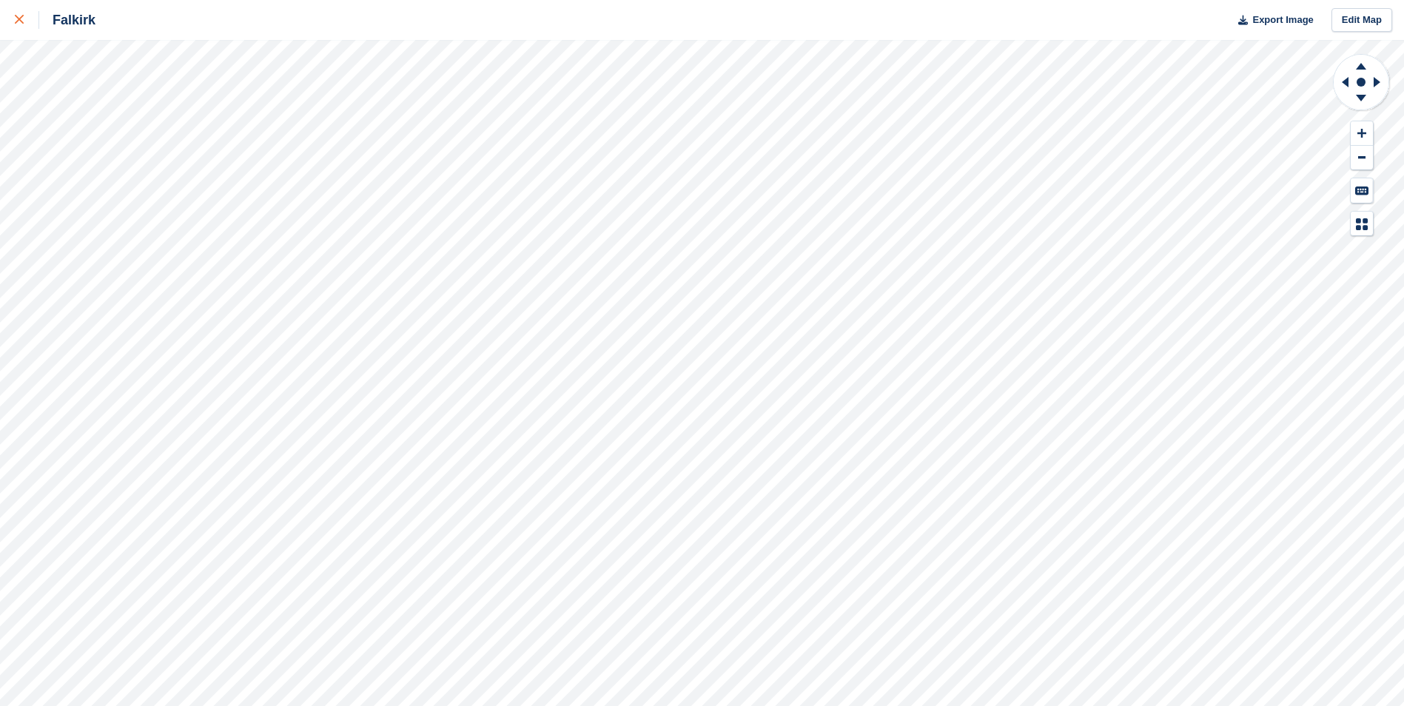
click at [15, 18] on icon at bounding box center [19, 19] width 9 height 9
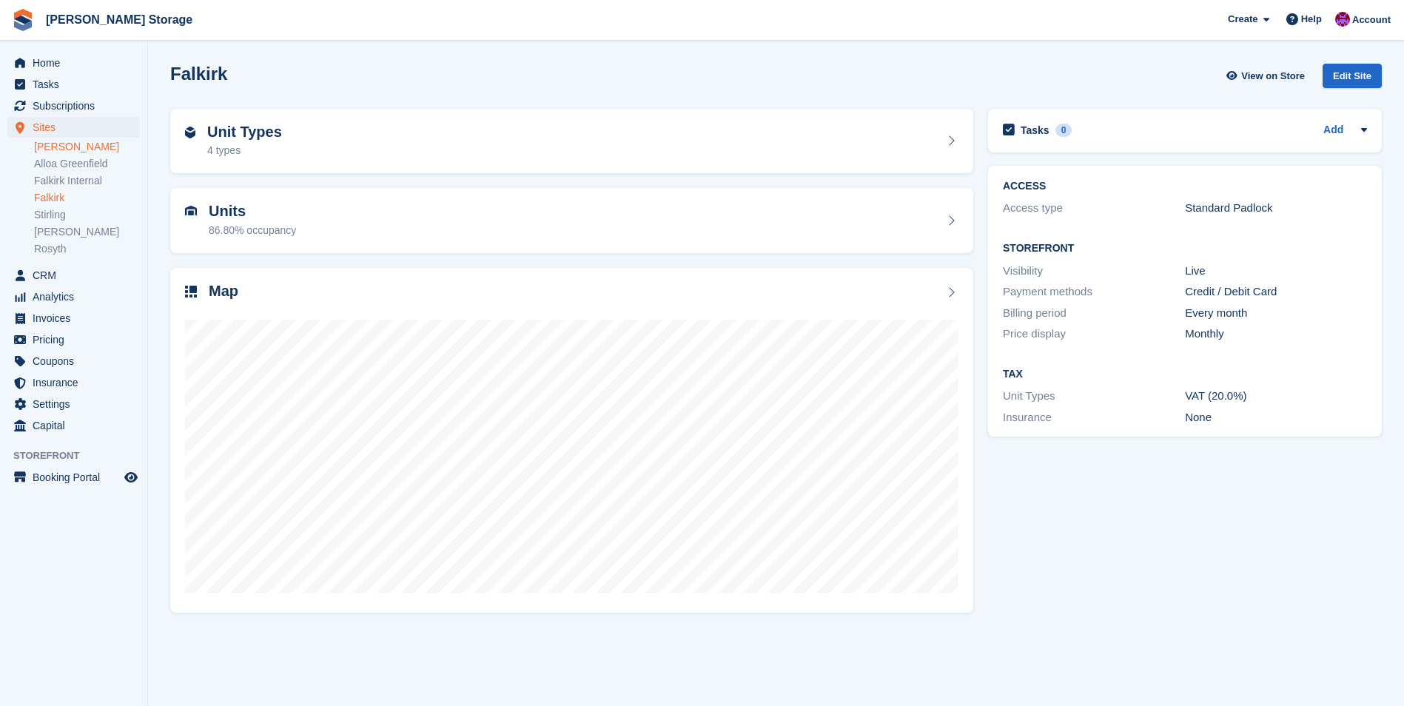
click at [81, 147] on link "[PERSON_NAME]" at bounding box center [87, 147] width 106 height 14
click at [80, 163] on link "Alloa Greenfield" at bounding box center [87, 164] width 106 height 14
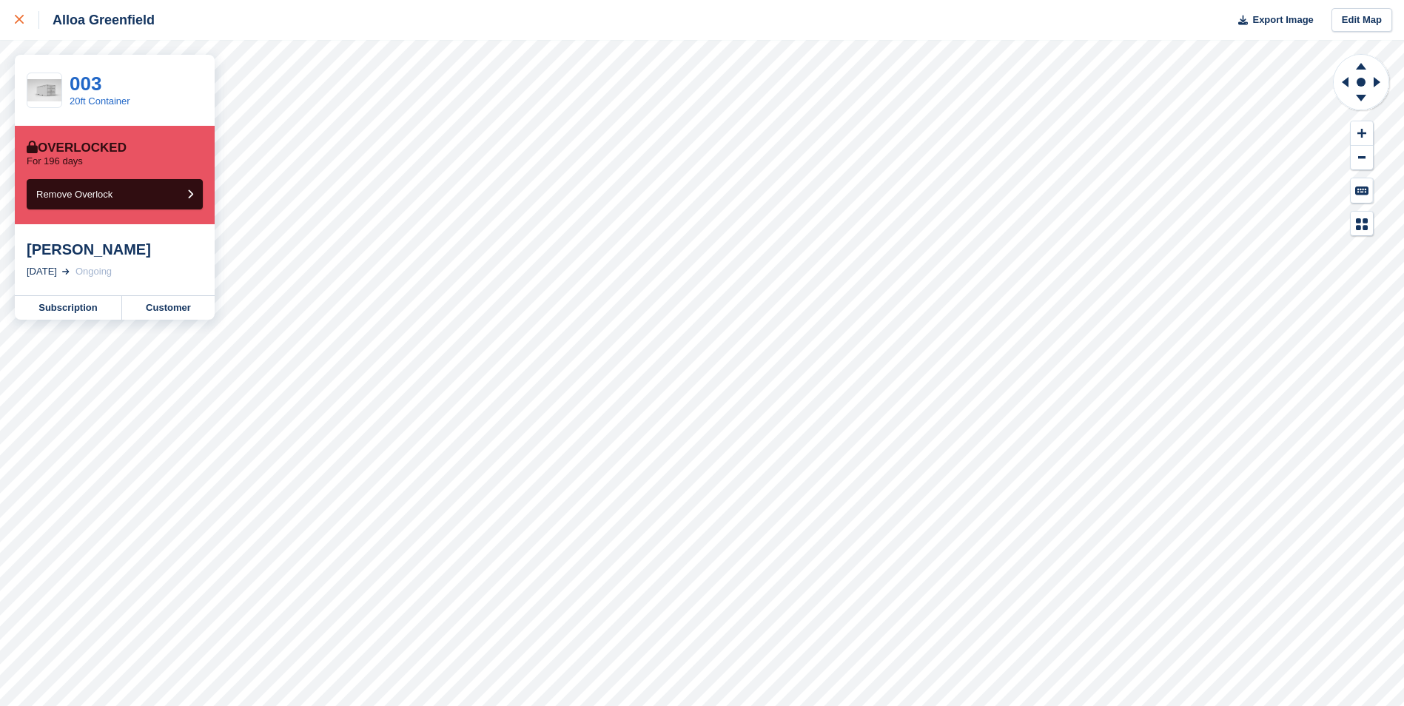
click at [14, 33] on link at bounding box center [19, 20] width 39 height 40
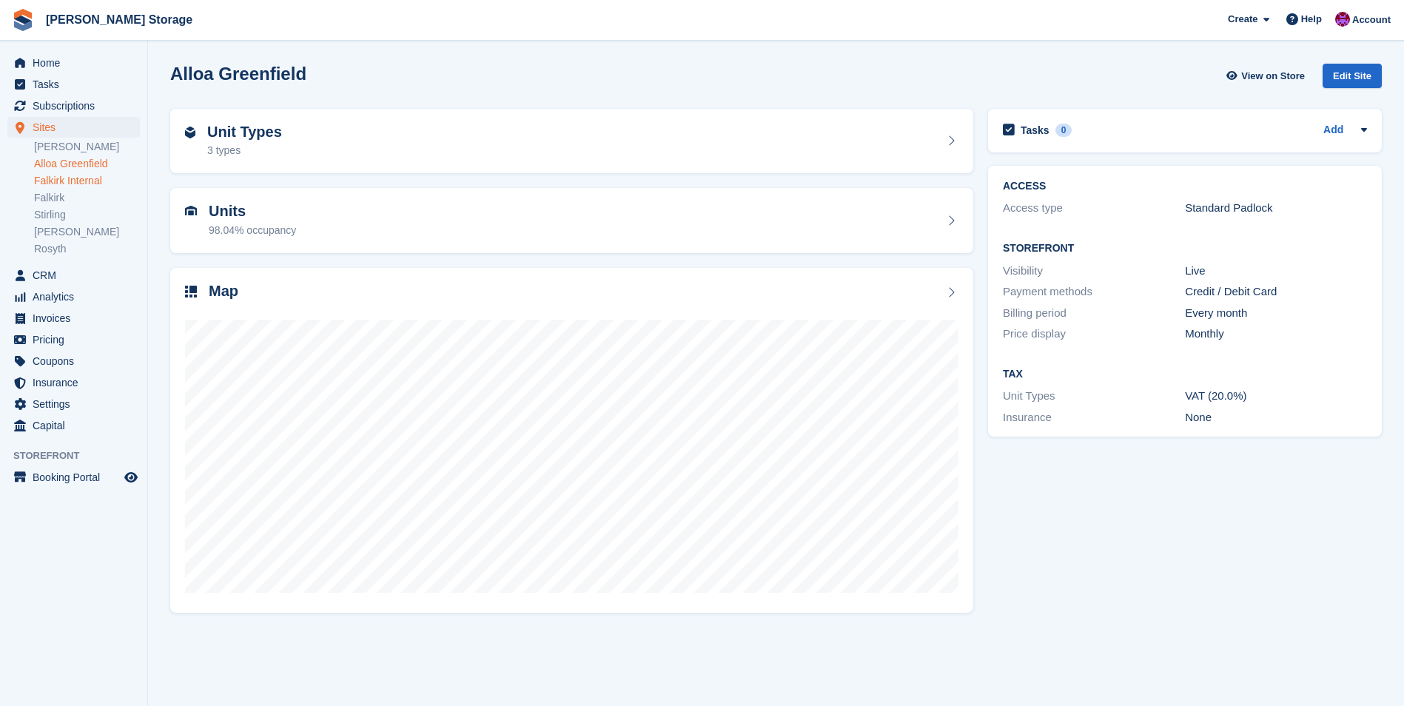
click at [100, 179] on link "Falkirk Internal" at bounding box center [87, 181] width 106 height 14
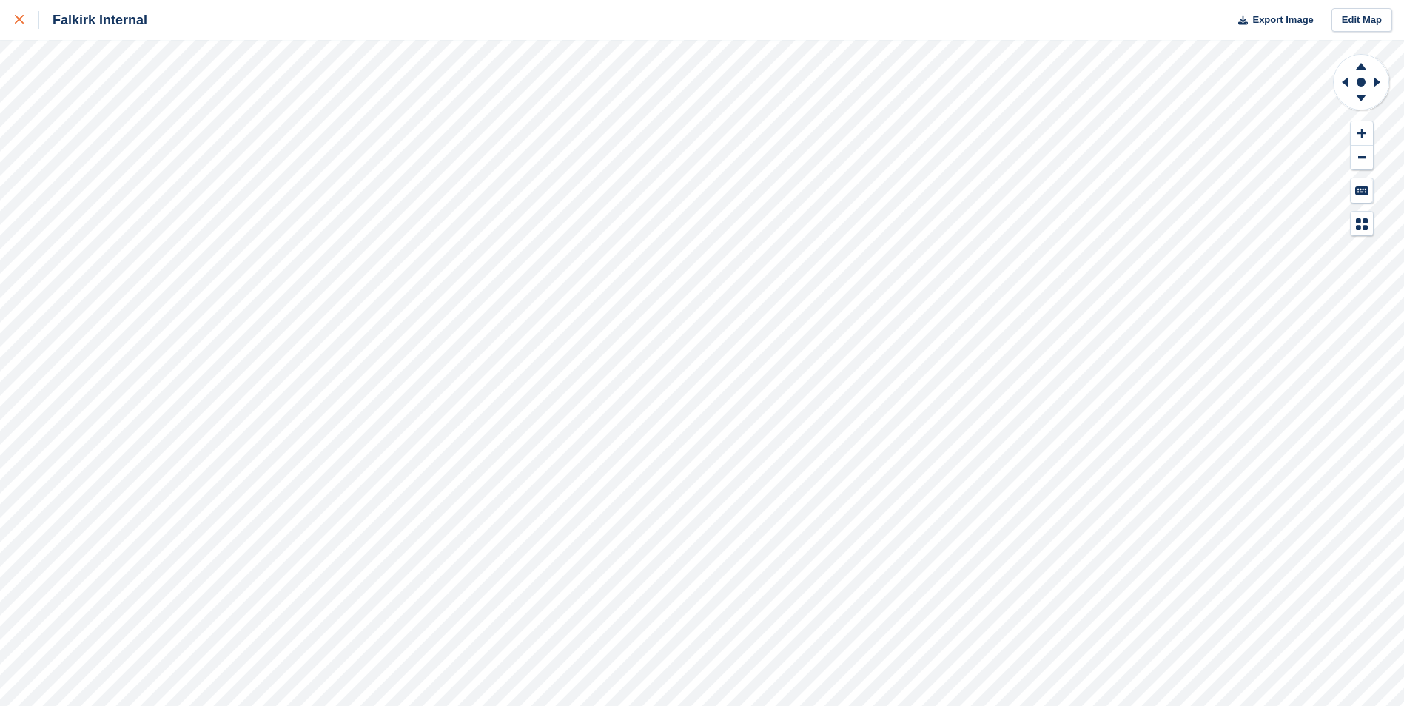
click at [19, 25] on div at bounding box center [27, 20] width 24 height 18
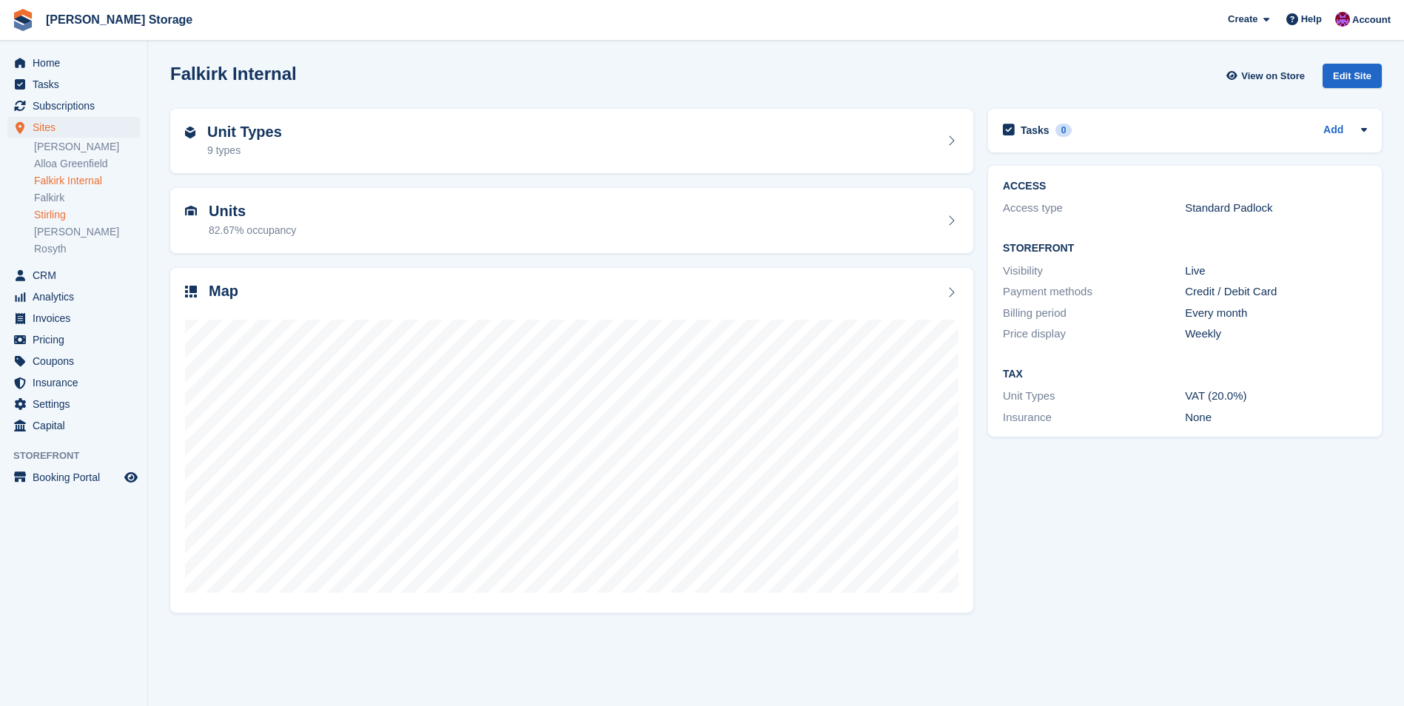
click at [55, 212] on link "Stirling" at bounding box center [87, 215] width 106 height 14
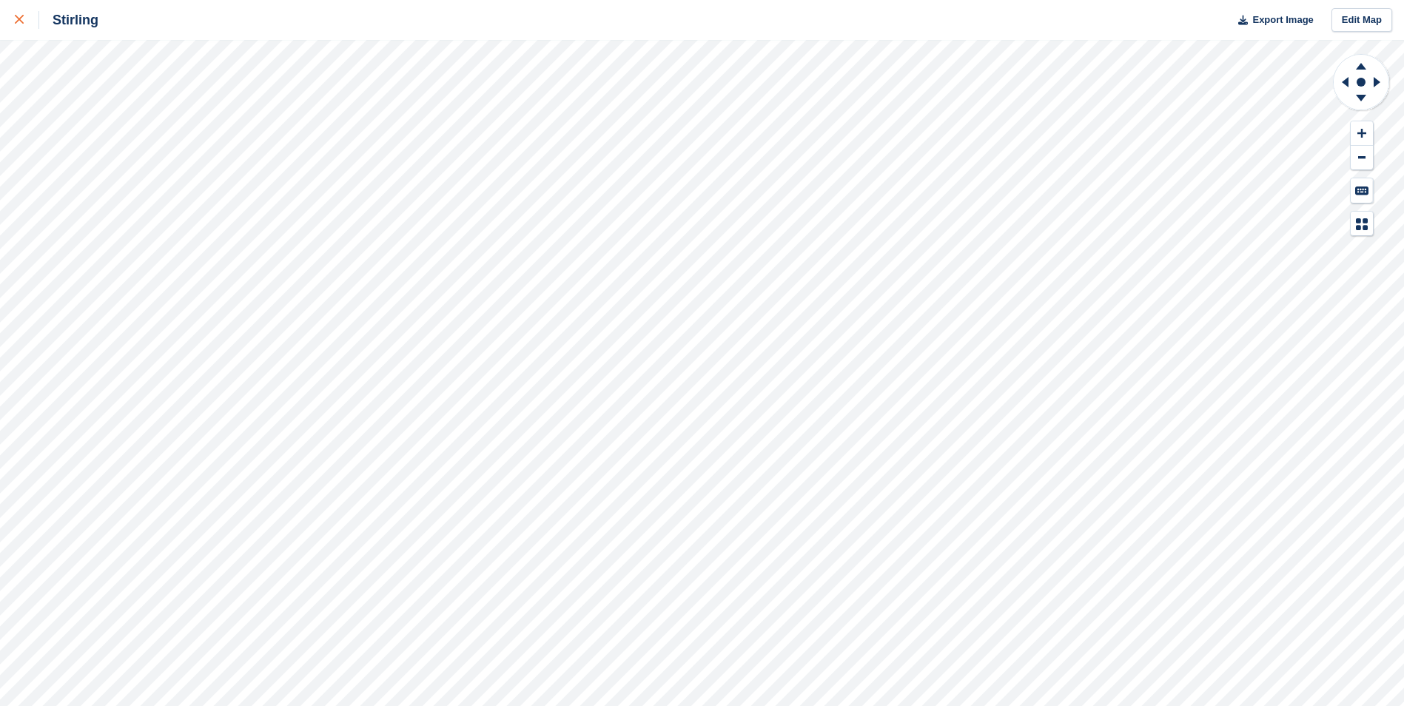
click at [12, 17] on link at bounding box center [19, 20] width 39 height 40
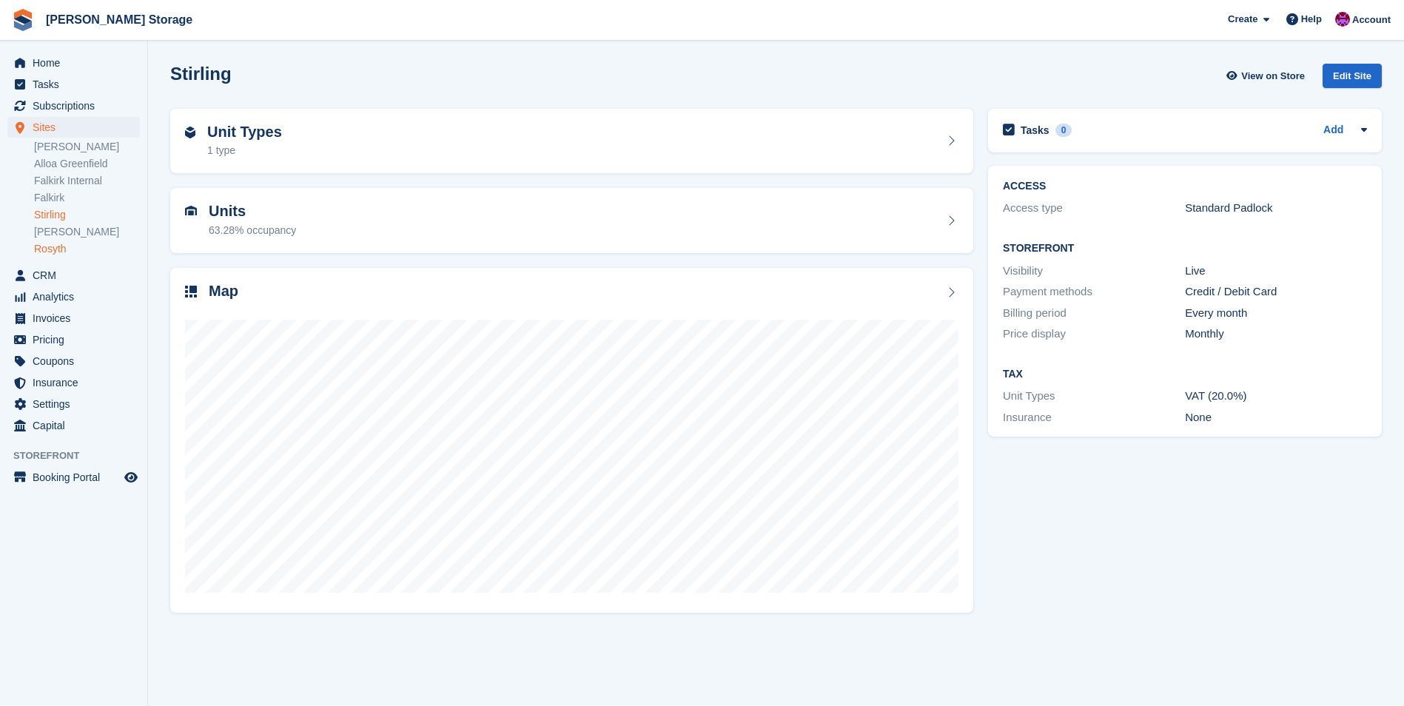
click at [39, 252] on link "Rosyth" at bounding box center [87, 249] width 106 height 14
click at [42, 66] on span "Home" at bounding box center [77, 63] width 89 height 21
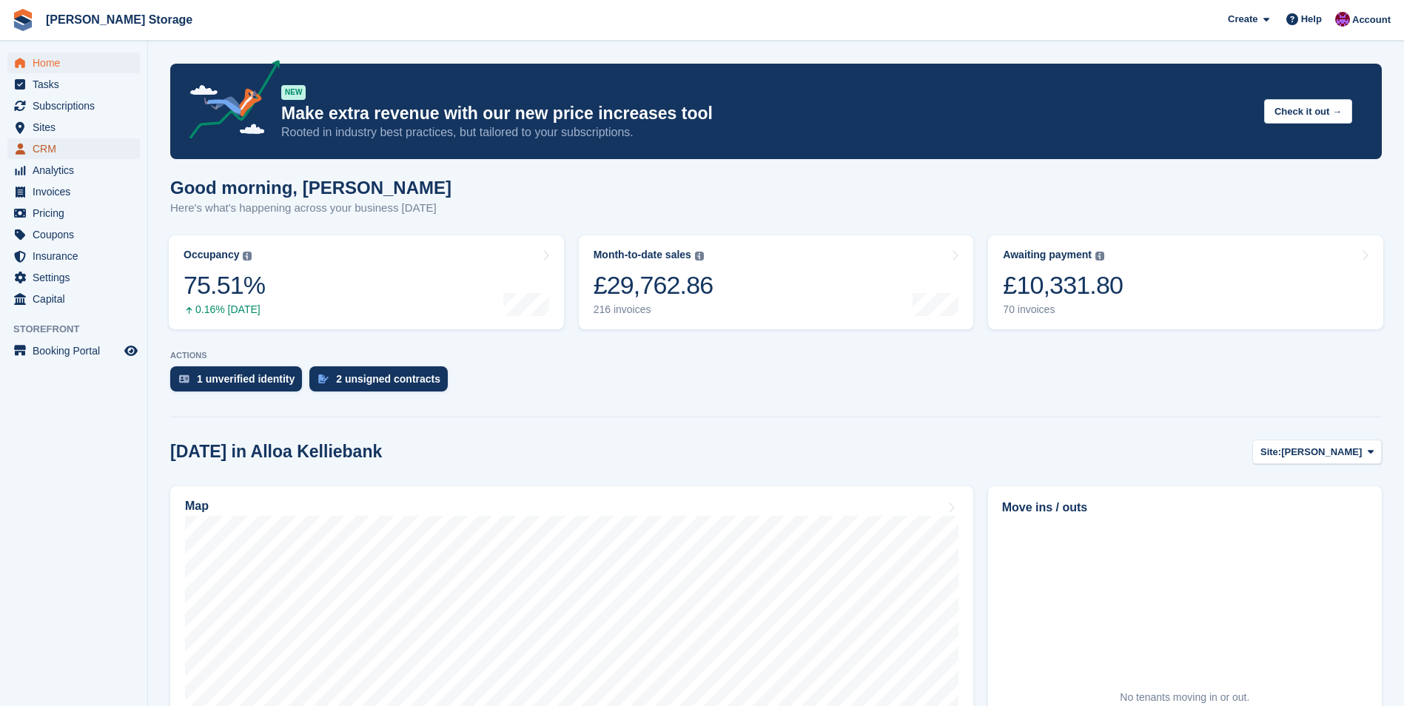
click at [41, 147] on span "CRM" at bounding box center [77, 148] width 89 height 21
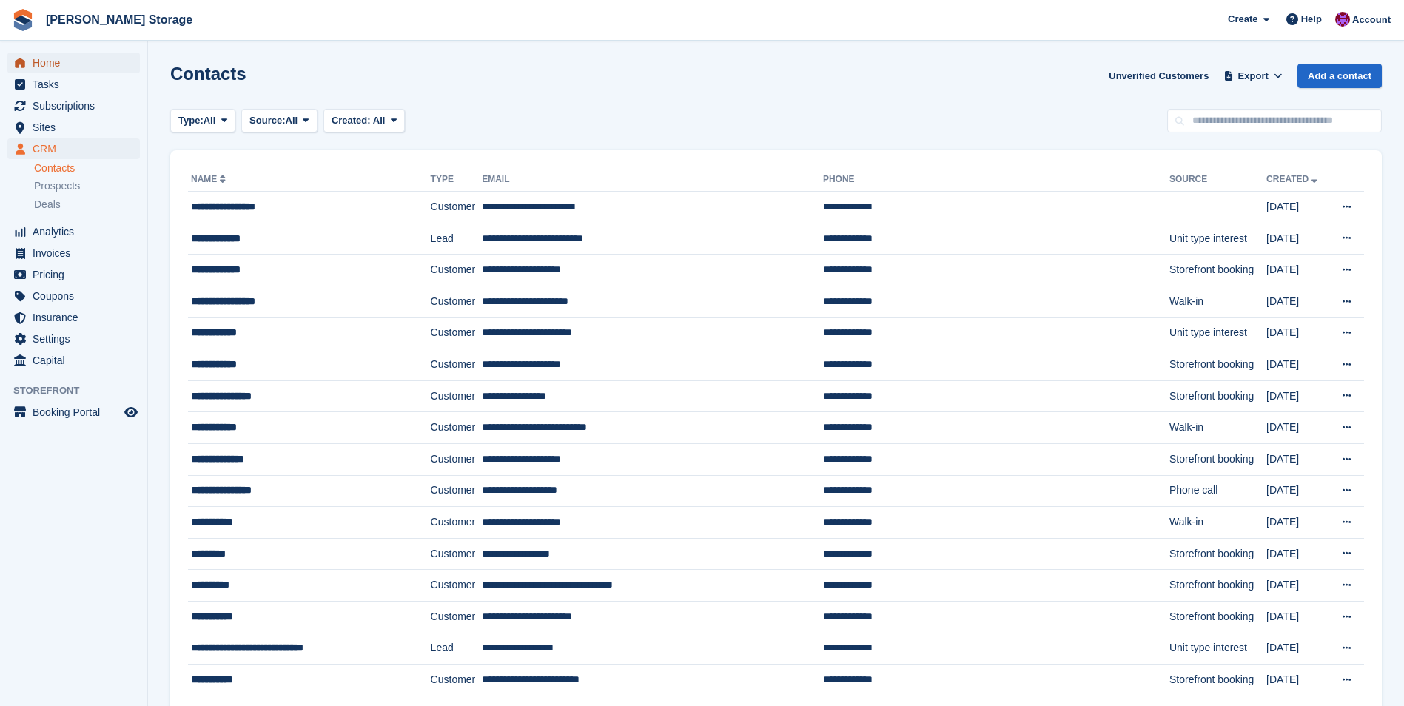
click at [59, 63] on span "Home" at bounding box center [77, 63] width 89 height 21
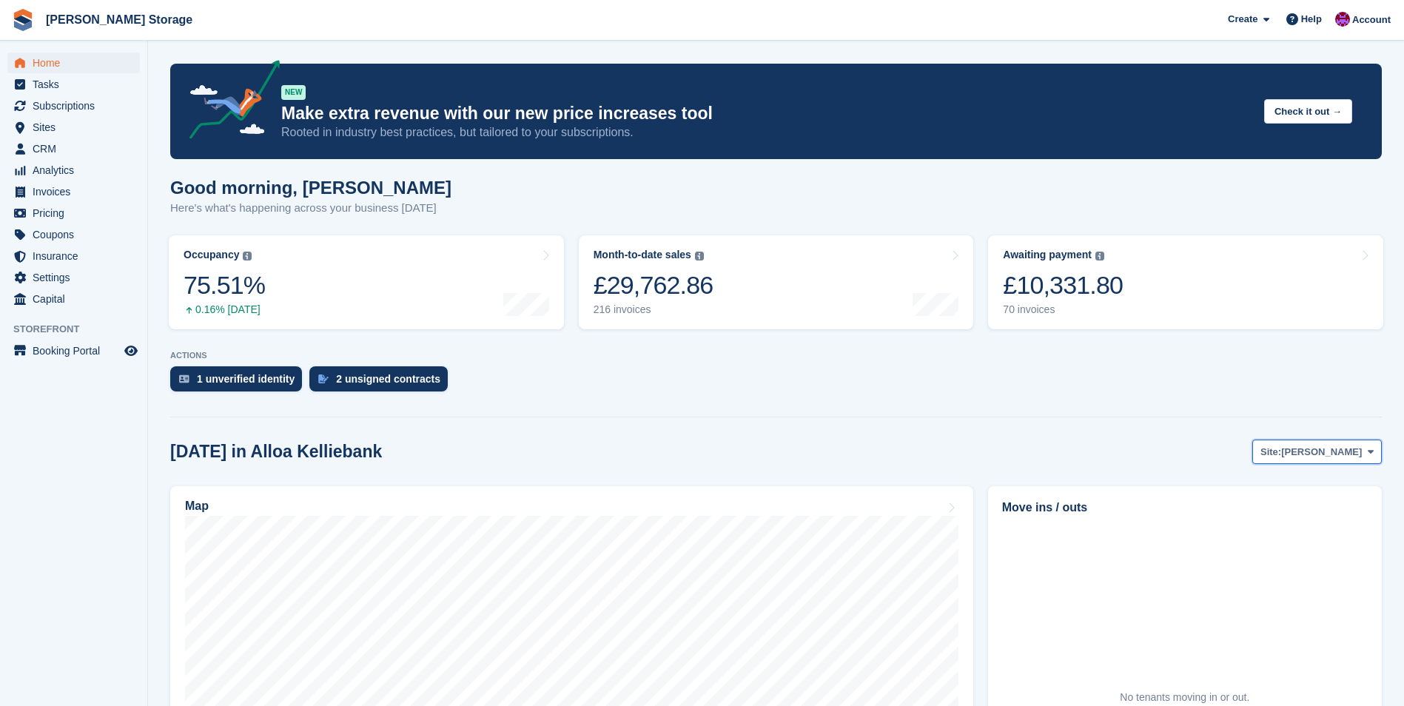
click at [1322, 450] on span "[PERSON_NAME]" at bounding box center [1321, 452] width 81 height 15
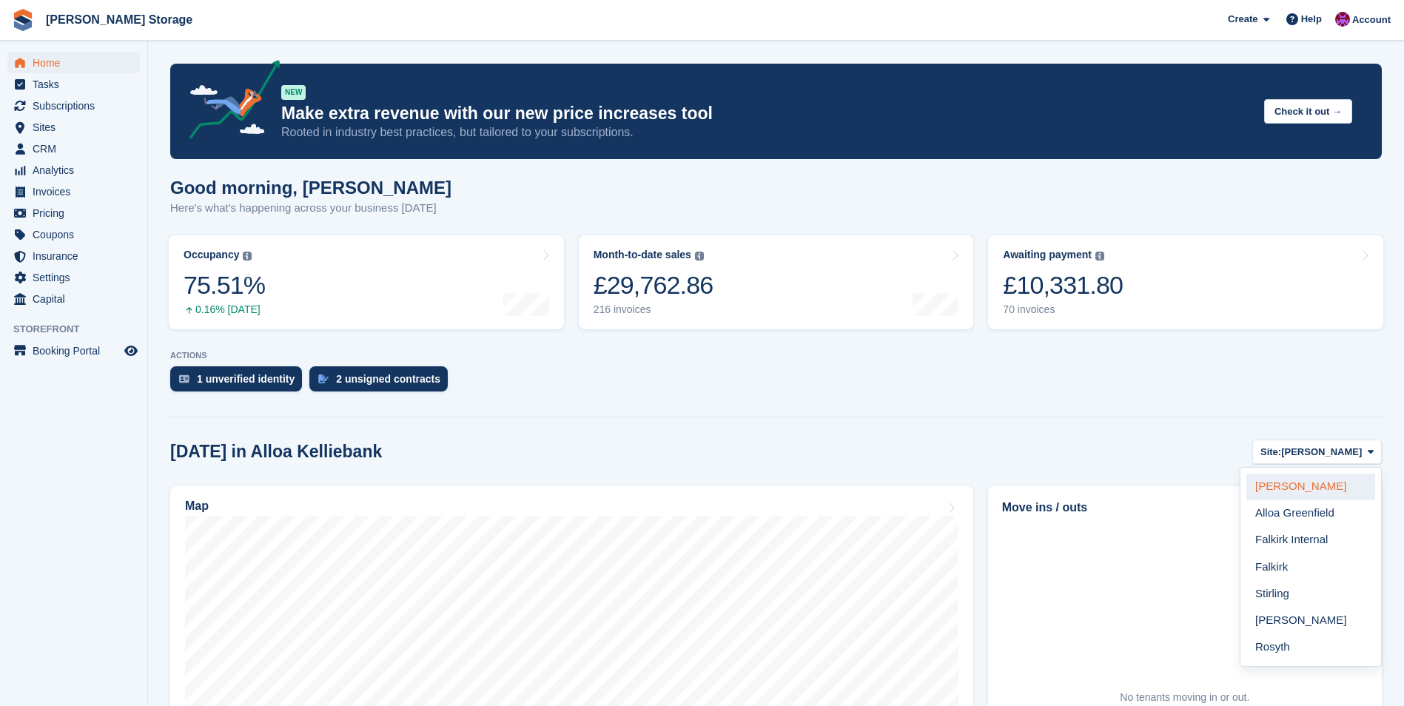
click at [1311, 488] on link "[PERSON_NAME]" at bounding box center [1310, 487] width 129 height 27
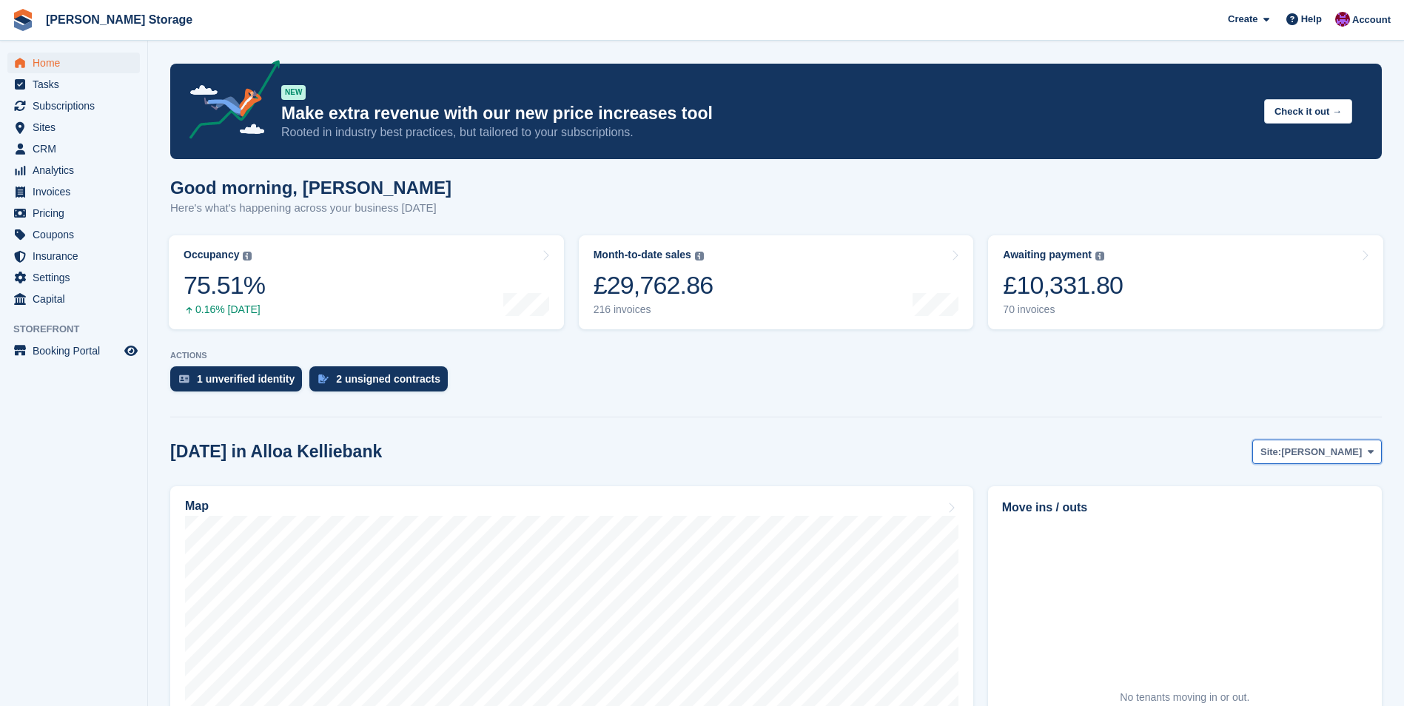
click at [1328, 451] on span "Alloa Kelliebank" at bounding box center [1321, 452] width 81 height 15
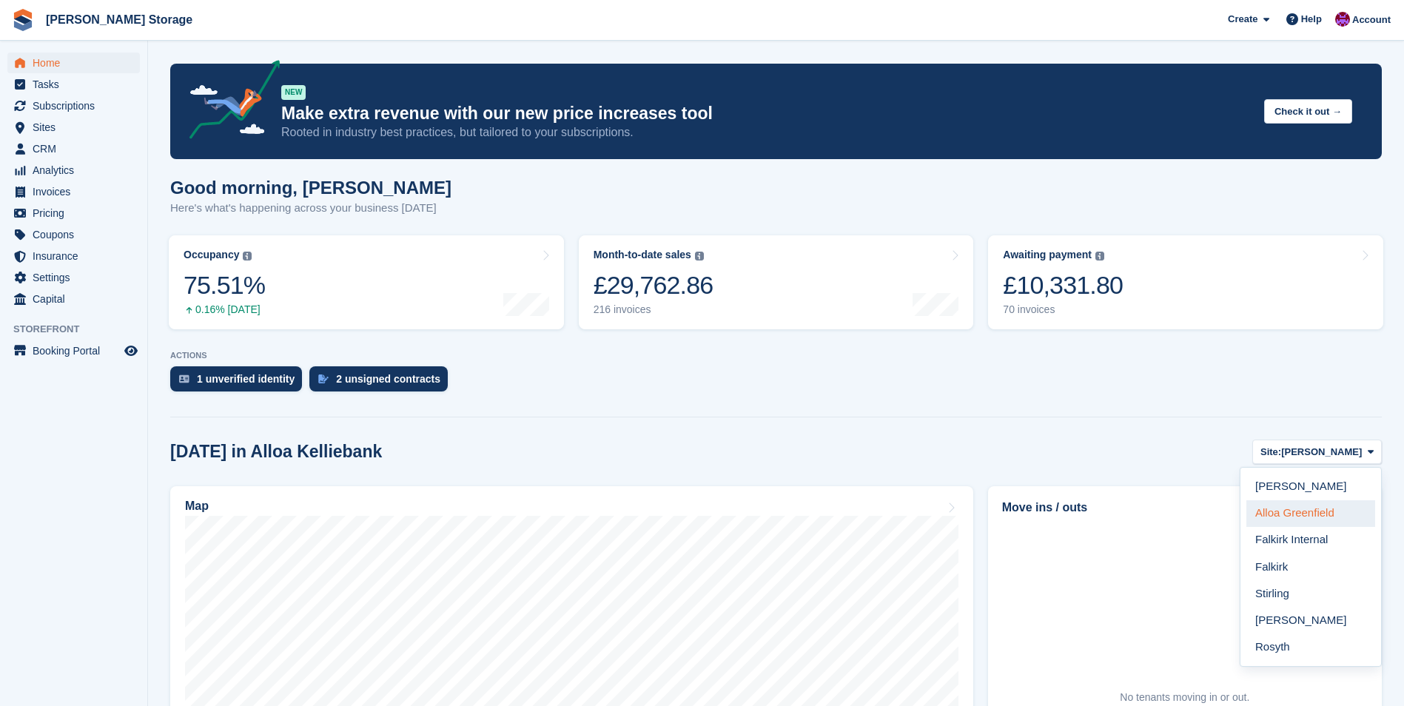
click at [1322, 506] on link "Alloa Greenfield" at bounding box center [1310, 513] width 129 height 27
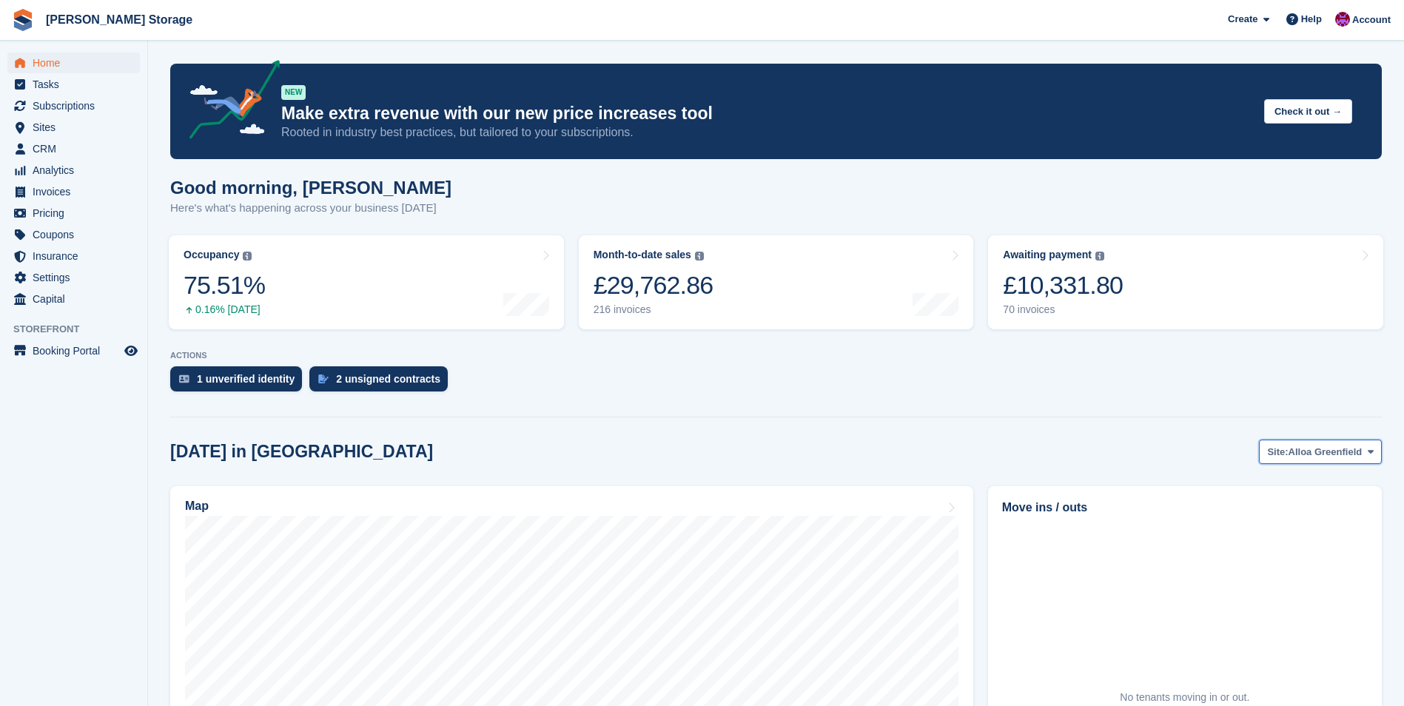
click at [1327, 449] on span "Alloa Greenfield" at bounding box center [1325, 452] width 74 height 15
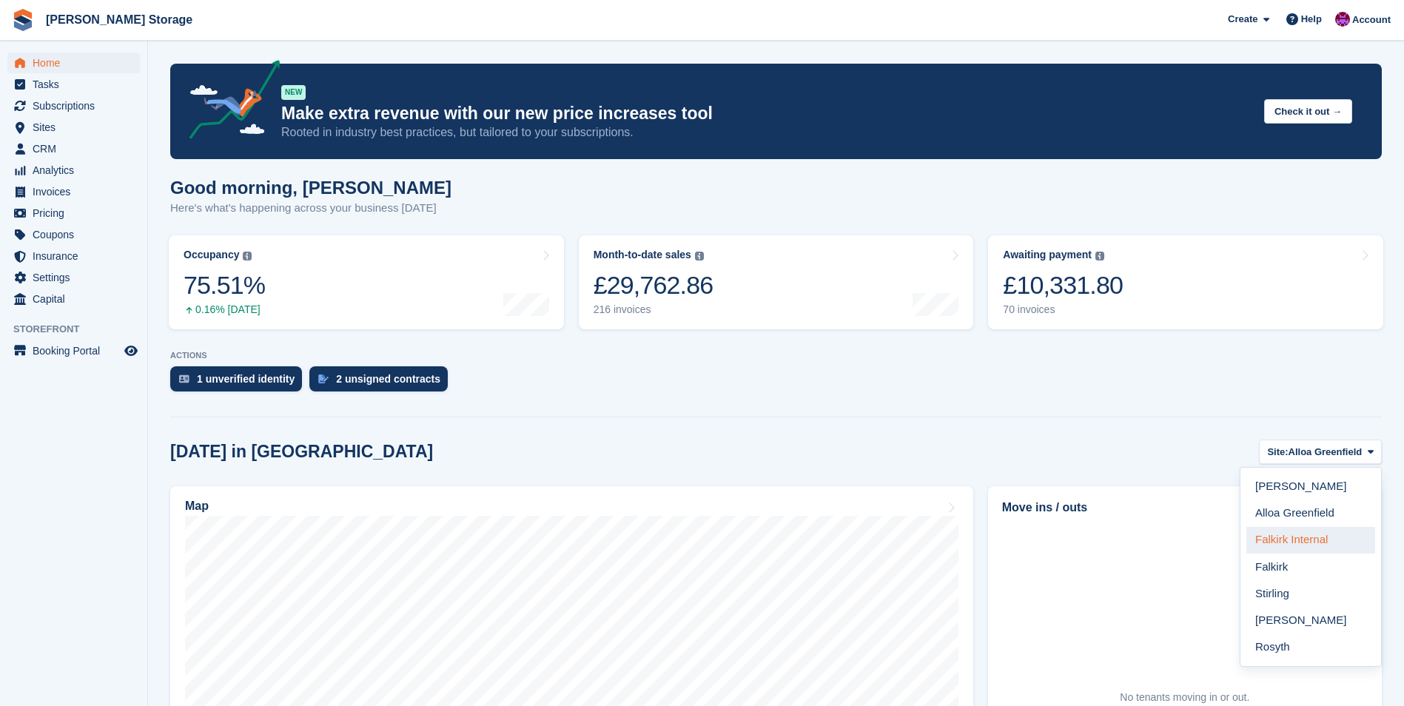
click at [1324, 538] on link "Falkirk Internal" at bounding box center [1310, 540] width 129 height 27
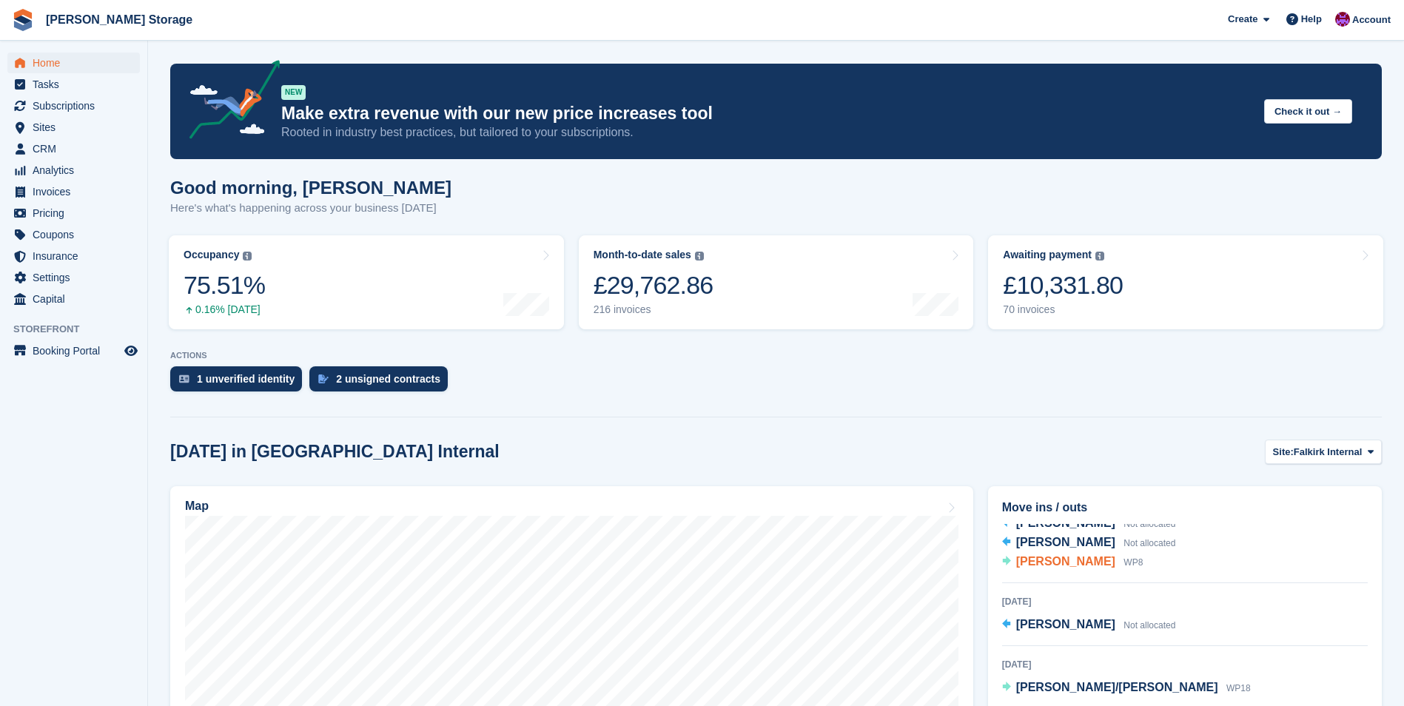
scroll to position [49, 0]
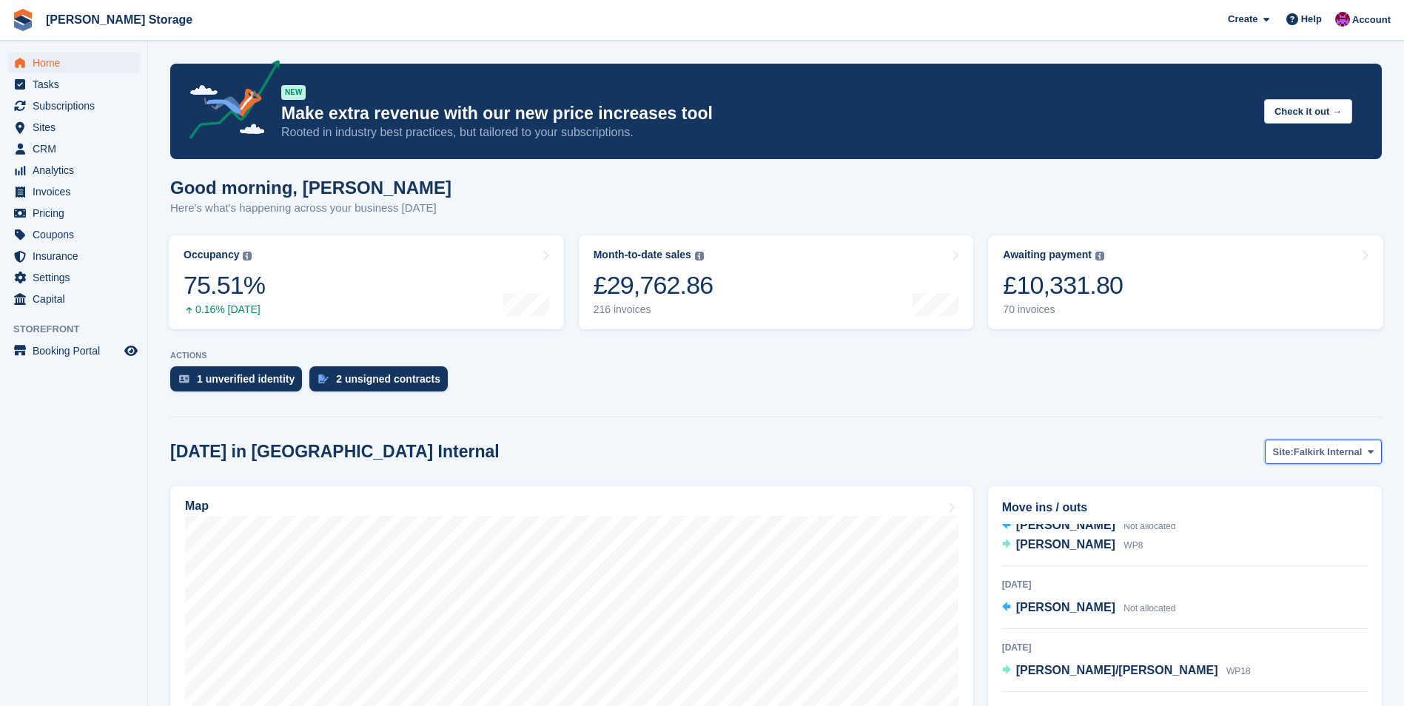
click at [1327, 459] on span "Falkirk Internal" at bounding box center [1327, 452] width 68 height 15
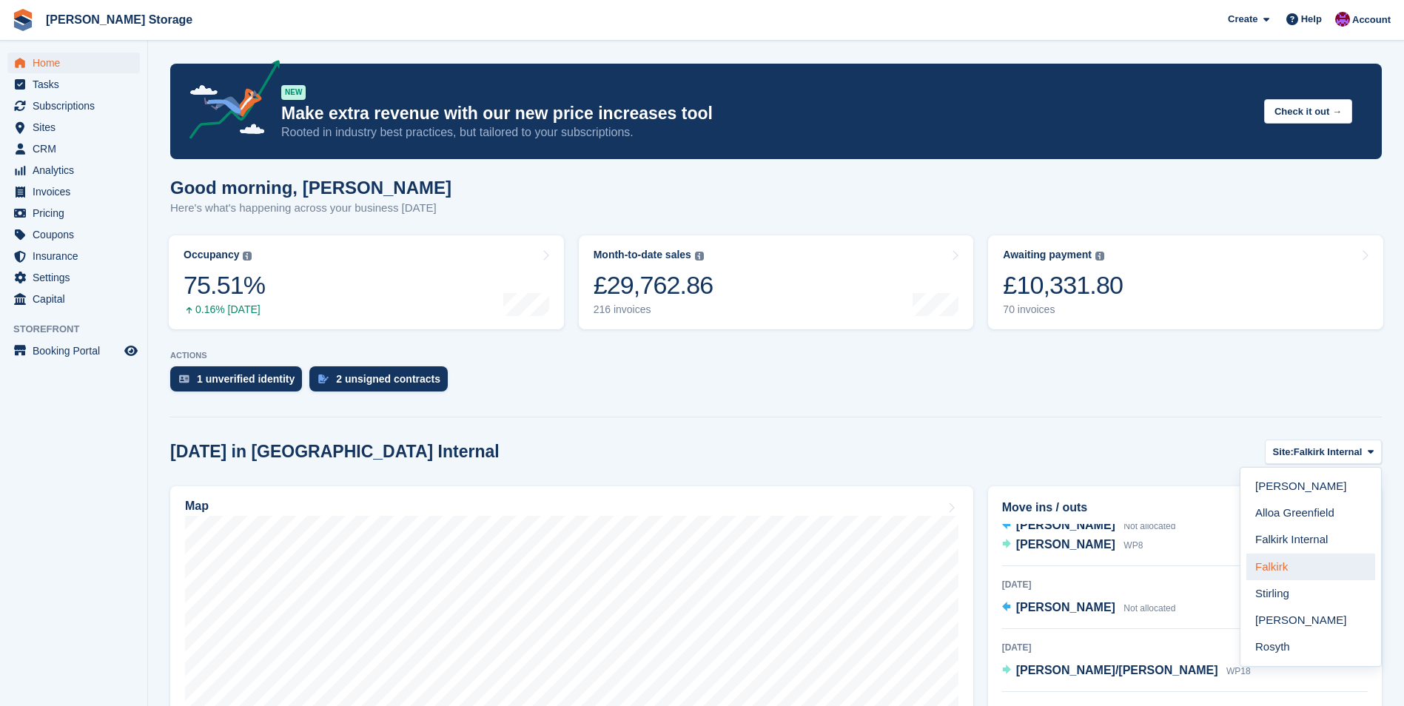
click at [1284, 566] on link "Falkirk" at bounding box center [1310, 566] width 129 height 27
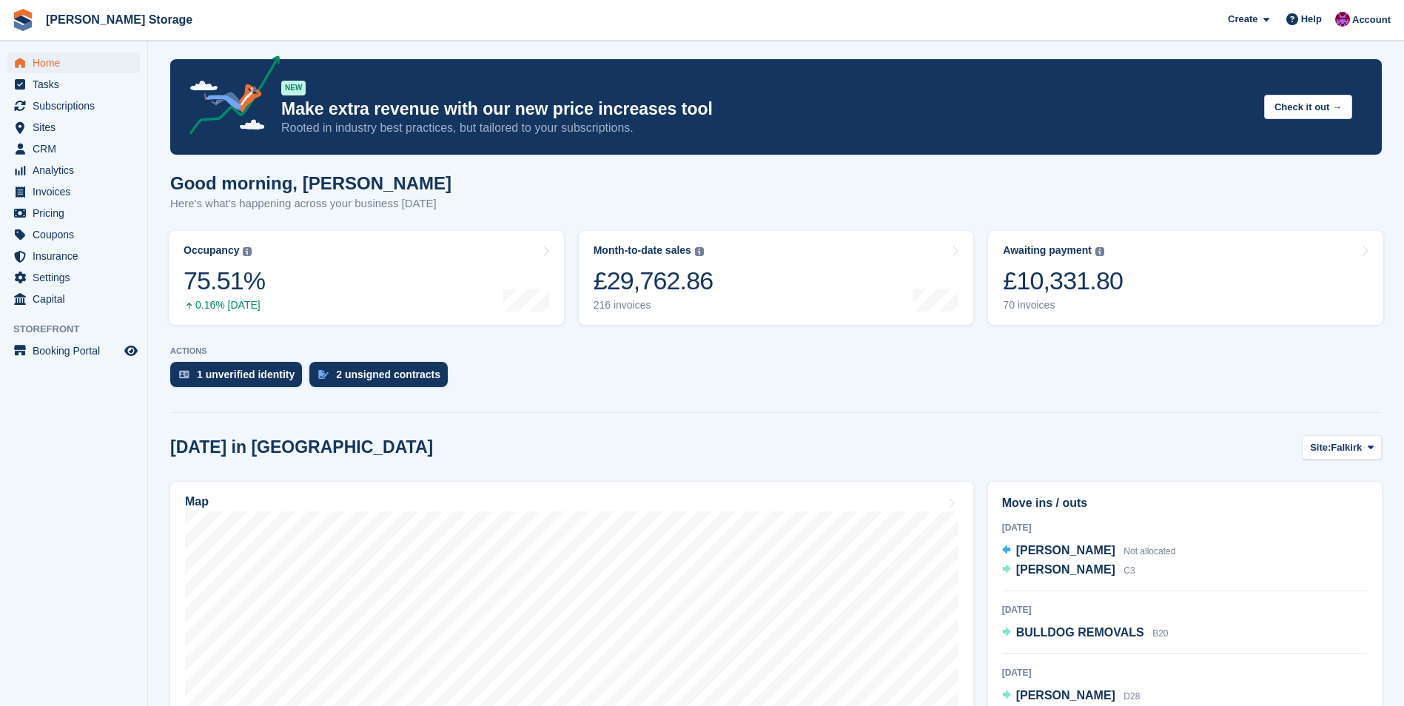
scroll to position [74, 0]
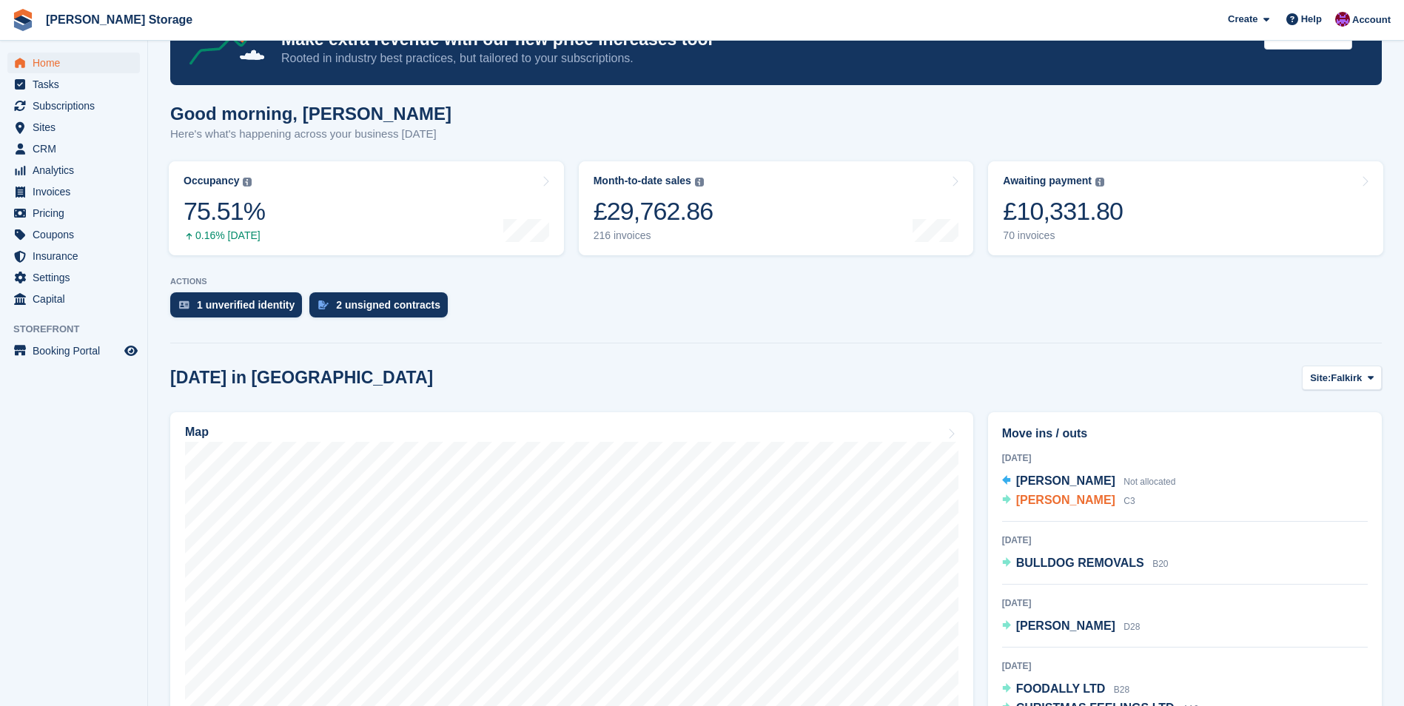
click at [1054, 504] on span "LOUISE MARRS" at bounding box center [1065, 500] width 99 height 13
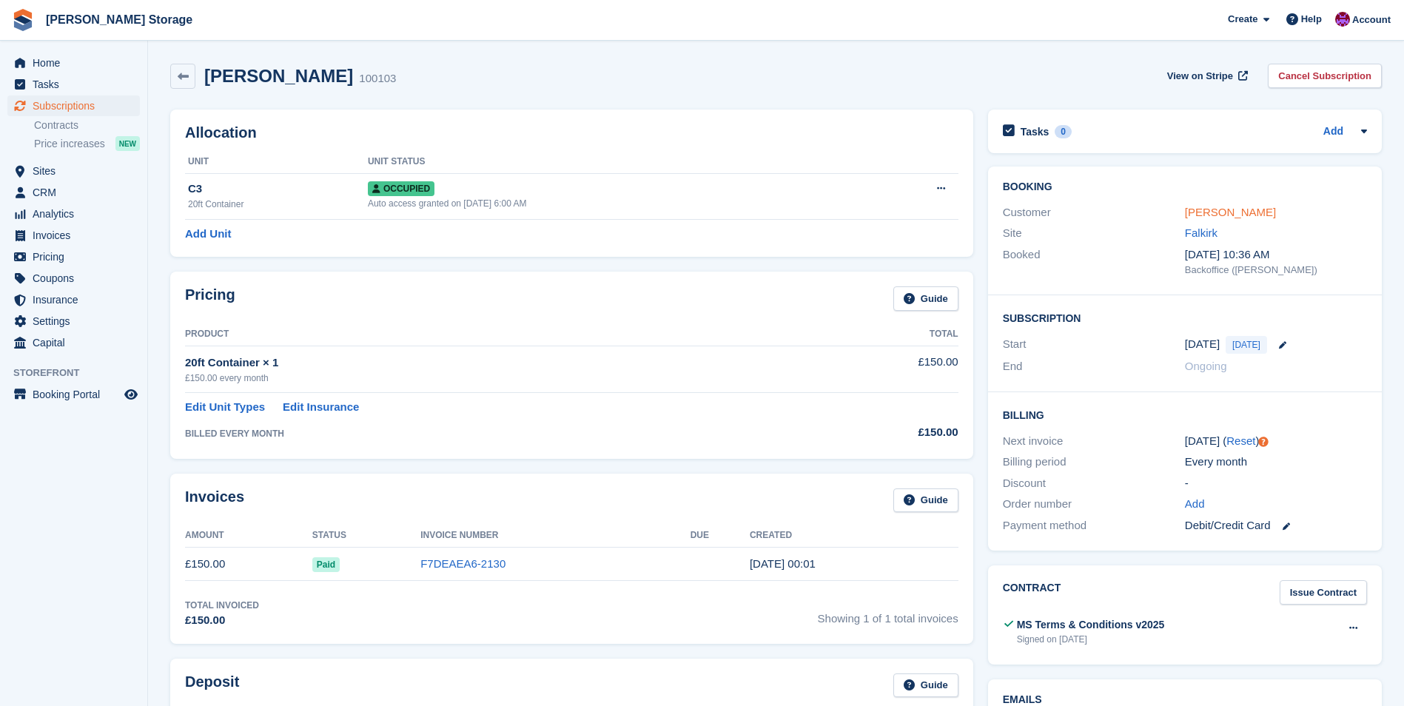
click at [1232, 209] on link "[PERSON_NAME]" at bounding box center [1230, 212] width 91 height 13
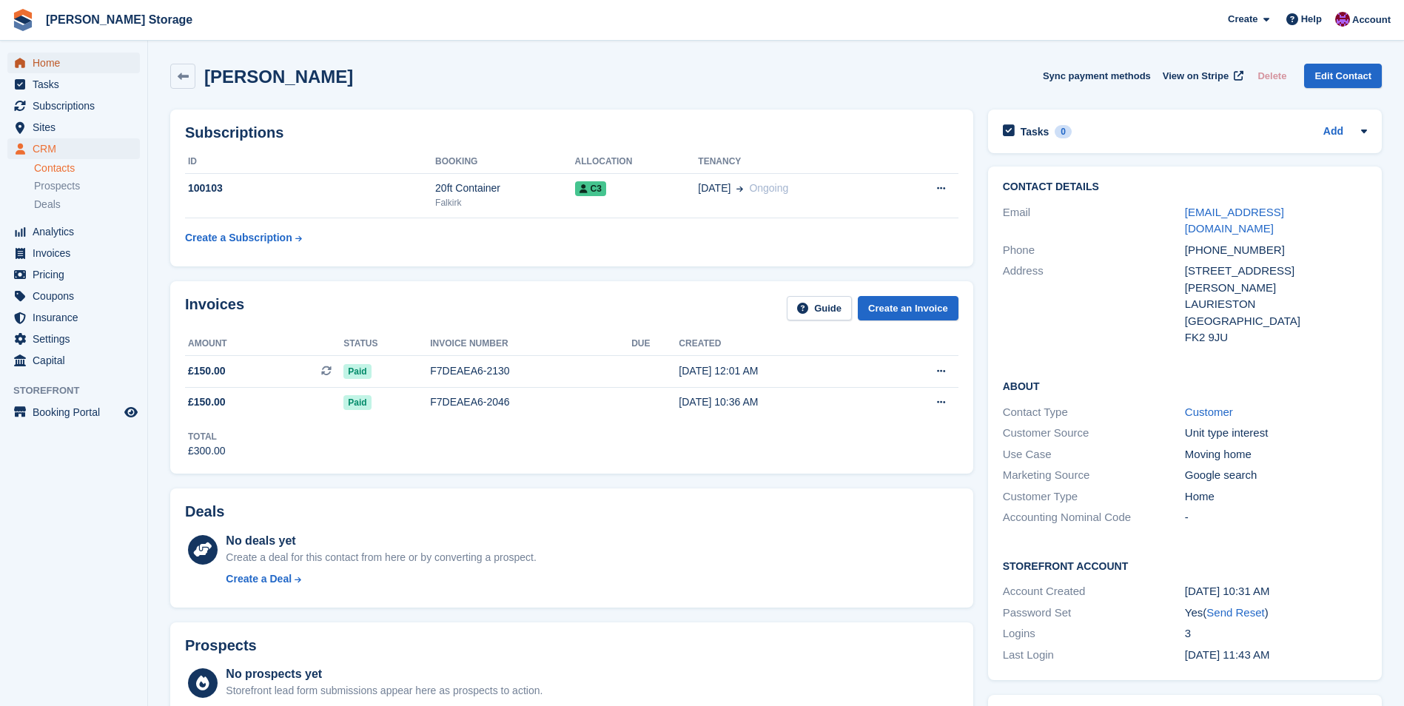
click at [55, 61] on span "Home" at bounding box center [77, 63] width 89 height 21
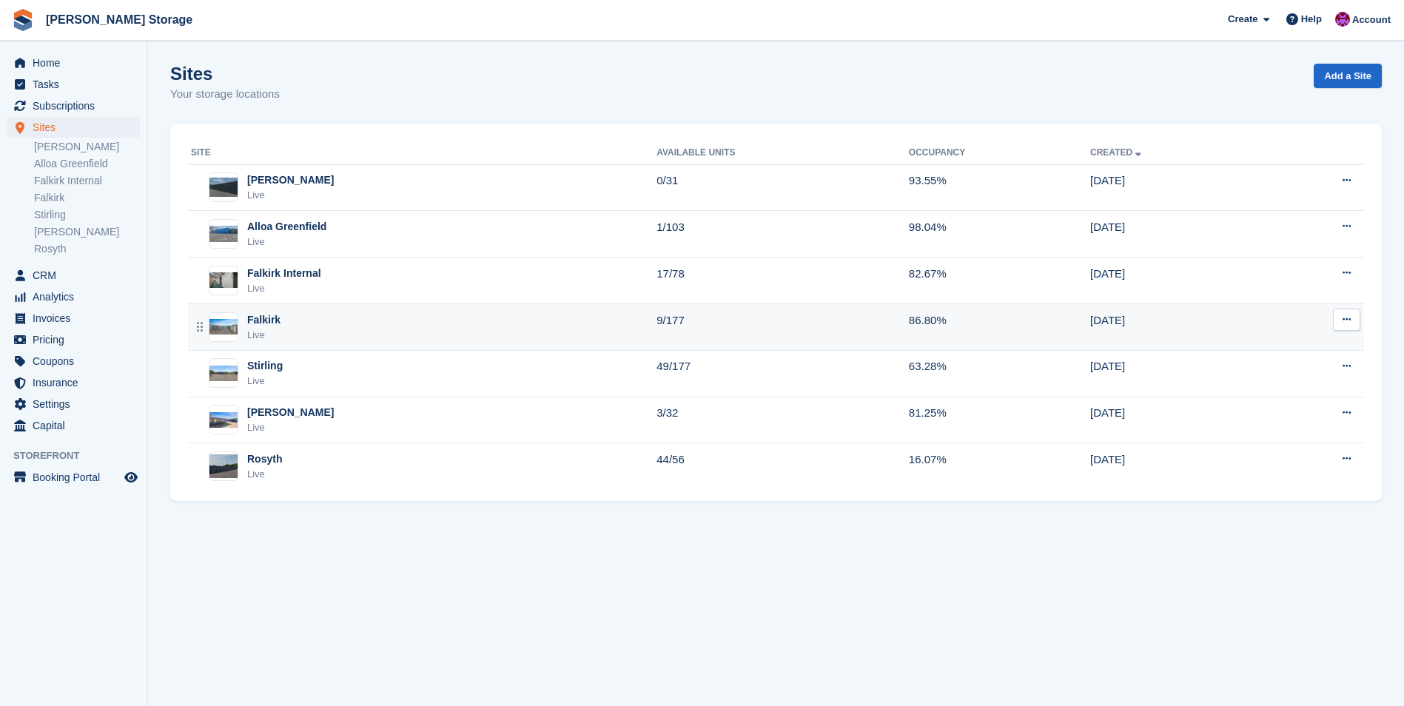
click at [431, 315] on div "Falkirk Live" at bounding box center [423, 327] width 465 height 30
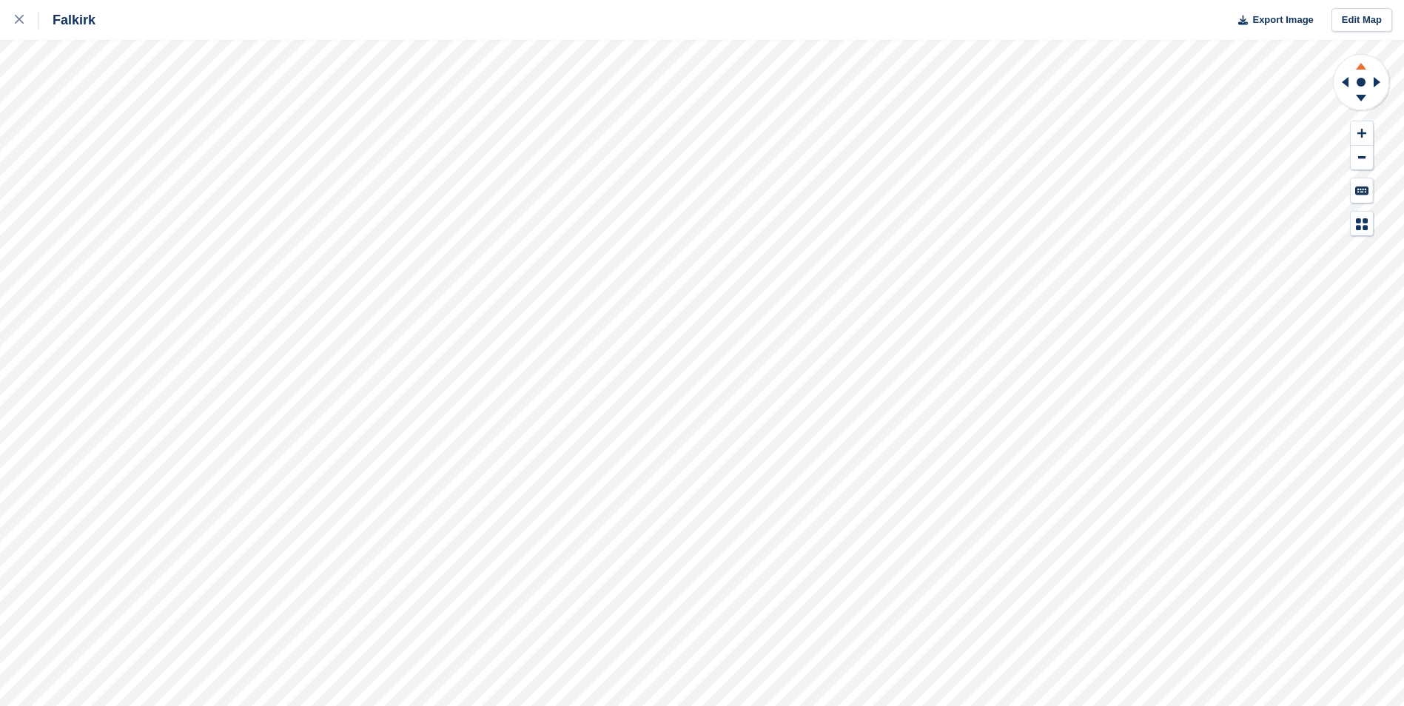
click at [1355, 67] on icon at bounding box center [1360, 64] width 38 height 18
click at [15, 19] on icon at bounding box center [19, 19] width 9 height 9
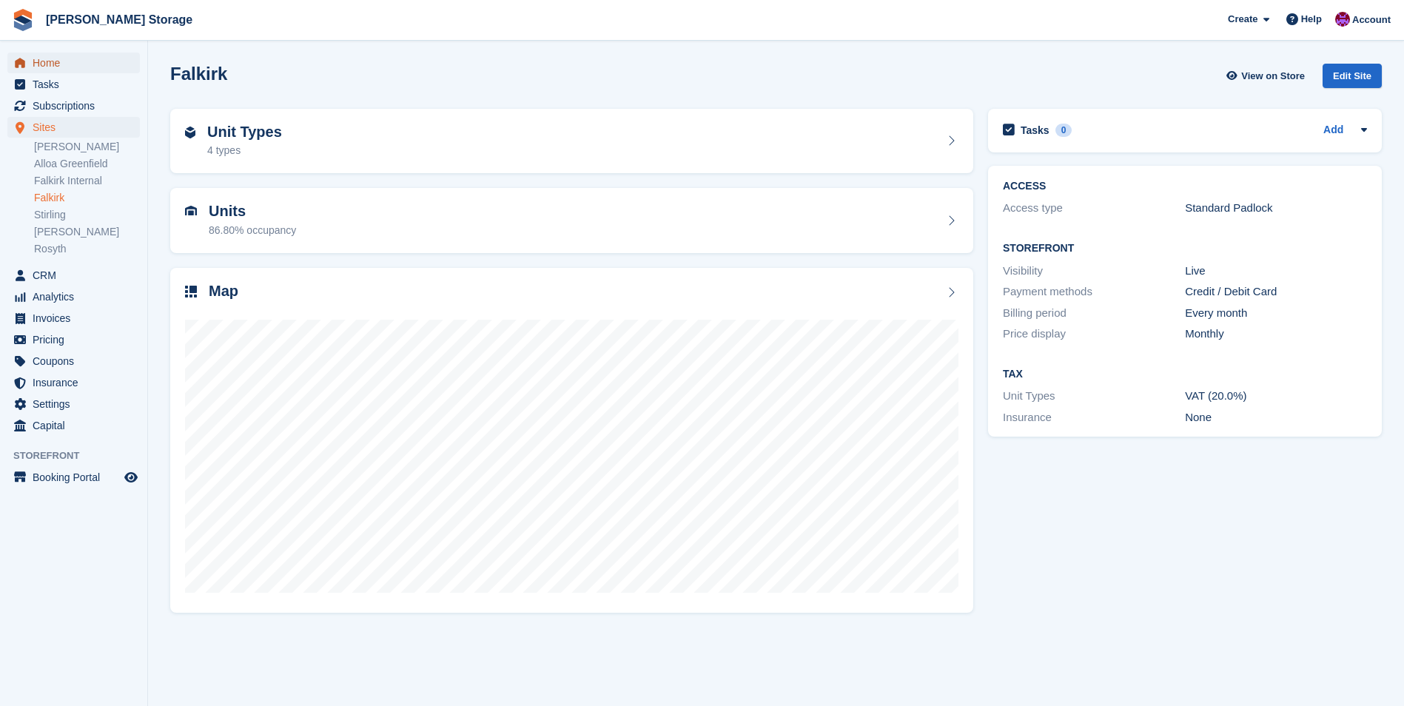
click at [53, 65] on span "Home" at bounding box center [77, 63] width 89 height 21
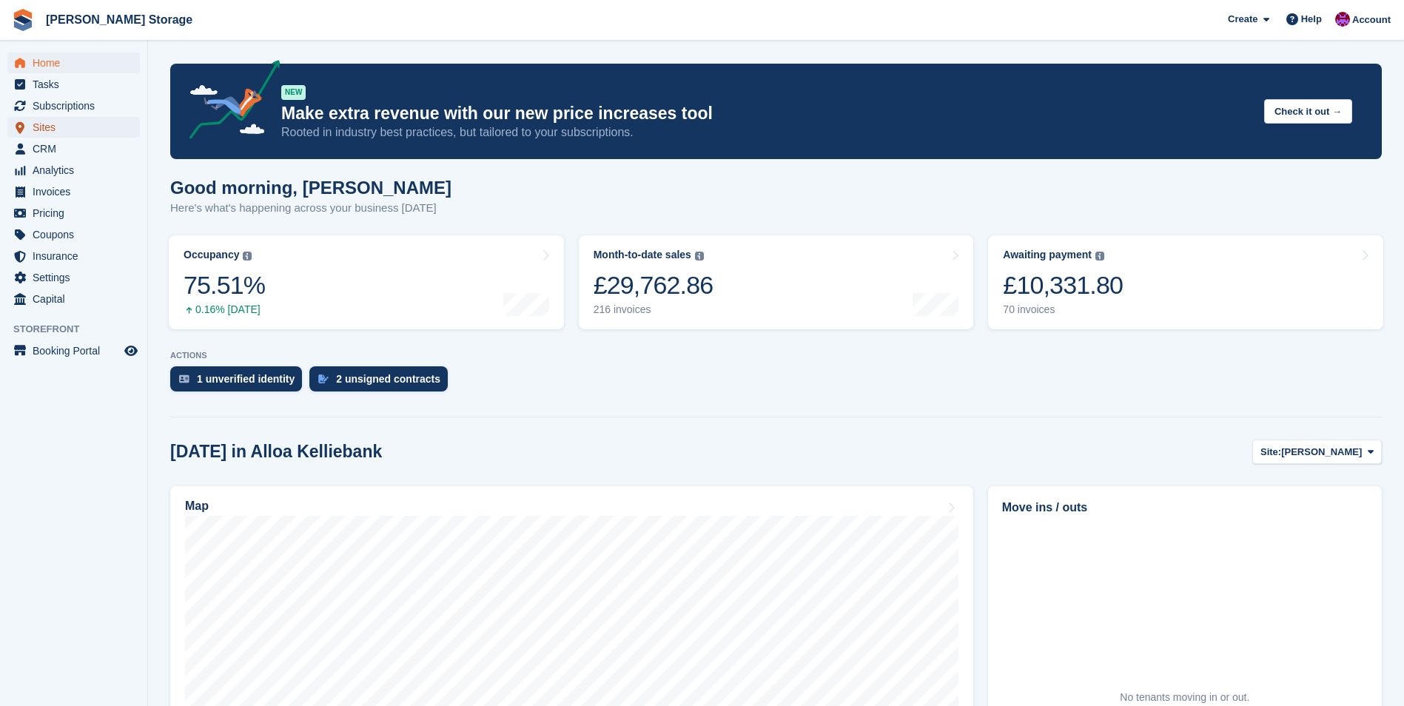
click at [63, 126] on span "Sites" at bounding box center [77, 127] width 89 height 21
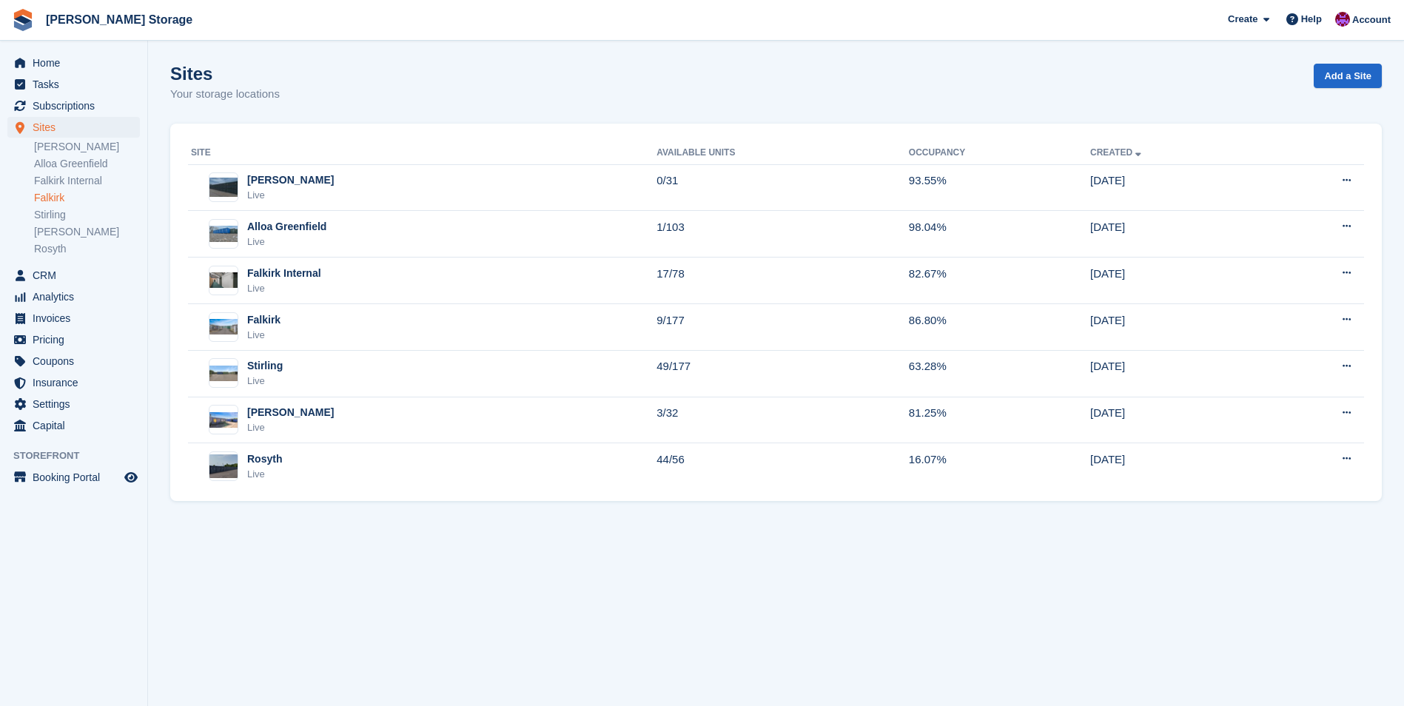
click at [57, 204] on link "Falkirk" at bounding box center [87, 198] width 106 height 14
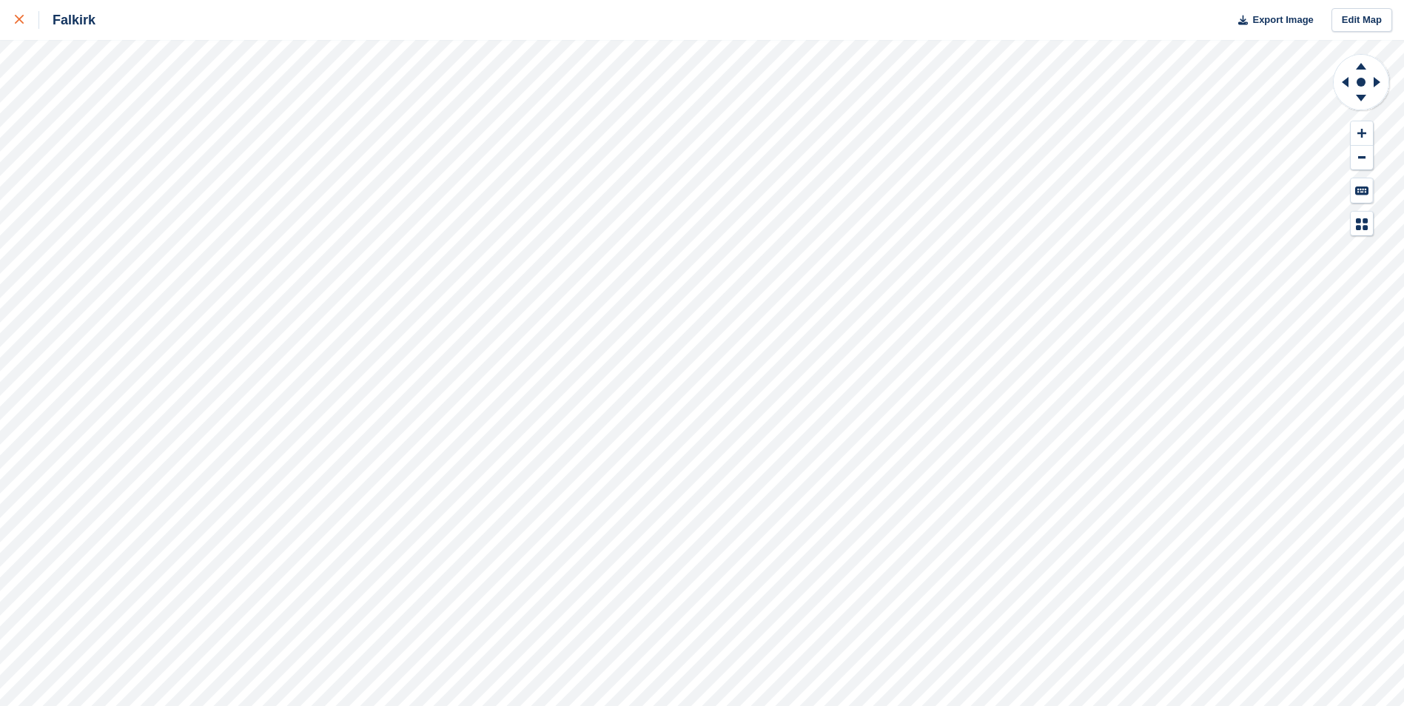
click at [16, 19] on icon at bounding box center [19, 19] width 9 height 9
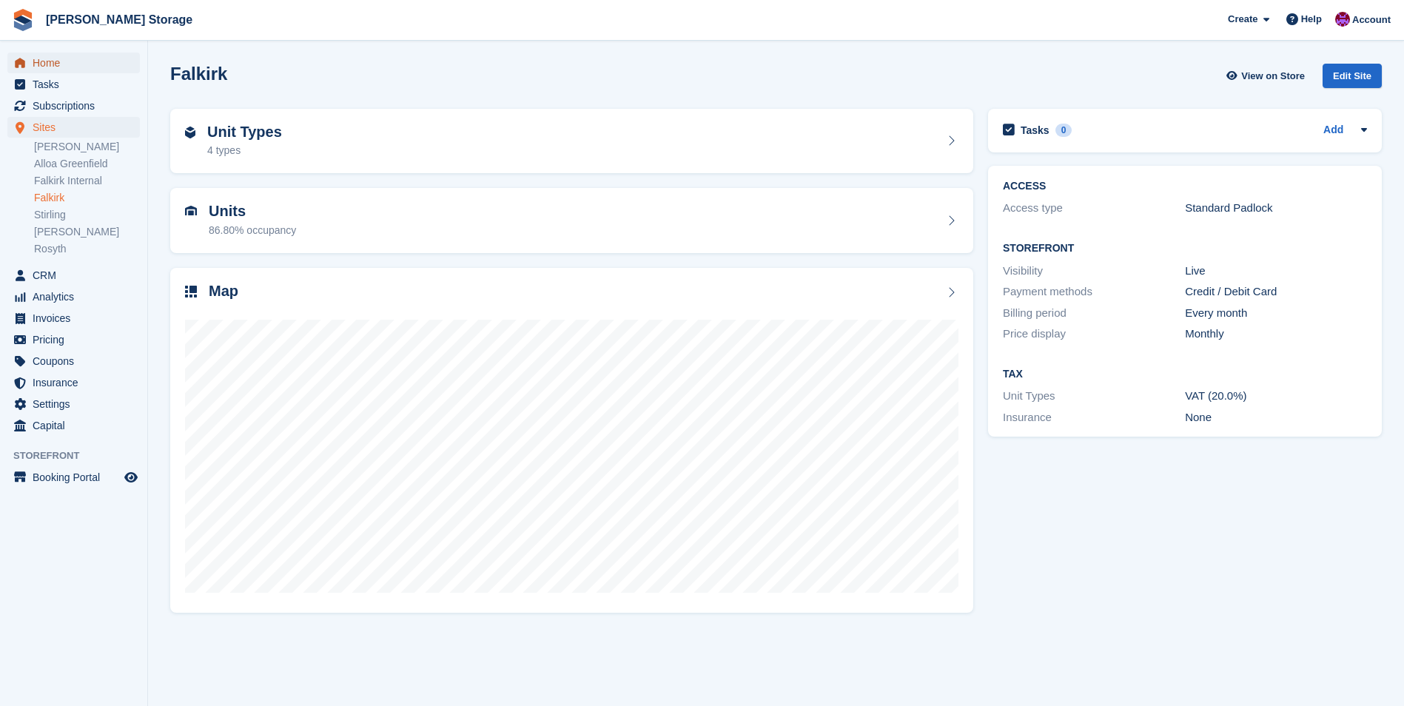
click at [41, 61] on span "Home" at bounding box center [77, 63] width 89 height 21
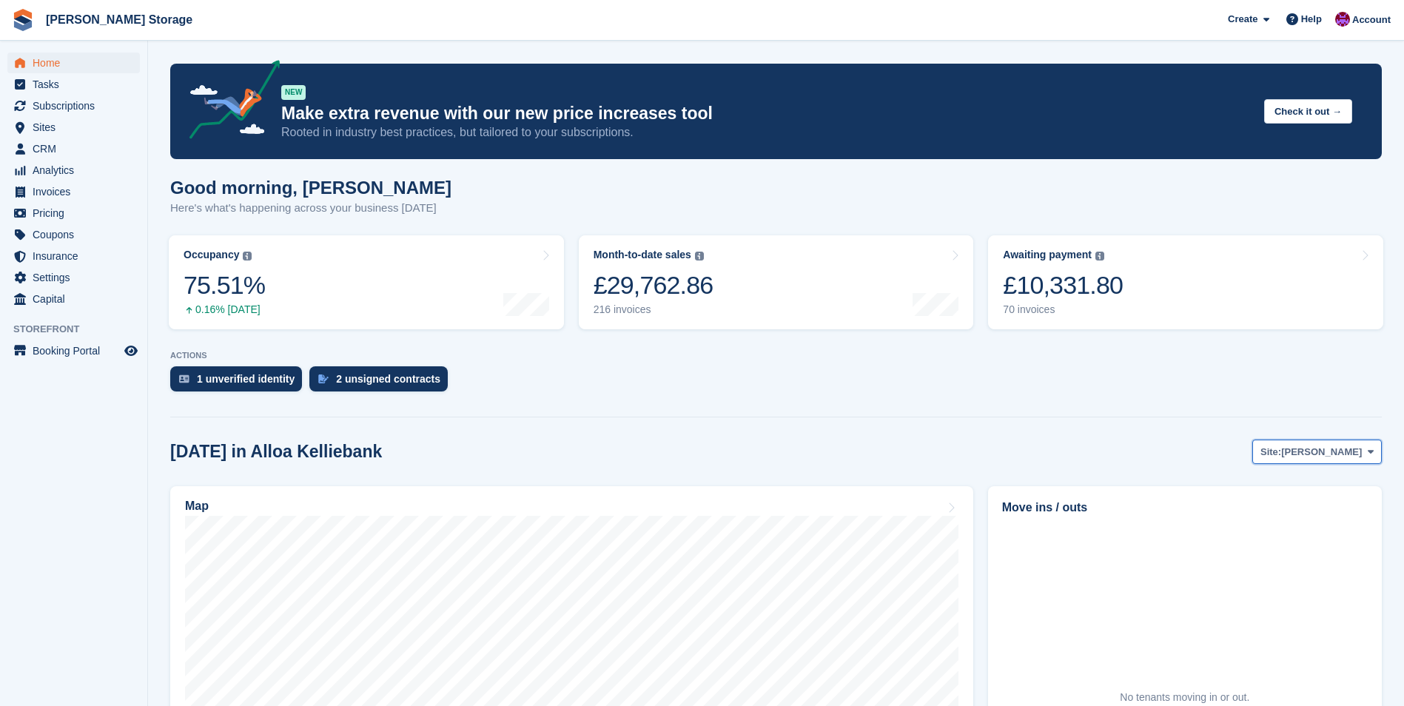
click at [1368, 457] on span at bounding box center [1370, 451] width 12 height 12
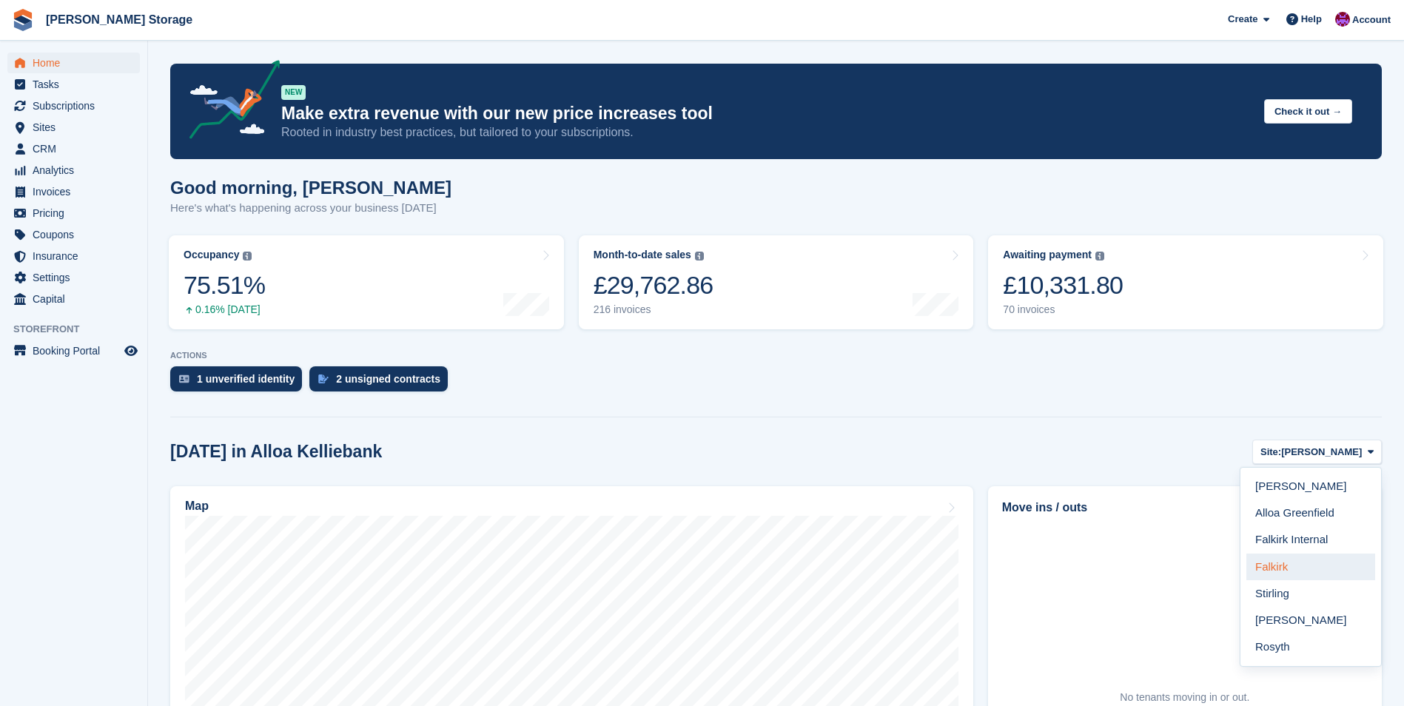
click at [1310, 560] on link "Falkirk" at bounding box center [1310, 566] width 129 height 27
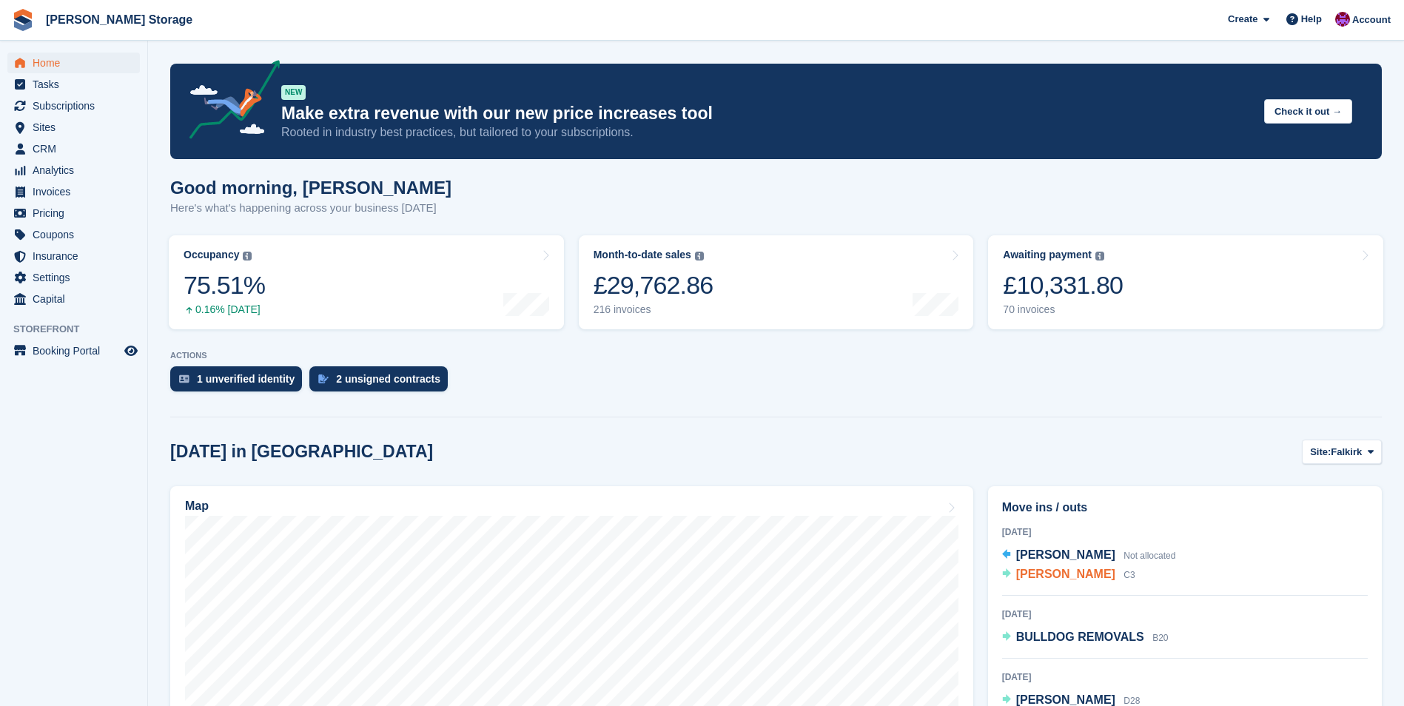
click at [1070, 569] on span "[PERSON_NAME]" at bounding box center [1065, 574] width 99 height 13
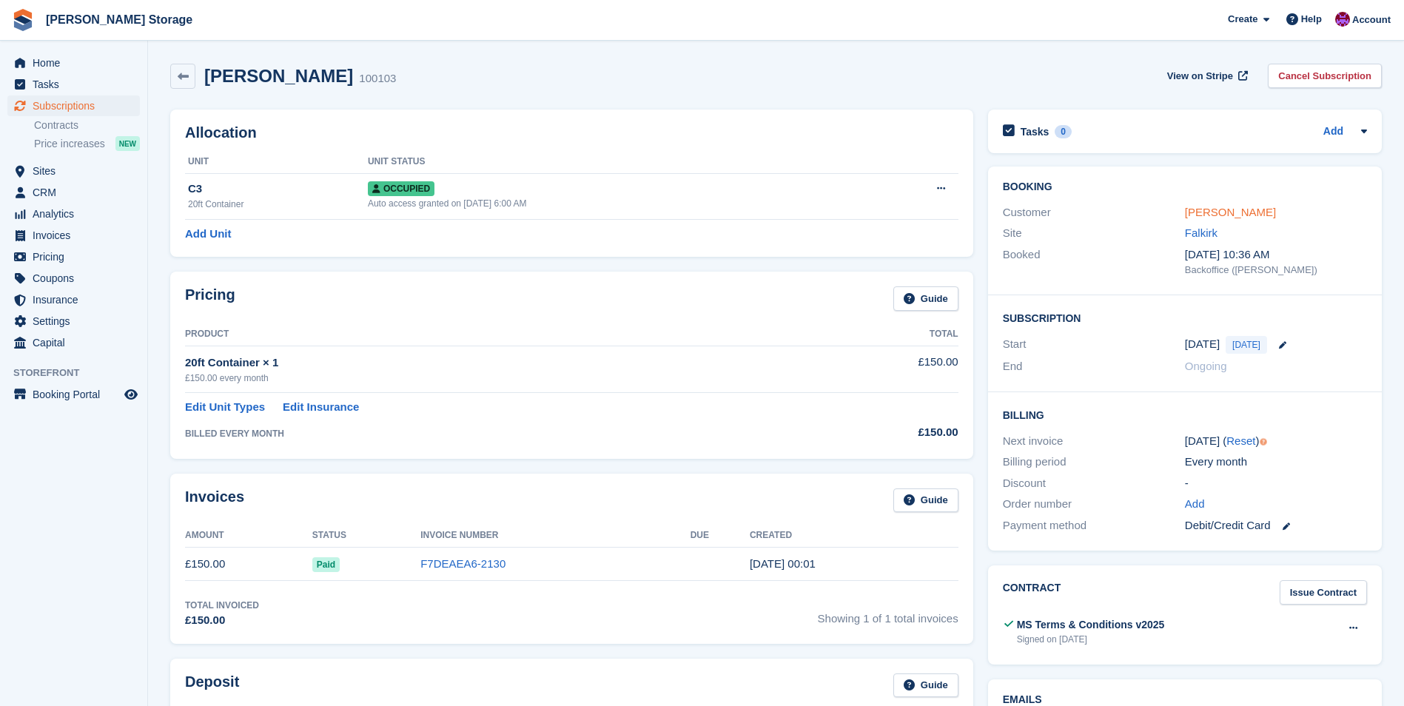
click at [1245, 209] on link "[PERSON_NAME]" at bounding box center [1230, 212] width 91 height 13
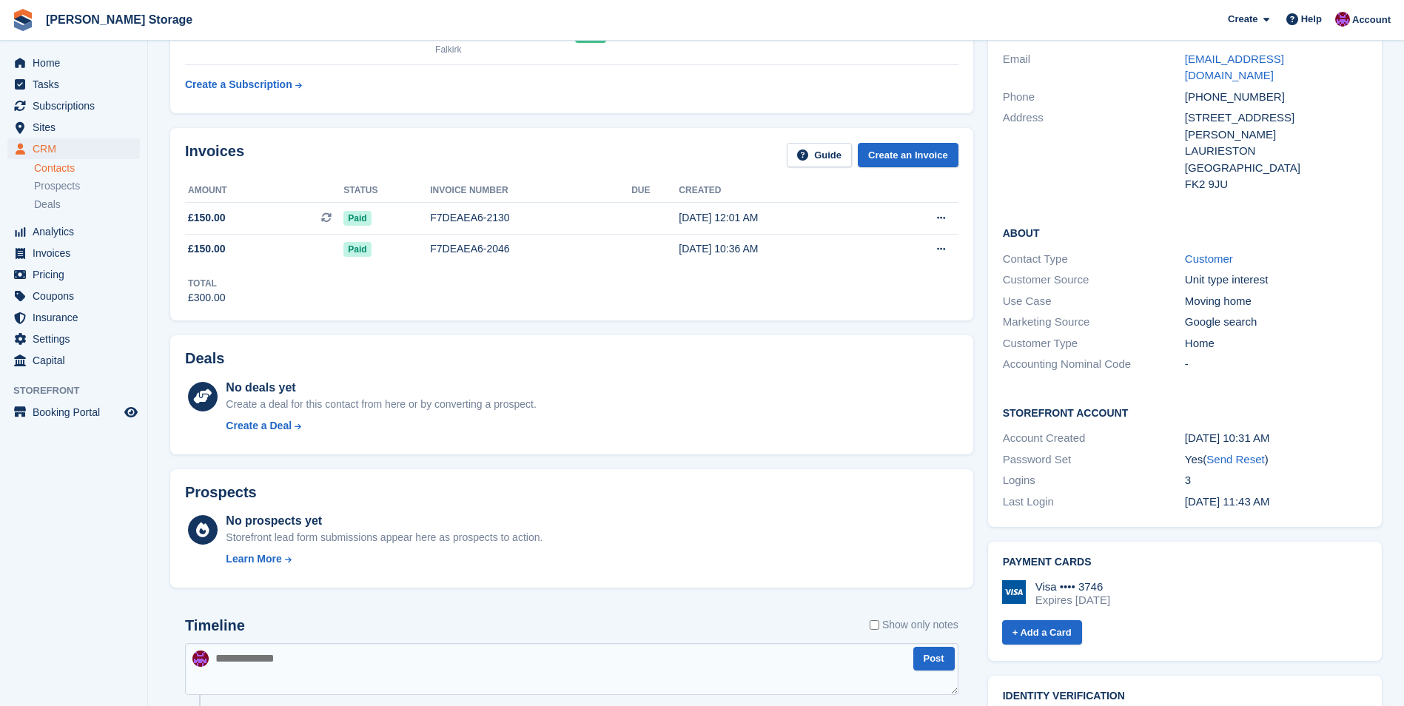
scroll to position [222, 0]
